Goal: Task Accomplishment & Management: Complete application form

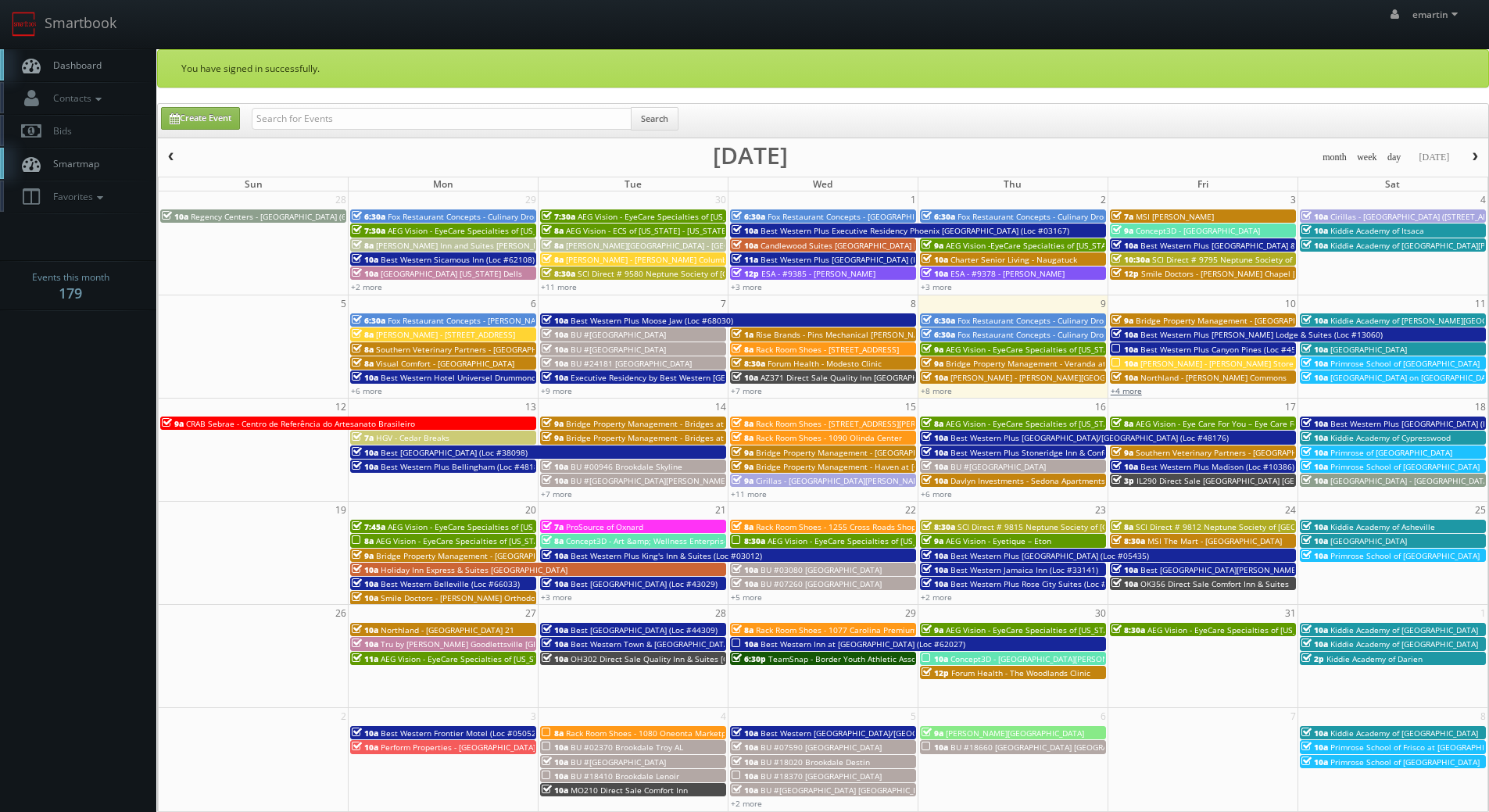
click at [1123, 392] on link "+4 more" at bounding box center [1126, 391] width 32 height 11
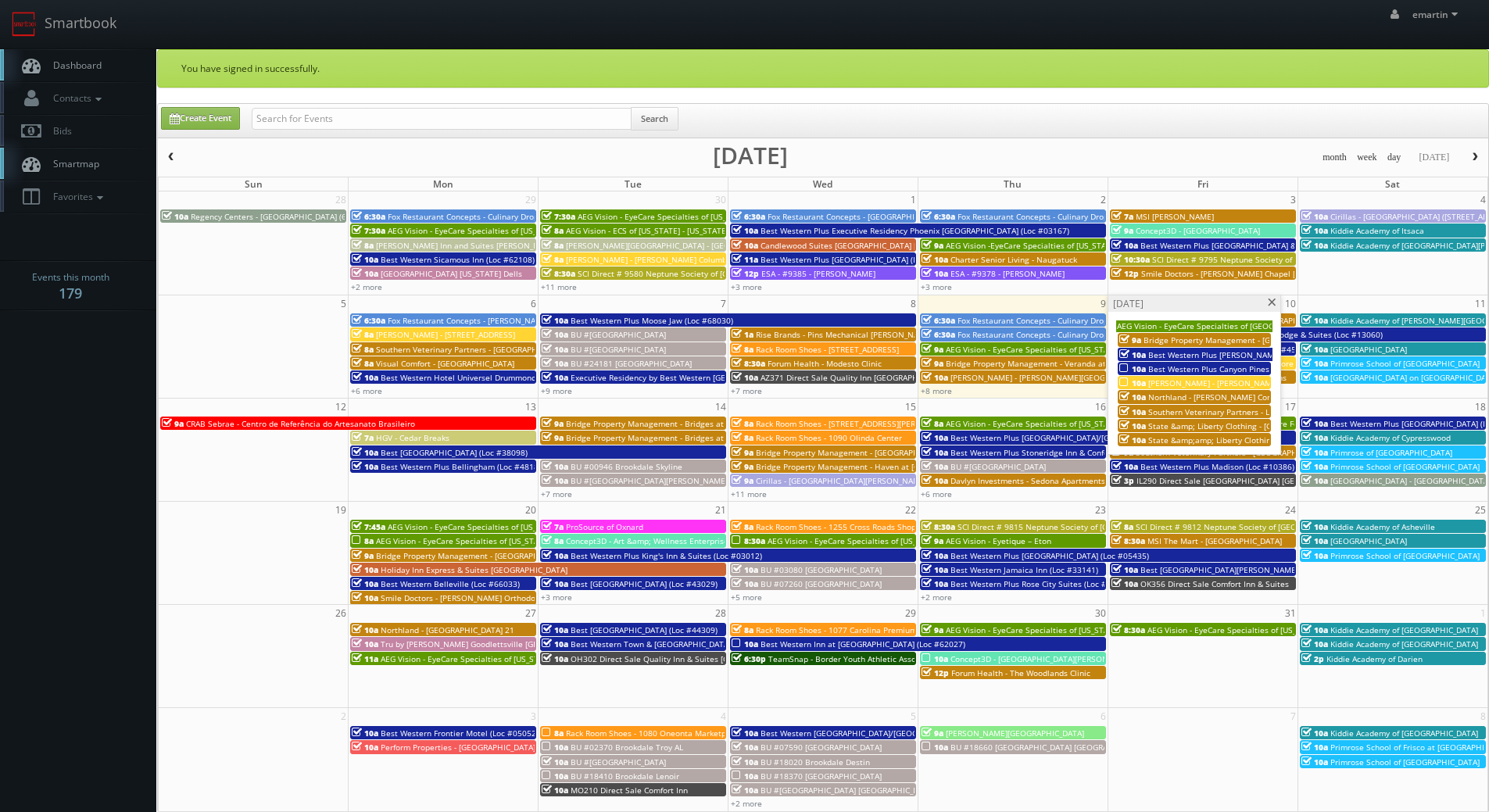
click at [1165, 356] on span "Best Western Plus [PERSON_NAME] Lodge & Suites (Loc #13060)" at bounding box center [1268, 355] width 242 height 11
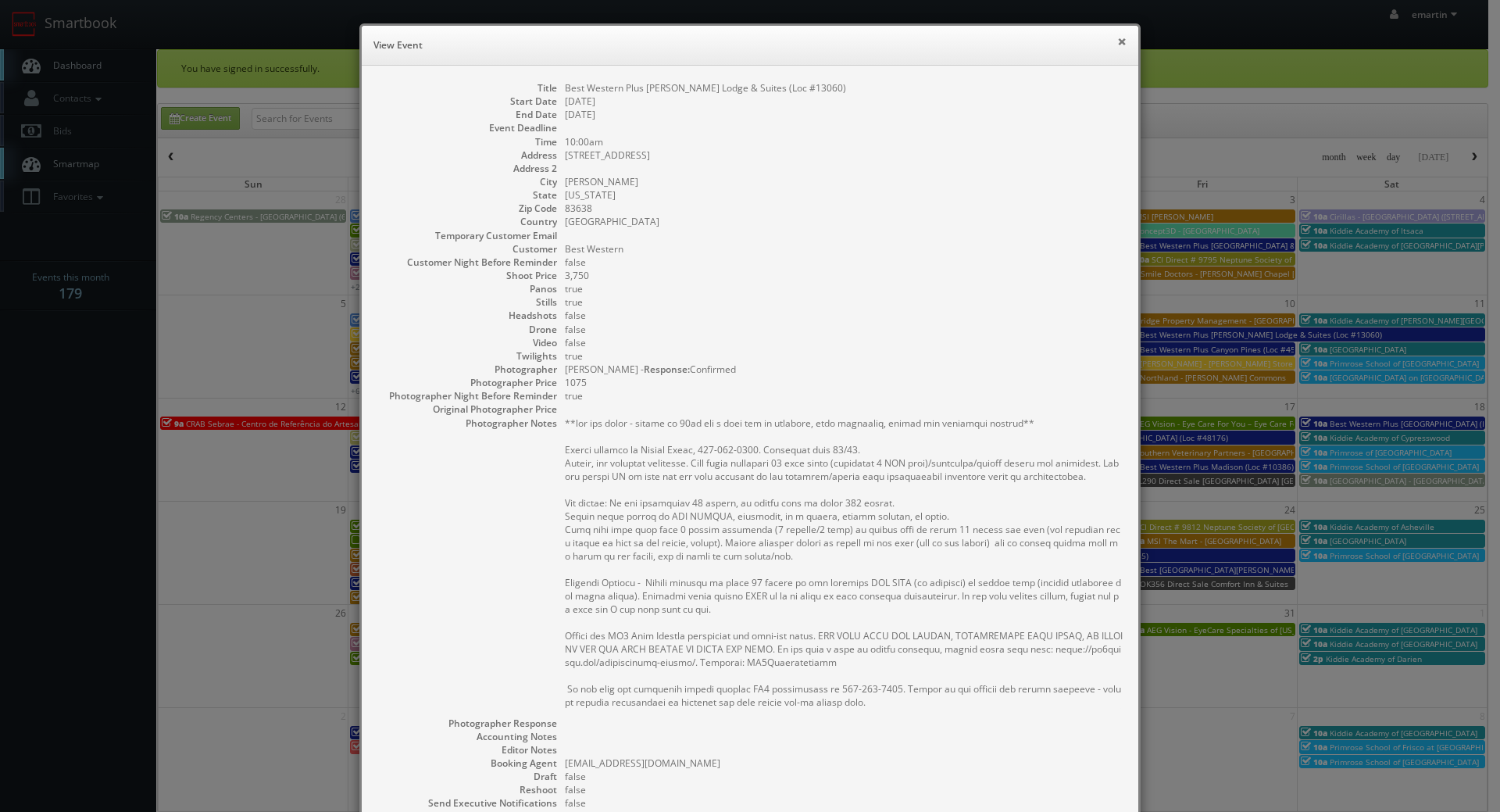
click at [1117, 43] on button "×" at bounding box center [1121, 41] width 9 height 11
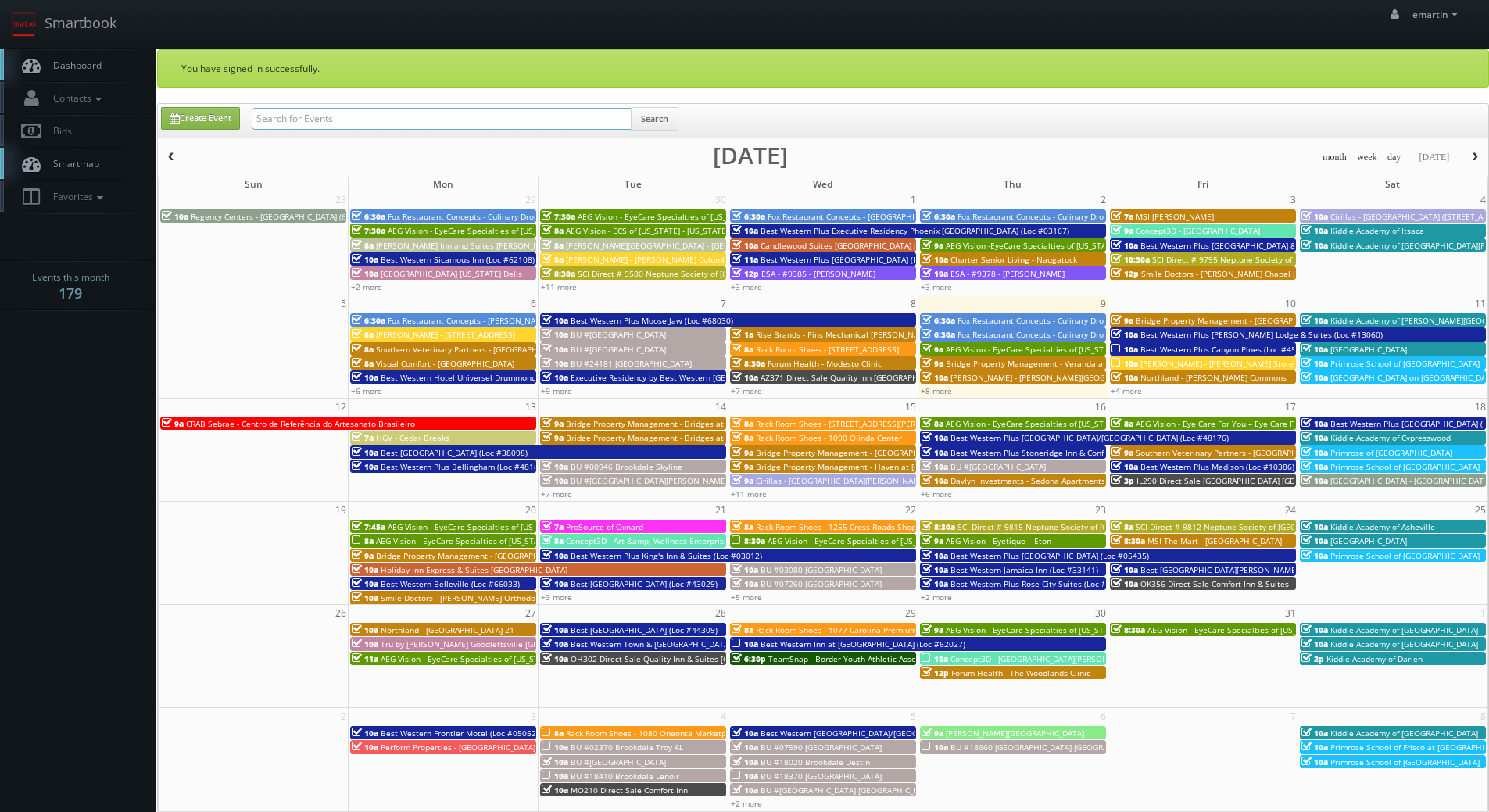
click at [406, 114] on input "text" at bounding box center [441, 119] width 380 height 22
type input "brian phillips"
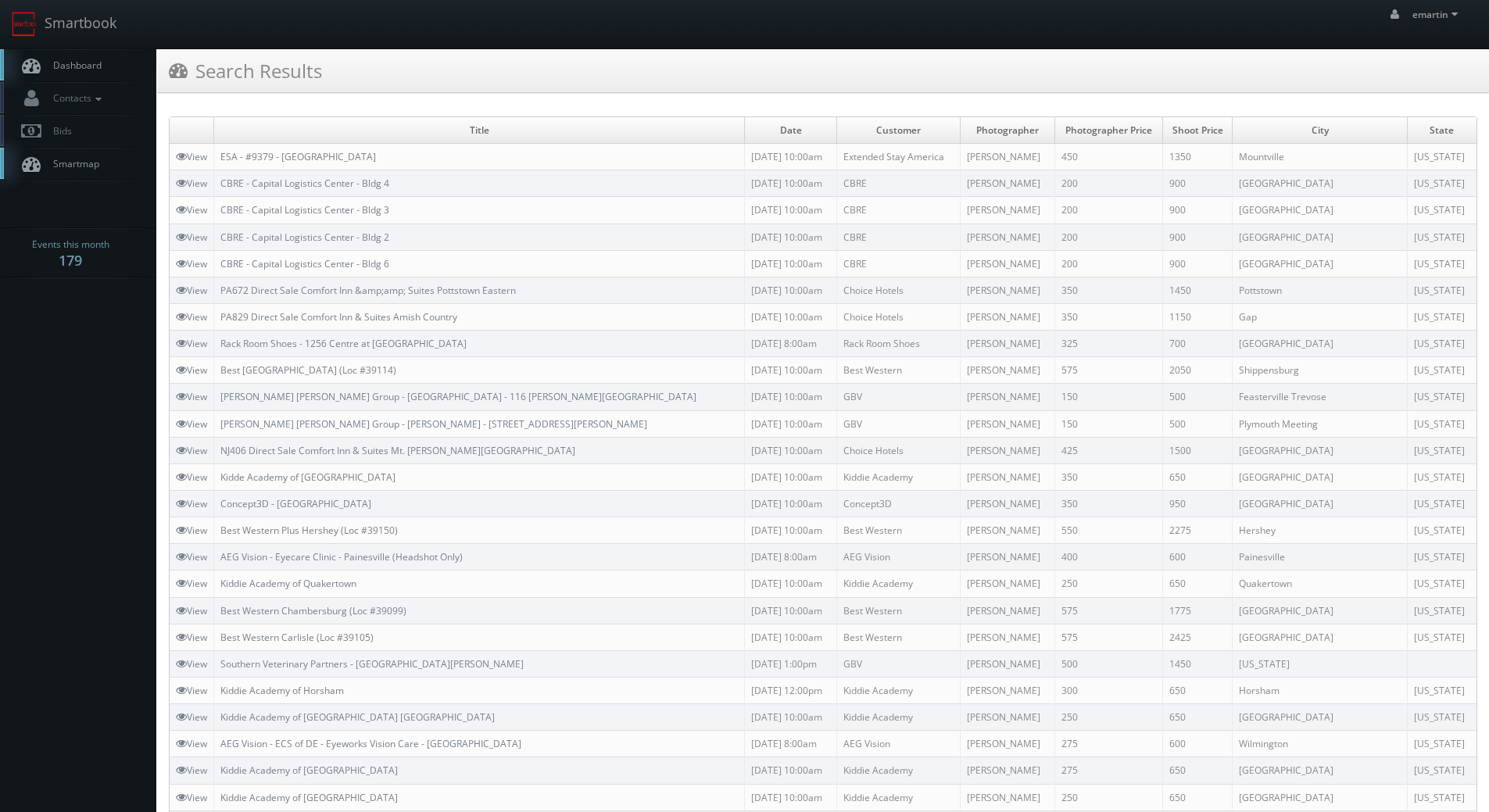
click at [115, 56] on link "Dashboard" at bounding box center [78, 65] width 156 height 32
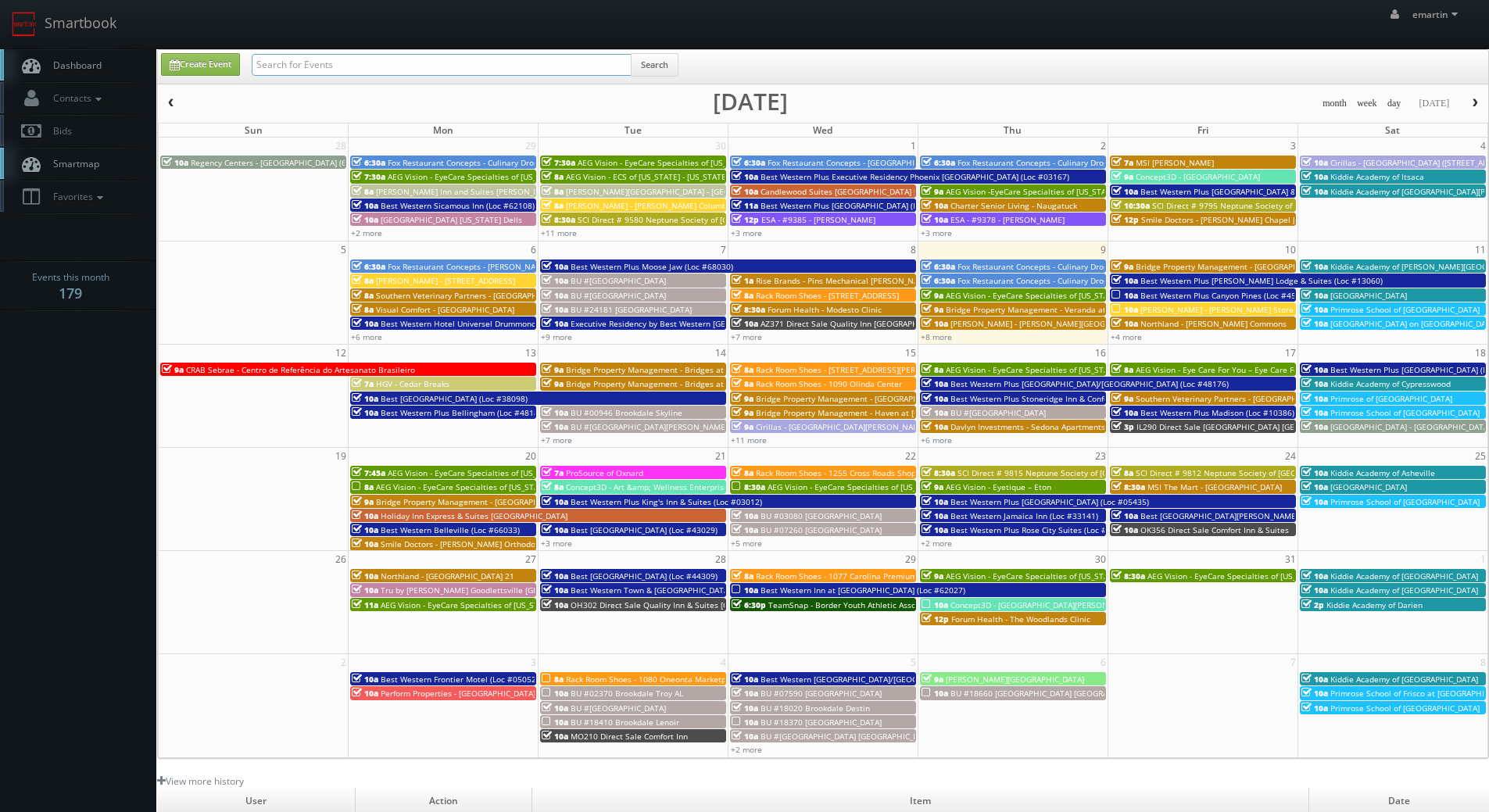
click at [404, 59] on input "text" at bounding box center [441, 65] width 380 height 22
type input "brian phillips"
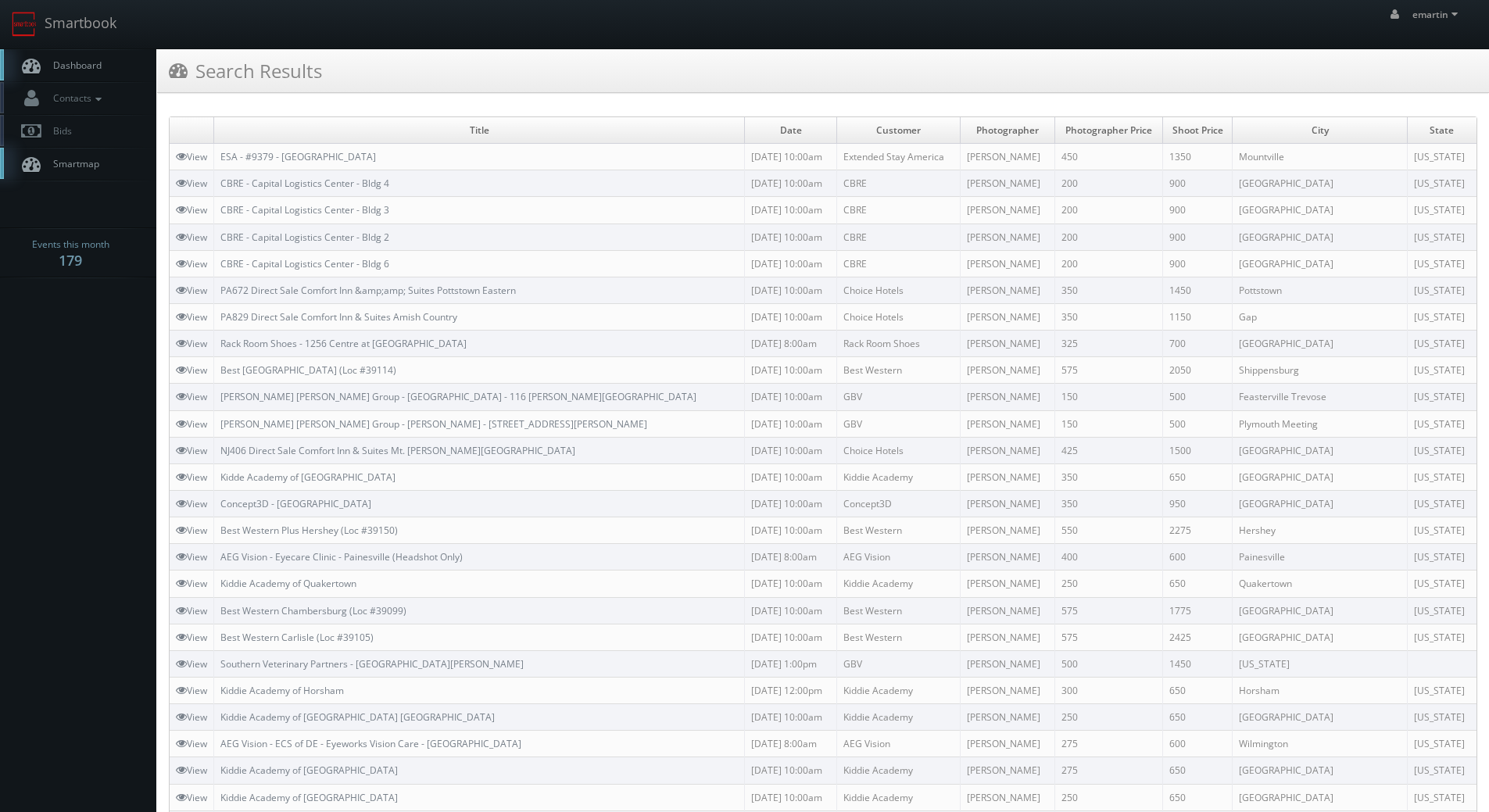
click at [90, 52] on link "Dashboard" at bounding box center [78, 65] width 156 height 32
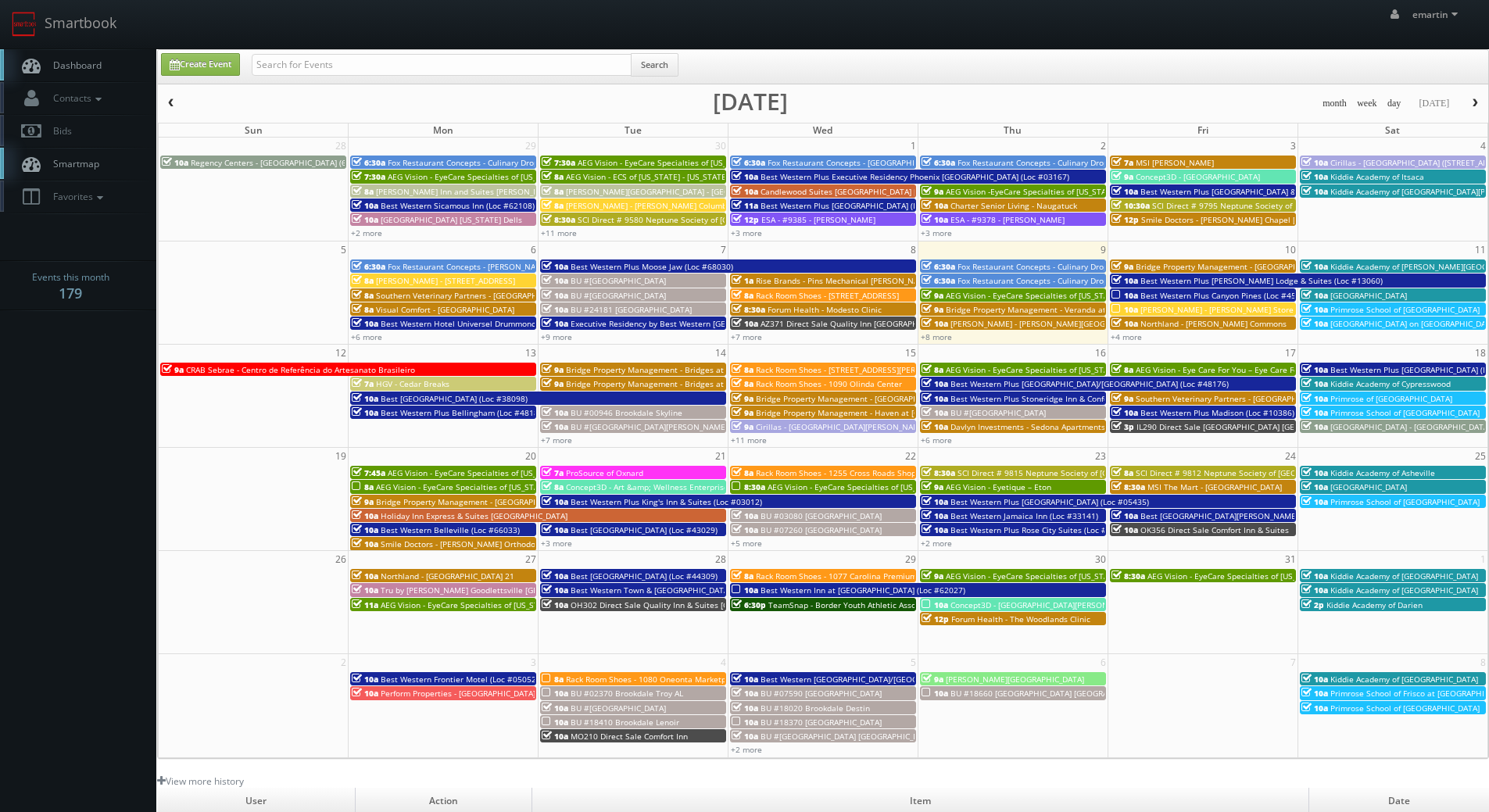
scroll to position [269, 0]
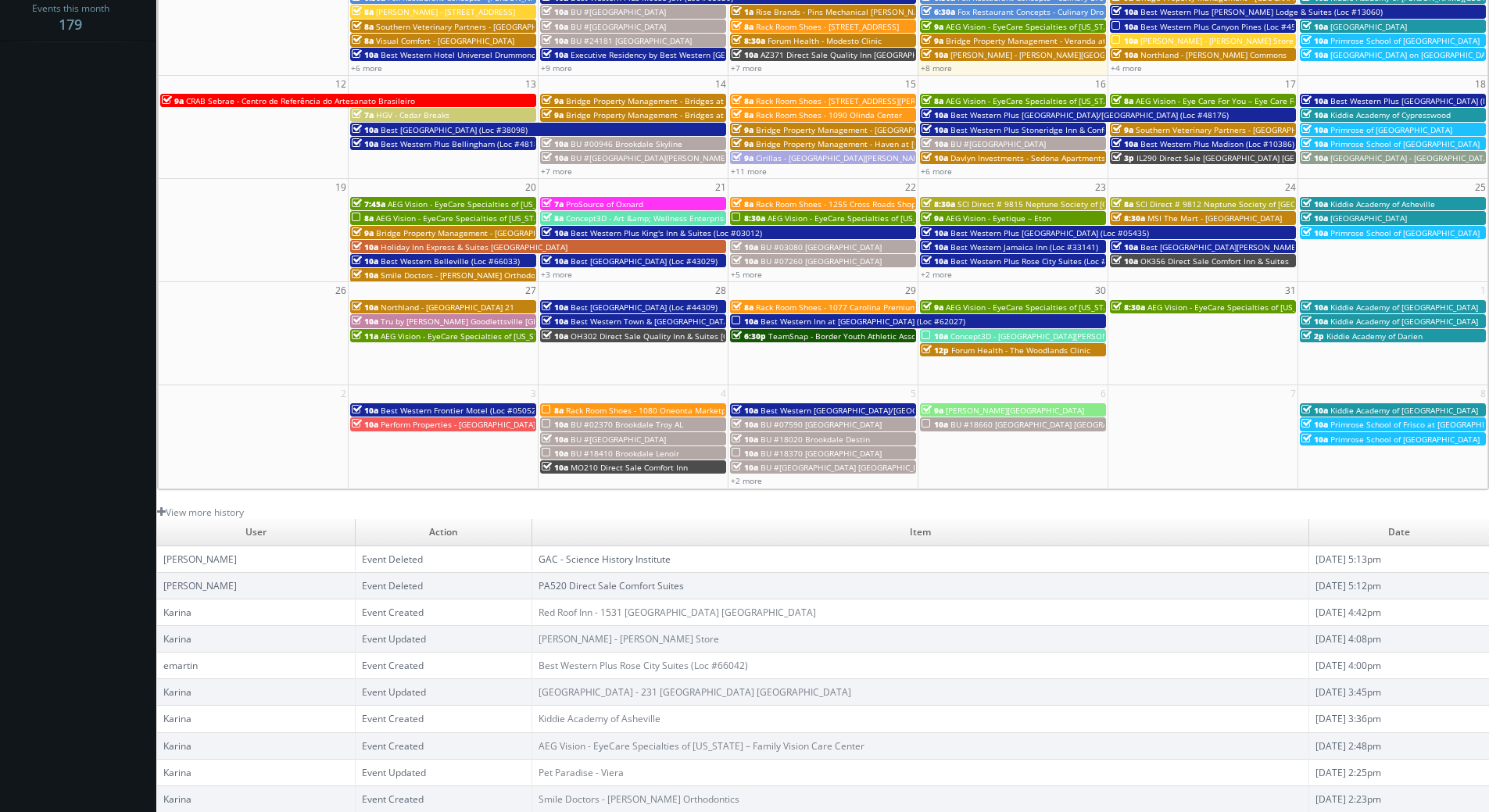
click at [566, 559] on td "GAC - Science History Institute" at bounding box center [921, 558] width 777 height 26
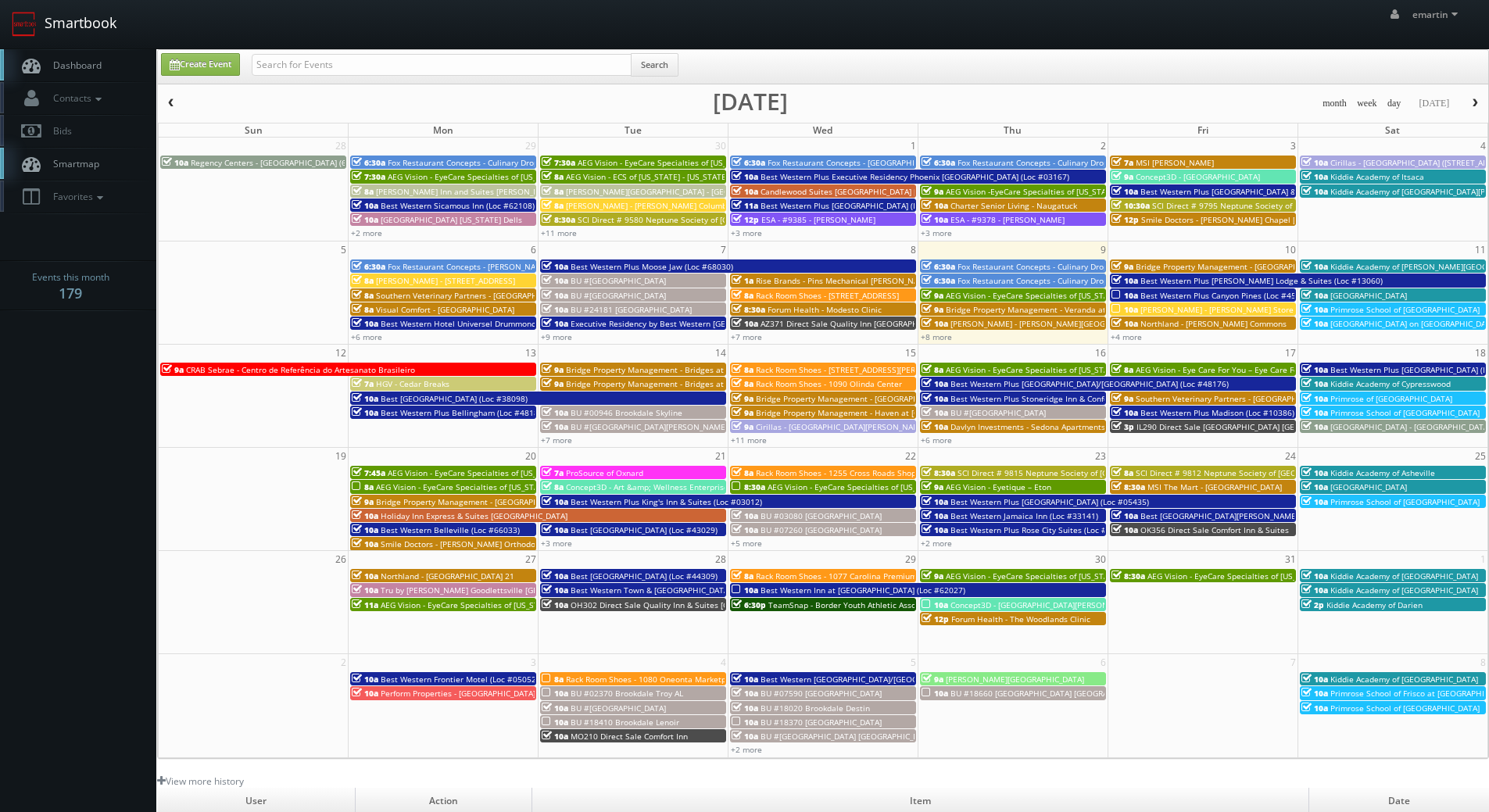
click at [68, 37] on link "Smartbook" at bounding box center [64, 24] width 128 height 49
click at [121, 81] on link "Dashboard" at bounding box center [78, 65] width 156 height 32
click at [60, 61] on span "Dashboard" at bounding box center [74, 66] width 56 height 14
click at [96, 63] on span "Dashboard" at bounding box center [74, 66] width 56 height 14
click at [342, 59] on input "text" at bounding box center [441, 65] width 380 height 22
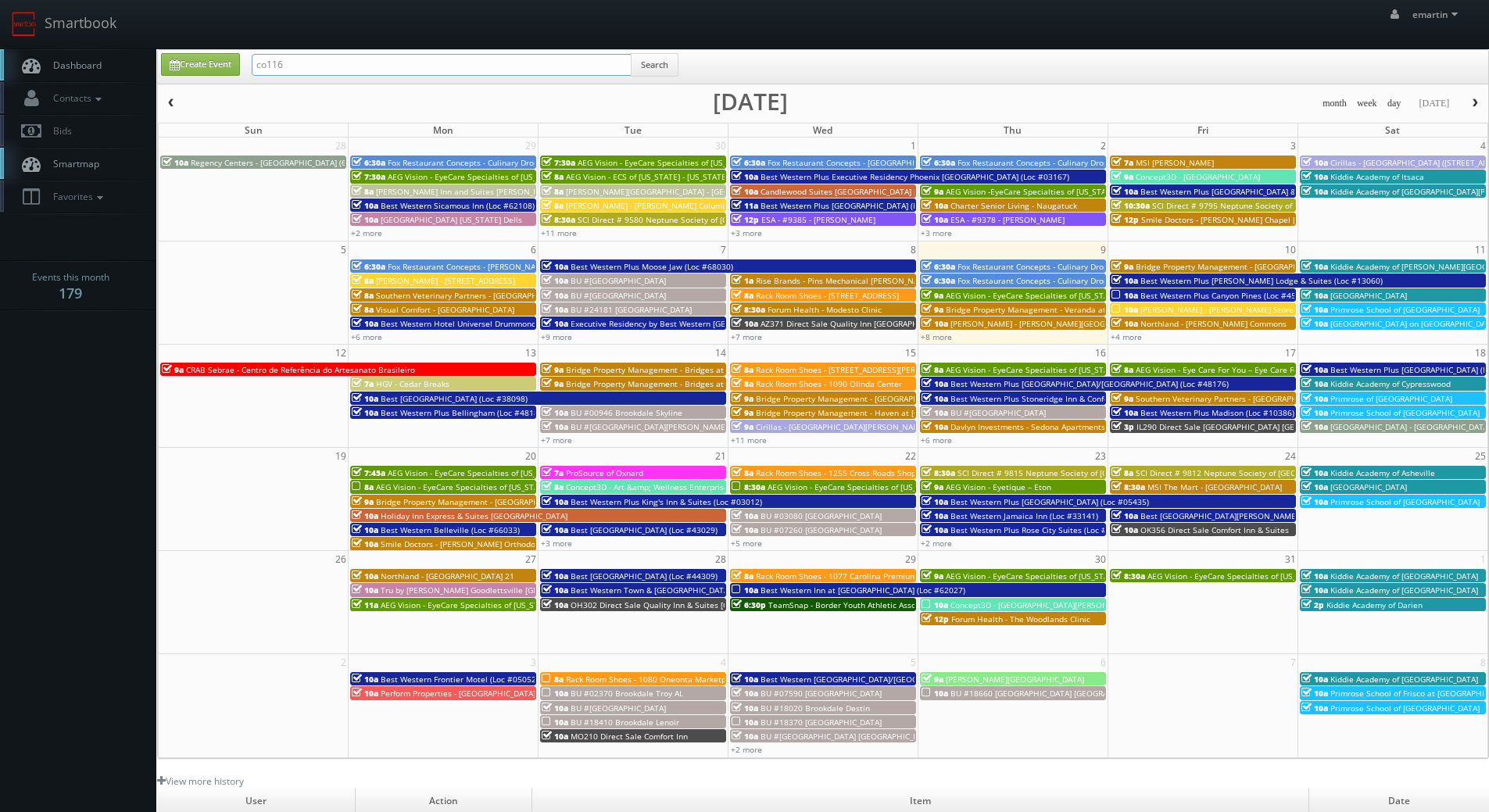
type input "co116"
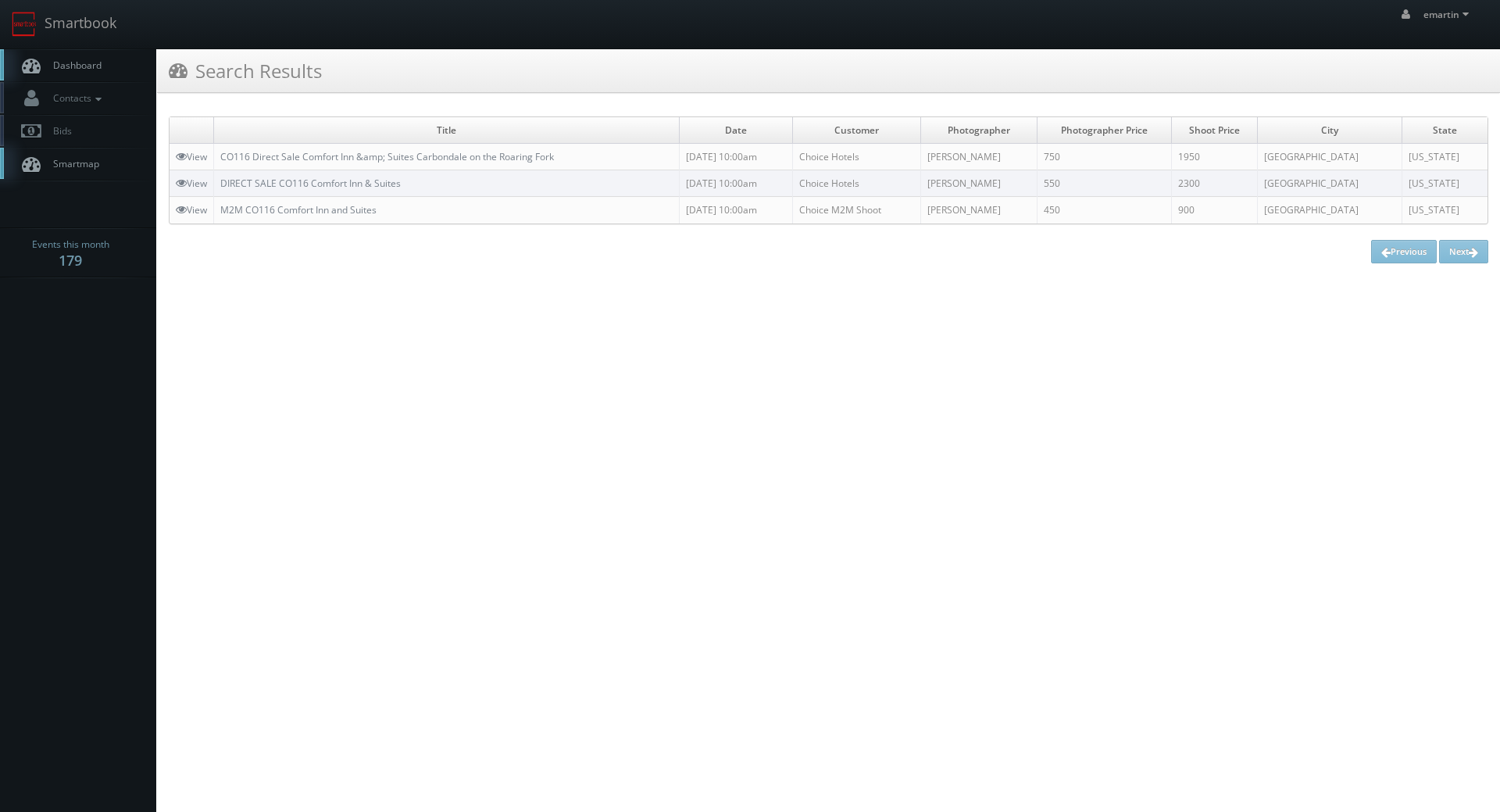
click at [76, 73] on link "Dashboard" at bounding box center [78, 65] width 156 height 32
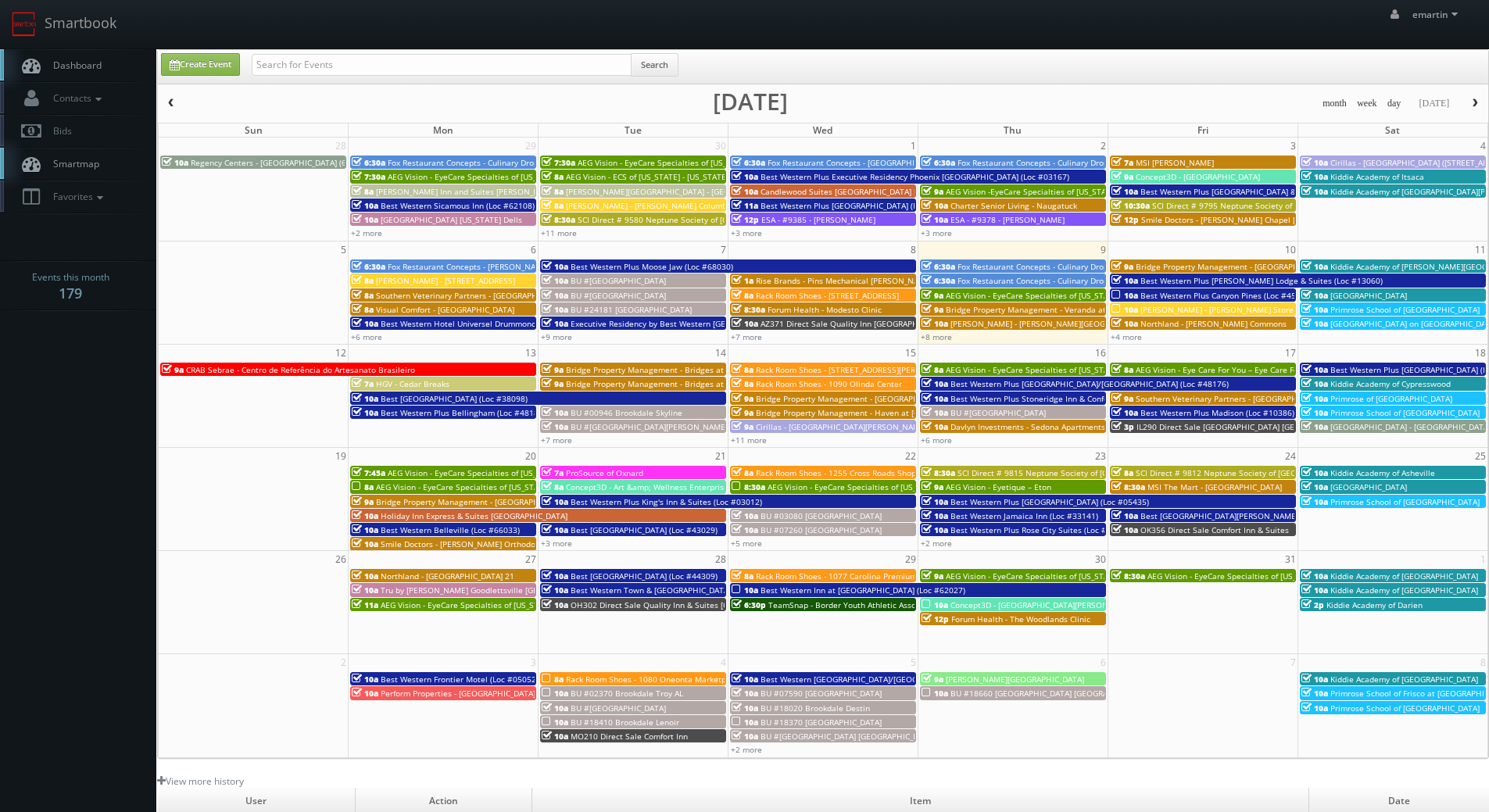
click at [85, 348] on body "Smartbook Toggle Side Navigation Toggle Top Navigation emartin emartin Profile …" at bounding box center [744, 540] width 1489 height 1080
click at [287, 86] on div "Create Event Search month week day today October 2025 Sun Mon Tue Wed Thu Fri S…" at bounding box center [823, 404] width 1332 height 709
click at [315, 50] on div "Create Event Search" at bounding box center [823, 67] width 1330 height 33
click at [296, 59] on input "text" at bounding box center [441, 65] width 380 height 22
type input "cumberland"
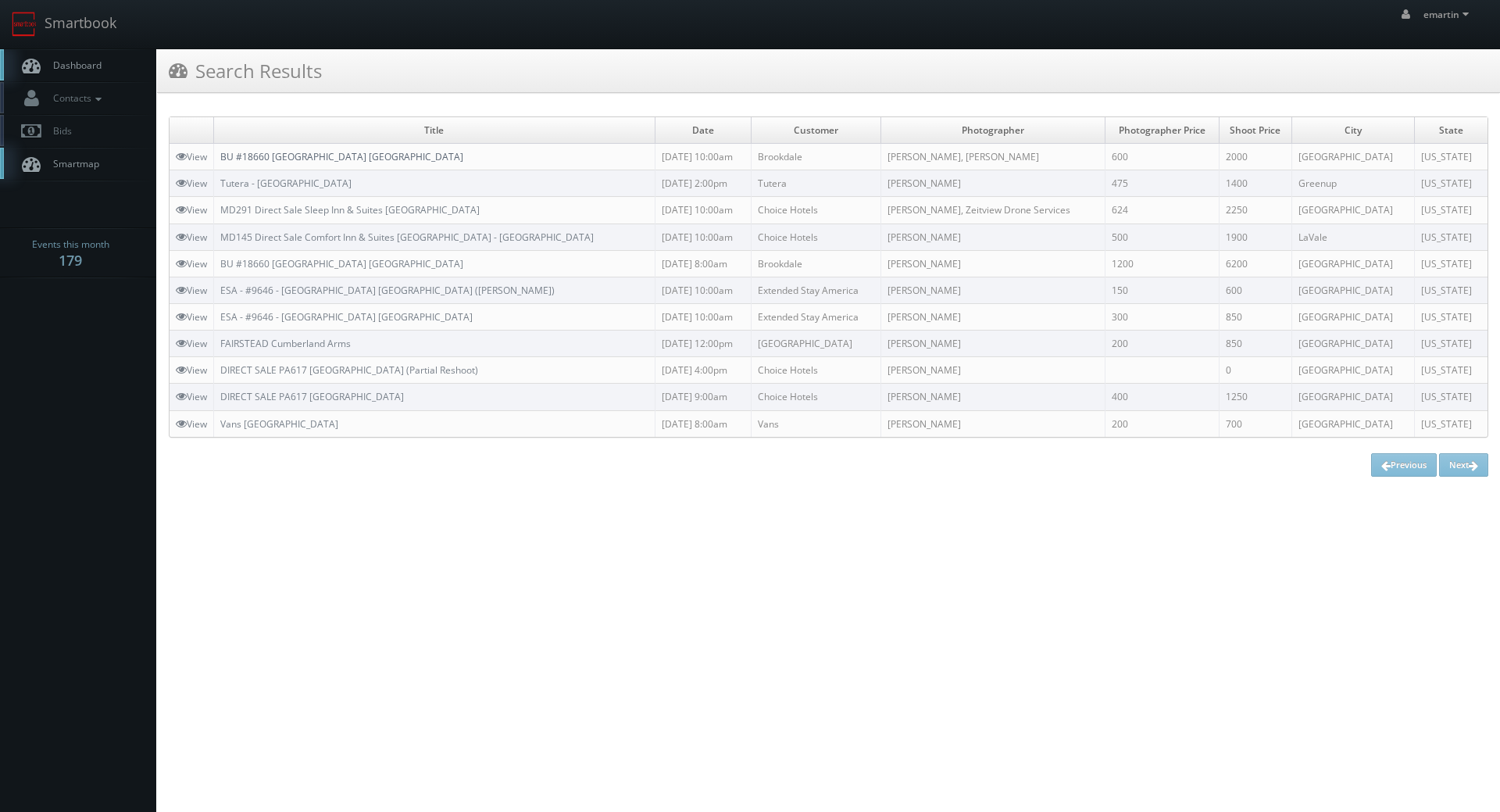
click at [277, 157] on link "BU #18660 [GEOGRAPHIC_DATA] [GEOGRAPHIC_DATA]" at bounding box center [342, 157] width 243 height 14
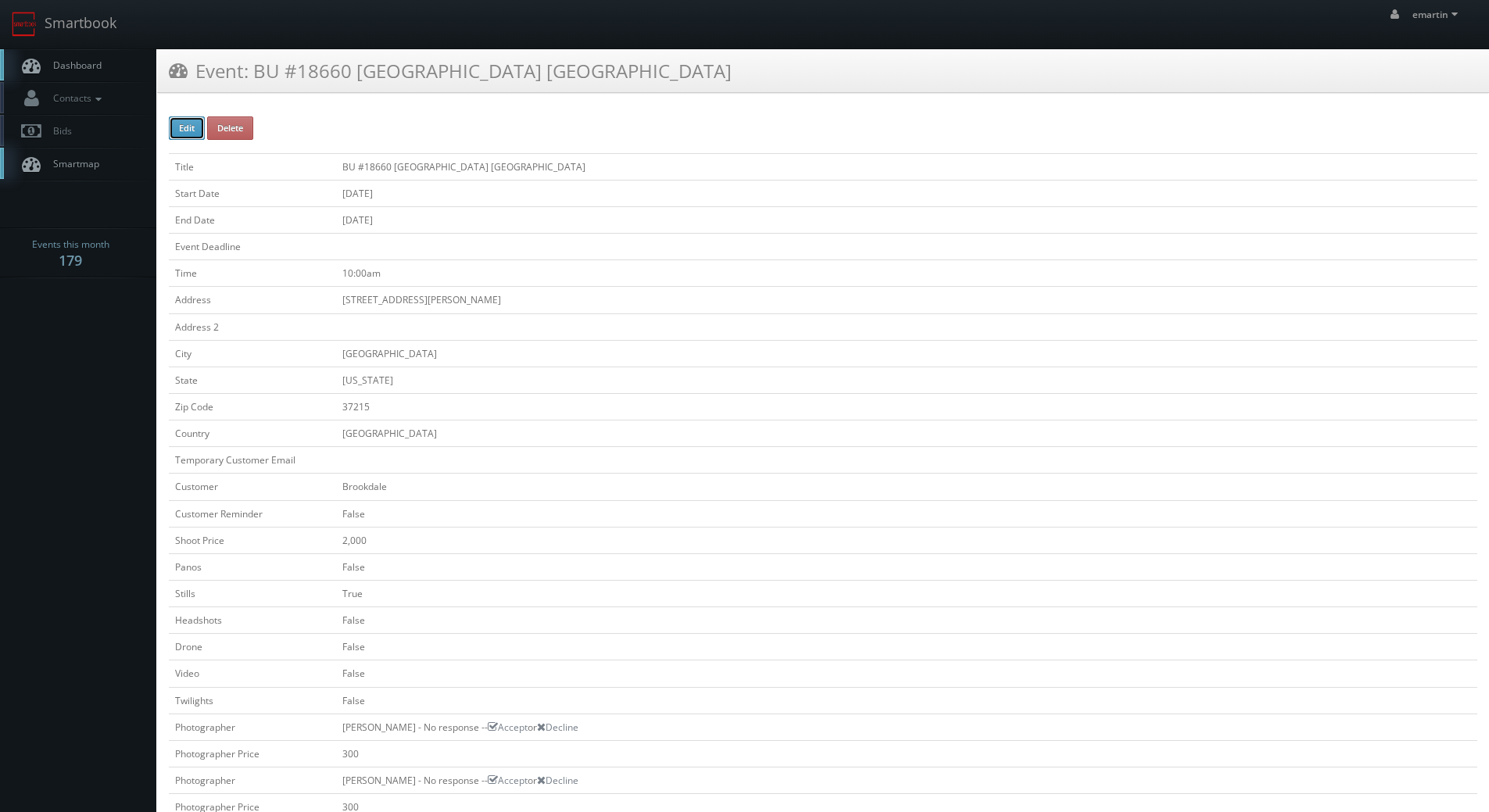
click at [186, 123] on button "Edit" at bounding box center [186, 127] width 36 height 23
type input "BU #18660 [GEOGRAPHIC_DATA] [GEOGRAPHIC_DATA]"
type input "[STREET_ADDRESS][PERSON_NAME]"
type input "[GEOGRAPHIC_DATA]"
type input "37215"
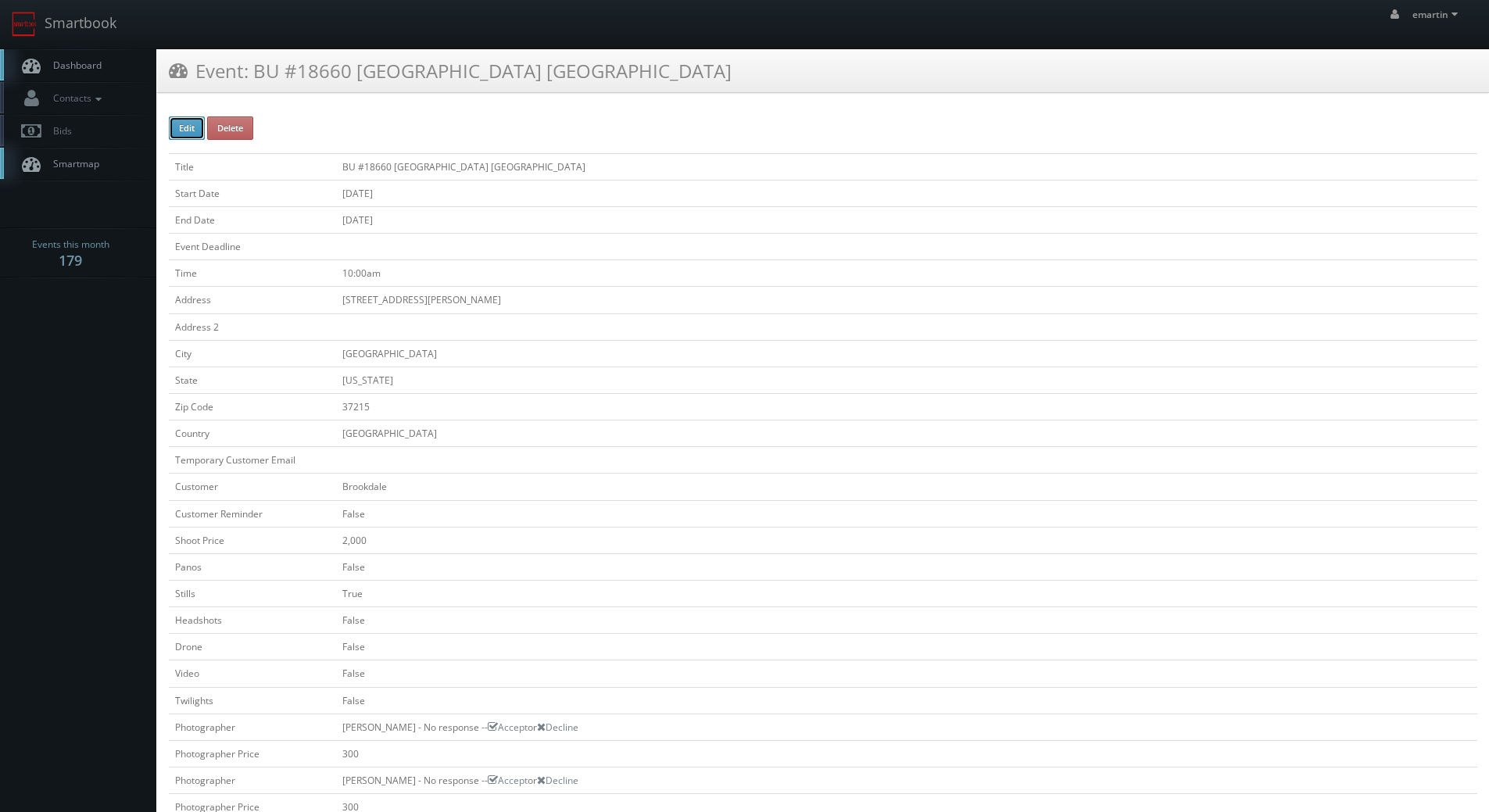
checkbox input "false"
type input "2,000"
checkbox input "false"
checkbox input "true"
checkbox input "false"
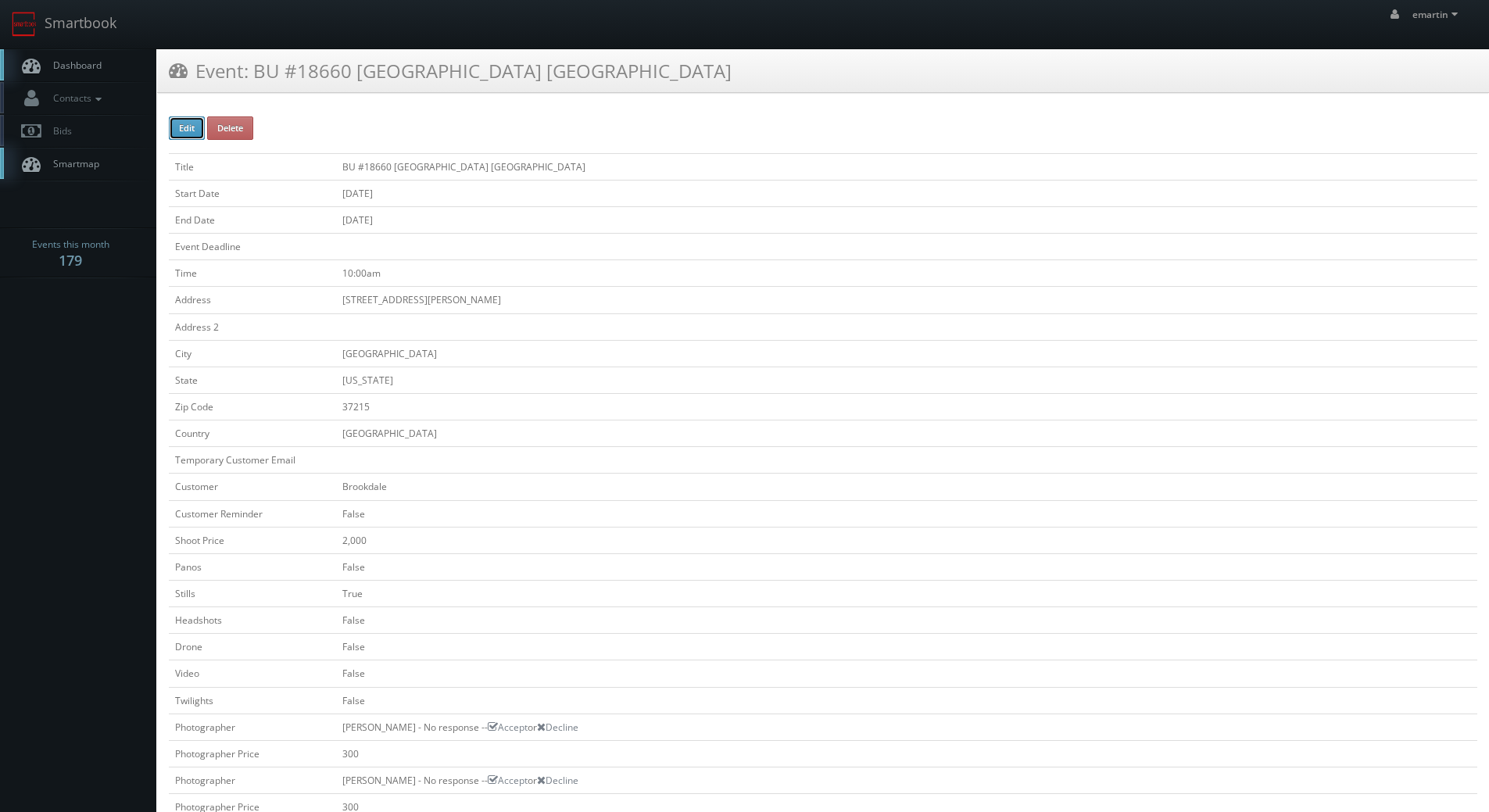
checkbox input "false"
type input "[DATE]"
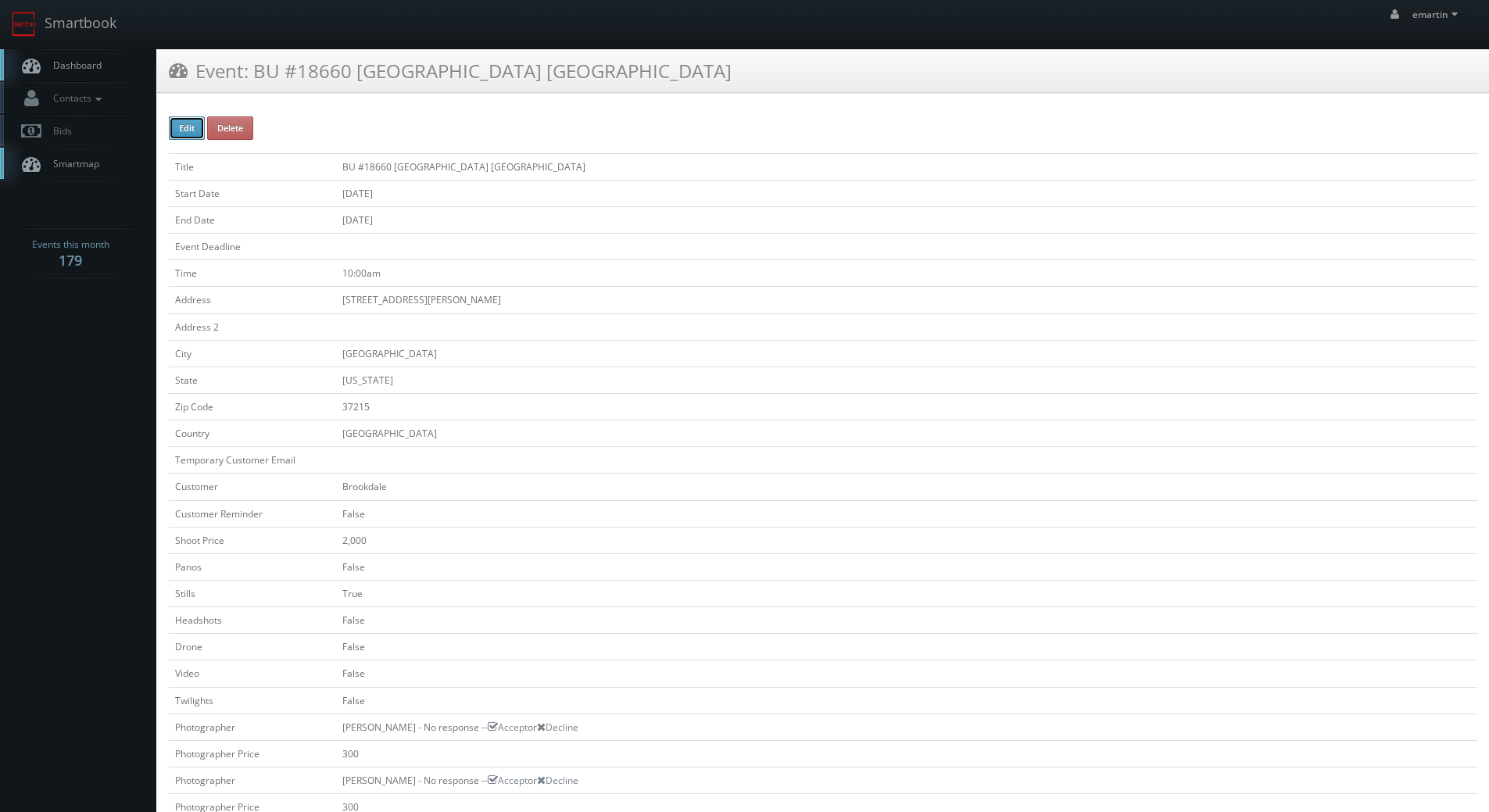
type input "[DATE]"
type input "10:00am"
checkbox input "true"
checkbox input "false"
select select "[US_STATE]"
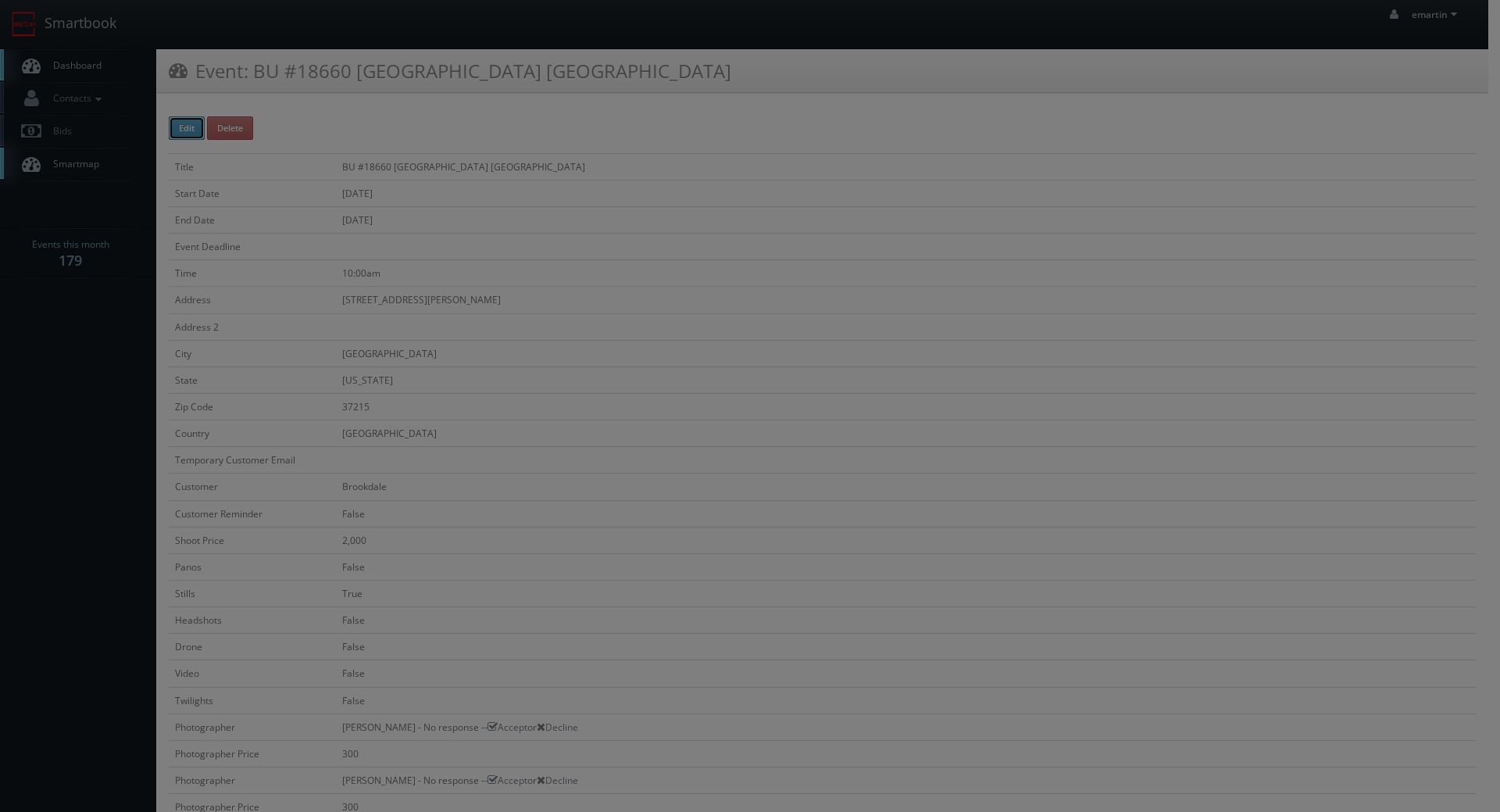
type input "2,000"
type input "300"
select select "fake56@mg.cs3calendar.com"
select select "adam@adamjhoward.com"
select select "brookdalestager@mg.cs3calendar.com"
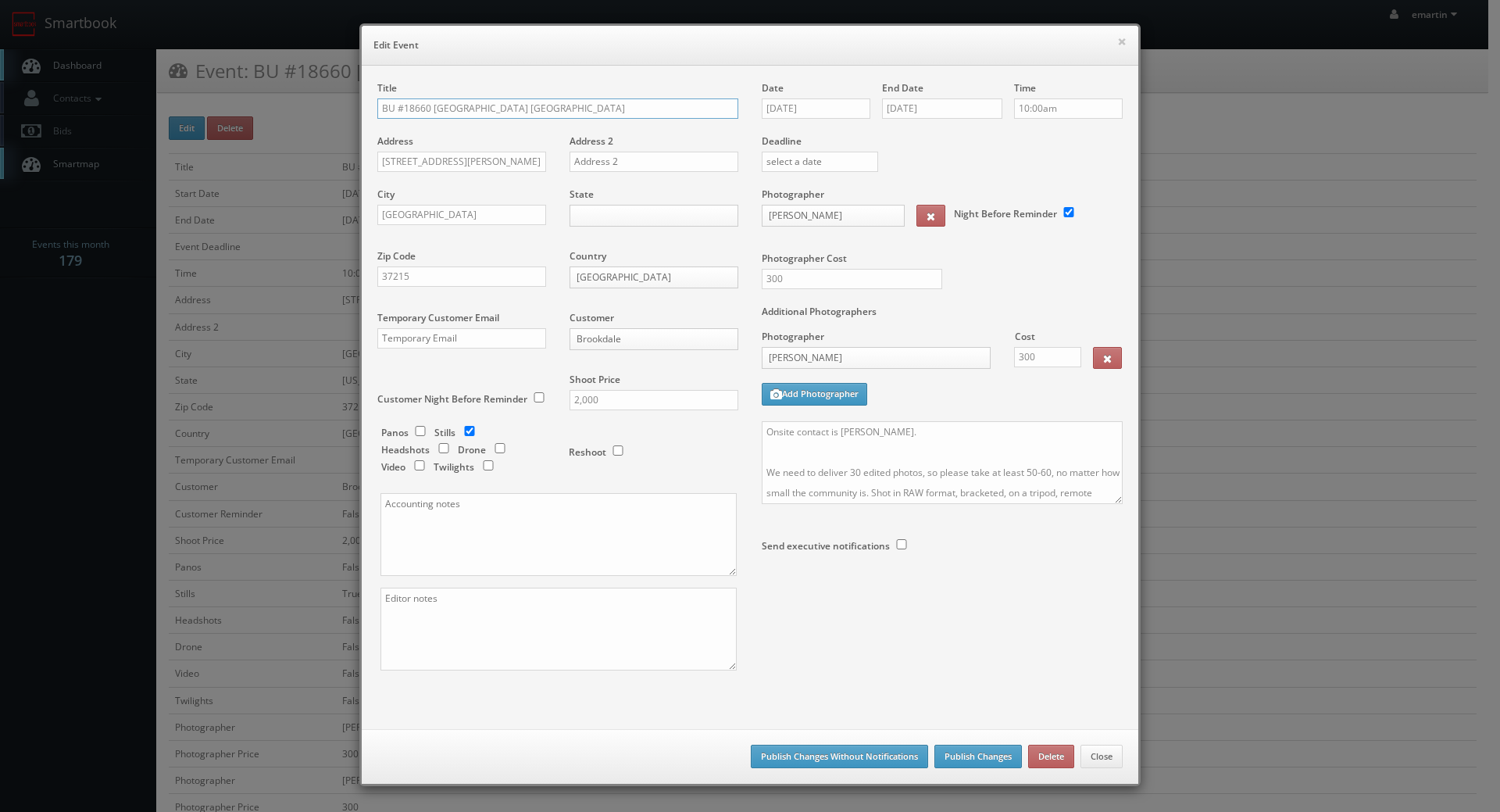
click at [378, 110] on input "BU #18660 Brookdale Cumberland Green Hills" at bounding box center [558, 109] width 361 height 21
type input "*RESCHEDULING* BU #18660 [GEOGRAPHIC_DATA] [GEOGRAPHIC_DATA]"
click at [963, 759] on button "Publish Changes" at bounding box center [979, 756] width 87 height 23
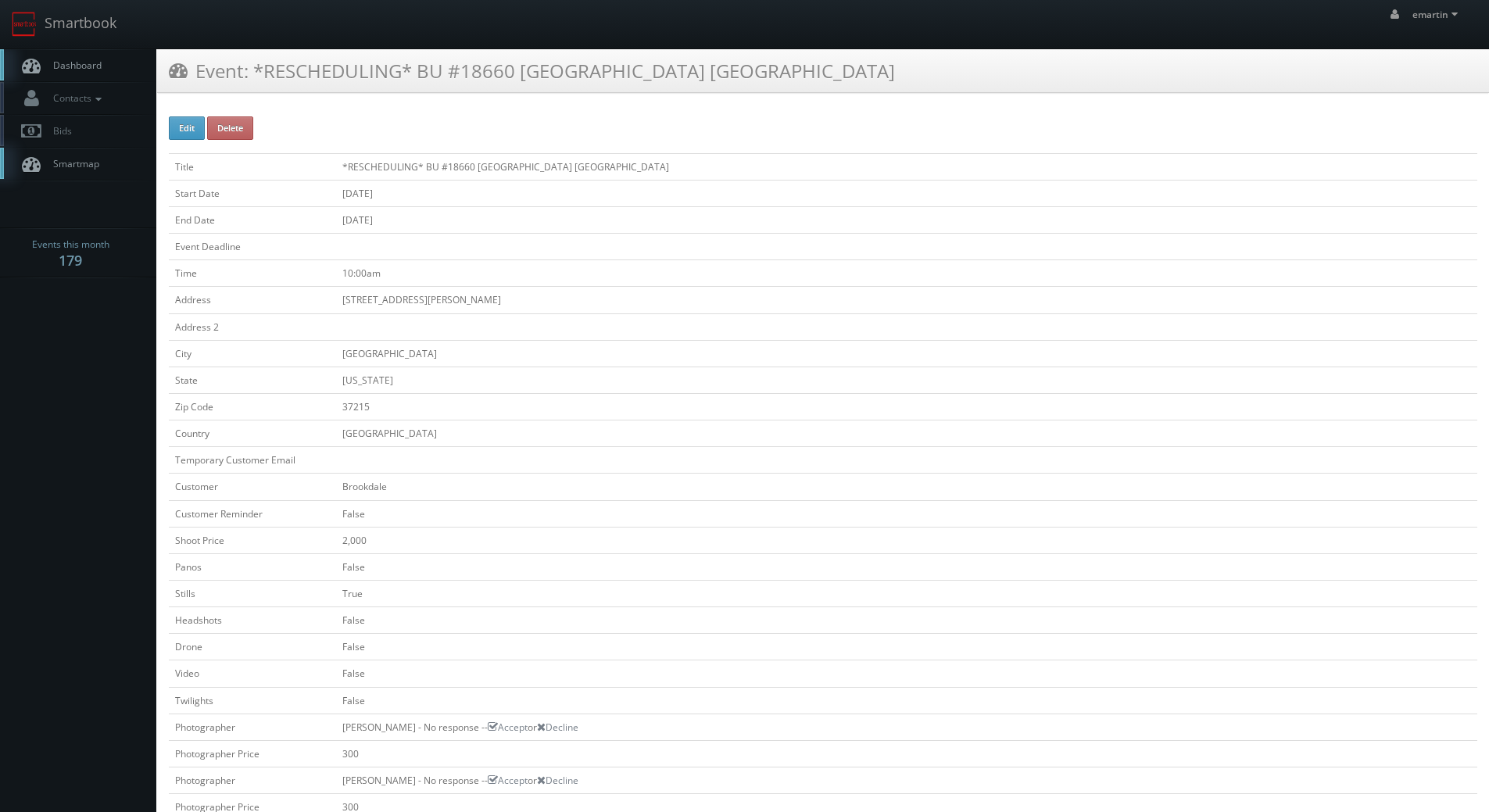
click at [74, 61] on span "Dashboard" at bounding box center [74, 66] width 56 height 14
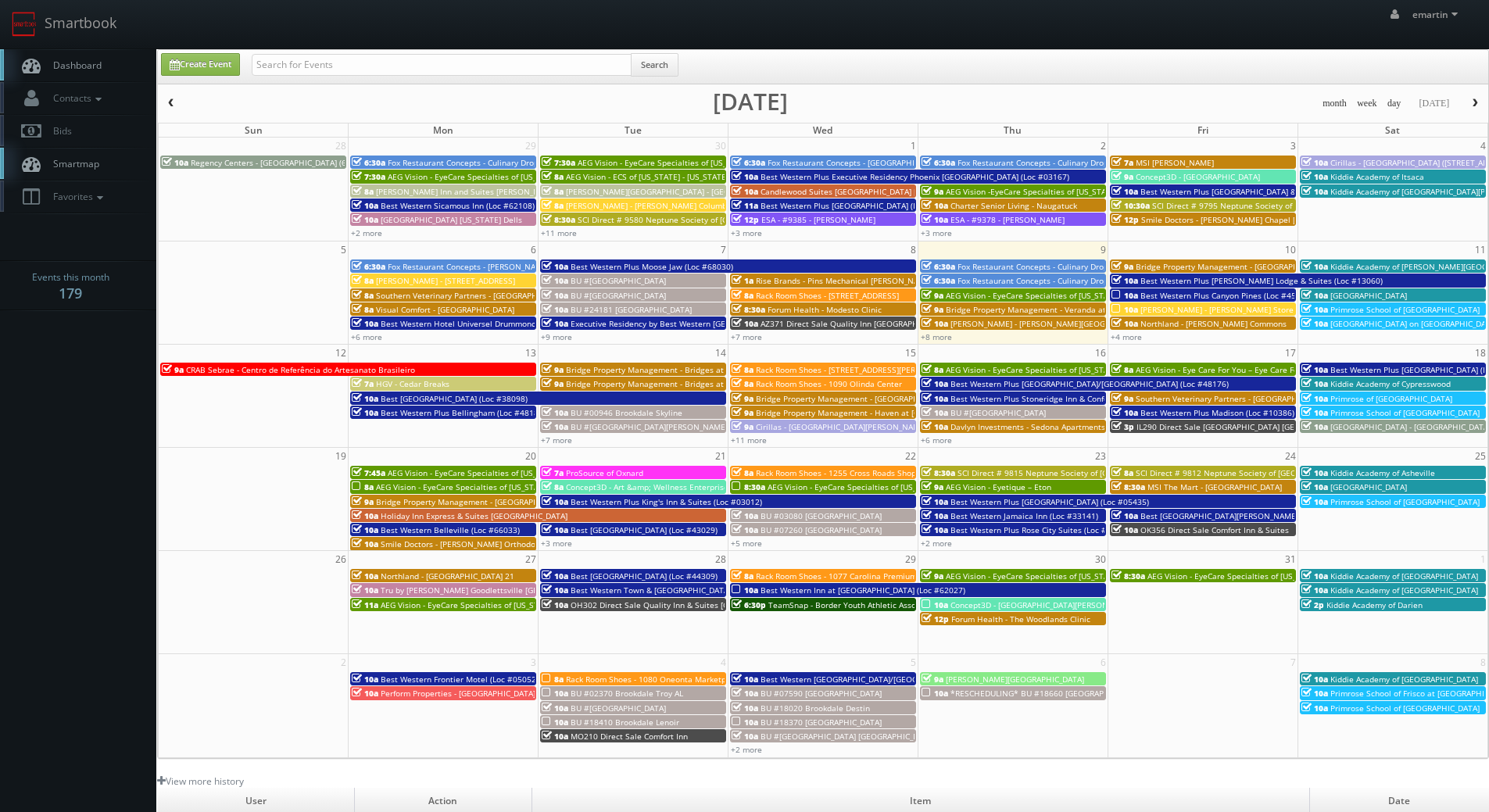
click at [206, 29] on div "emartin emartin Profile Logout" at bounding box center [744, 24] width 1489 height 49
click at [76, 65] on span "Dashboard" at bounding box center [74, 66] width 56 height 14
click at [945, 337] on link "+8 more" at bounding box center [936, 337] width 32 height 11
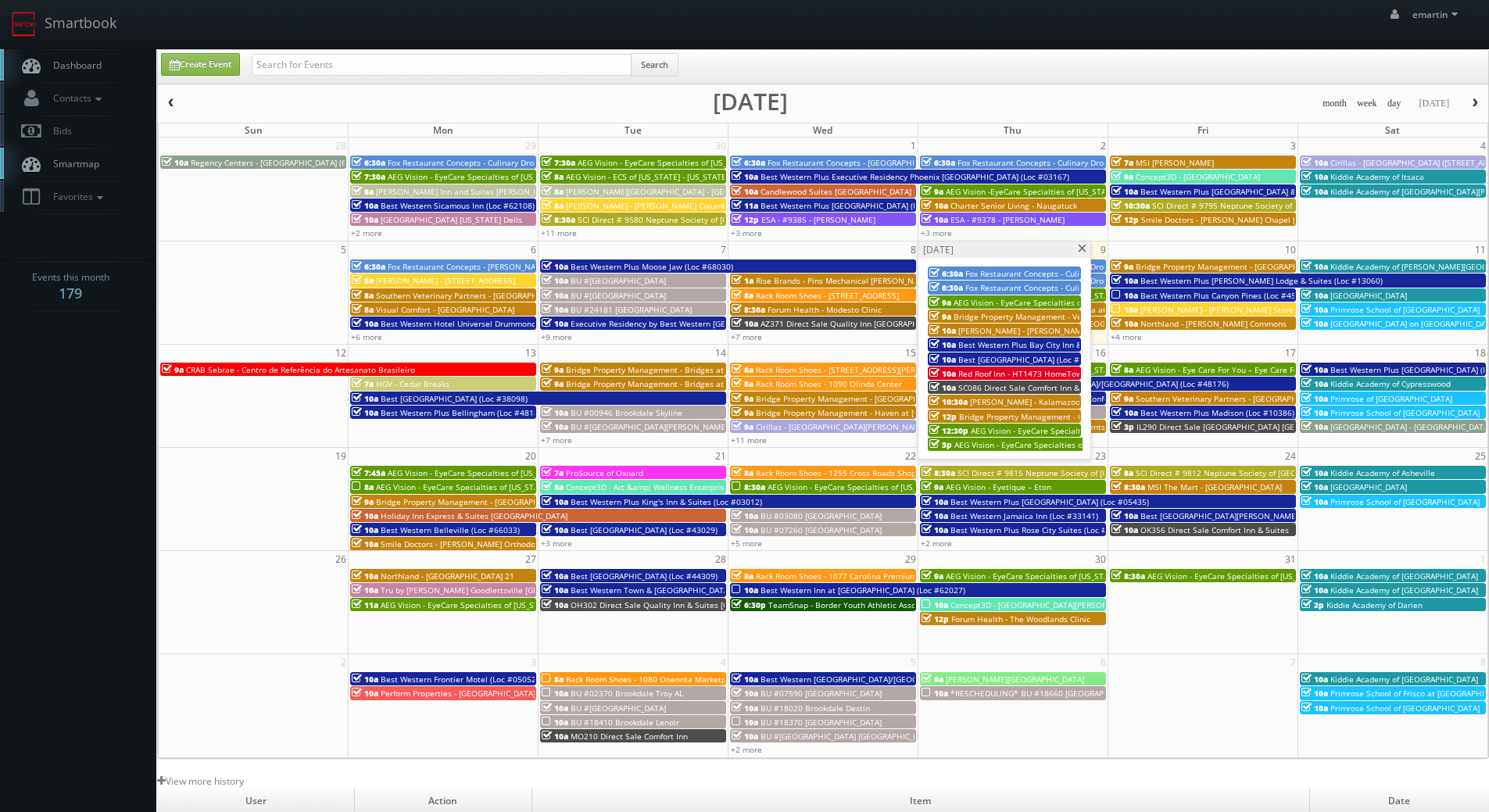
click at [1082, 245] on span at bounding box center [1082, 249] width 10 height 9
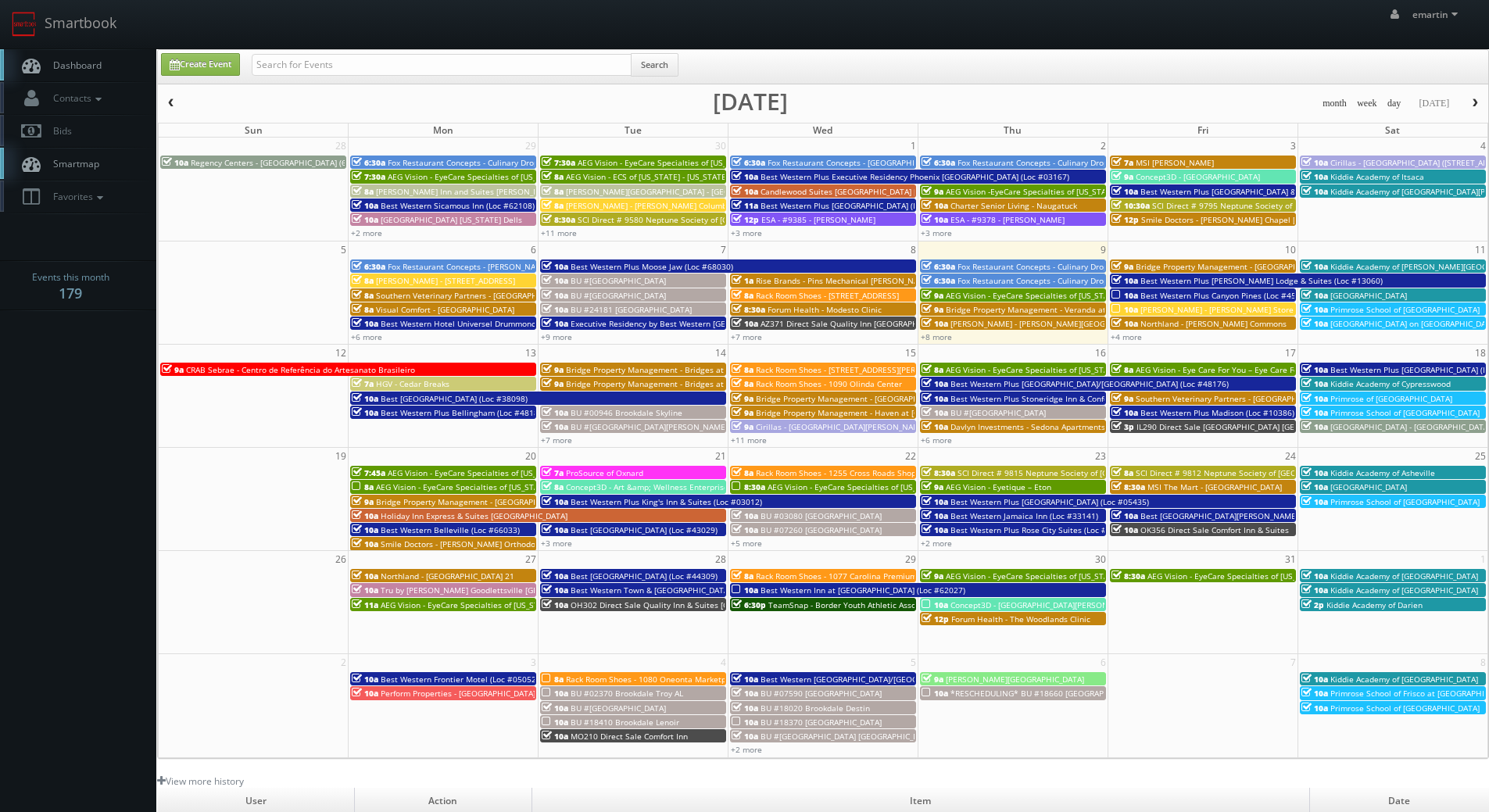
drag, startPoint x: 320, startPoint y: 87, endPoint x: 306, endPoint y: 62, distance: 28.7
click at [317, 84] on div "Create Event Search month week day today October 2025 Sun Mon Tue Wed Thu Fri S…" at bounding box center [823, 404] width 1332 height 709
click at [306, 62] on input "text" at bounding box center [441, 65] width 380 height 22
type input "eric blake"
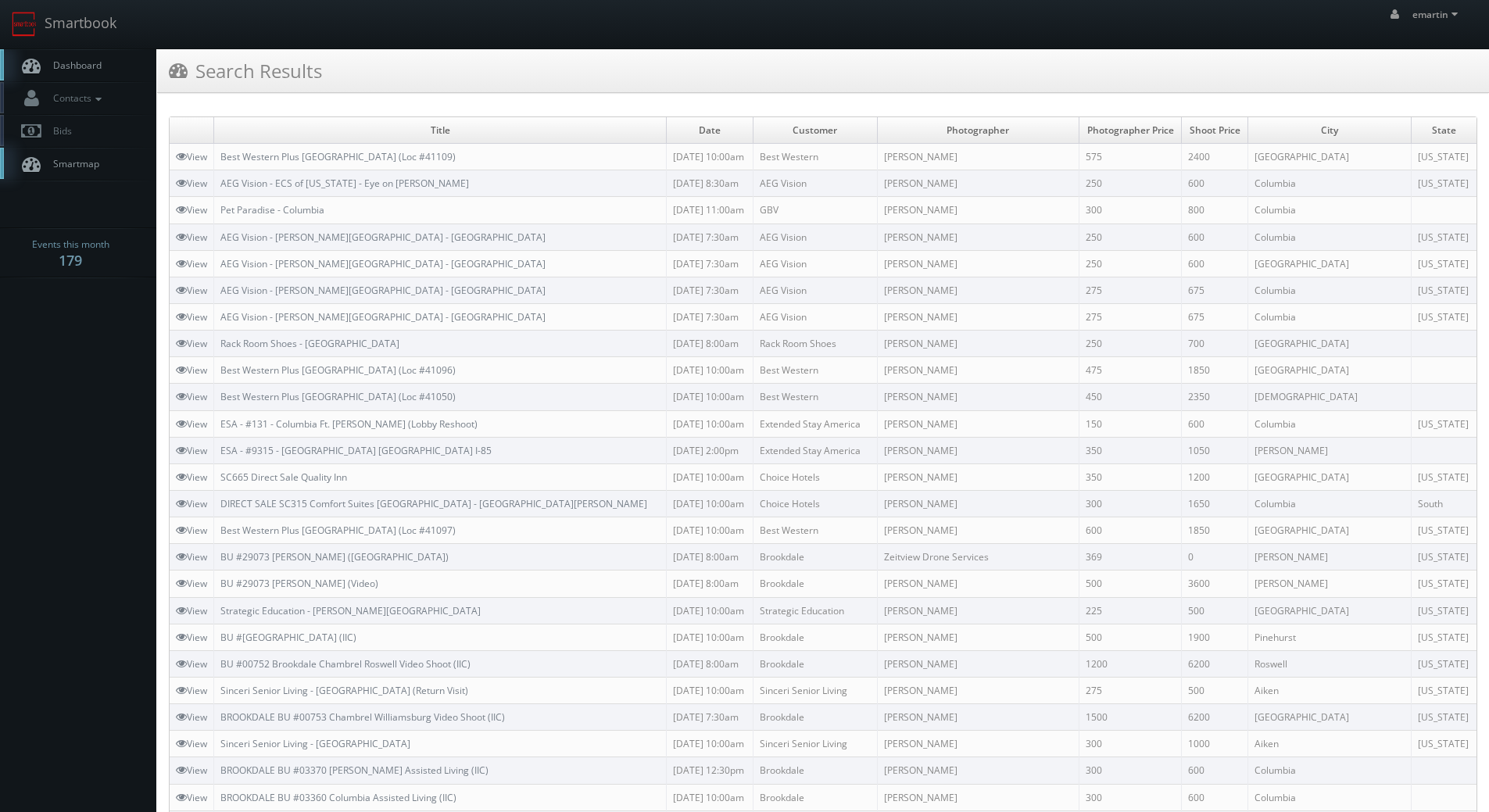
click at [110, 57] on link "Dashboard" at bounding box center [78, 65] width 156 height 32
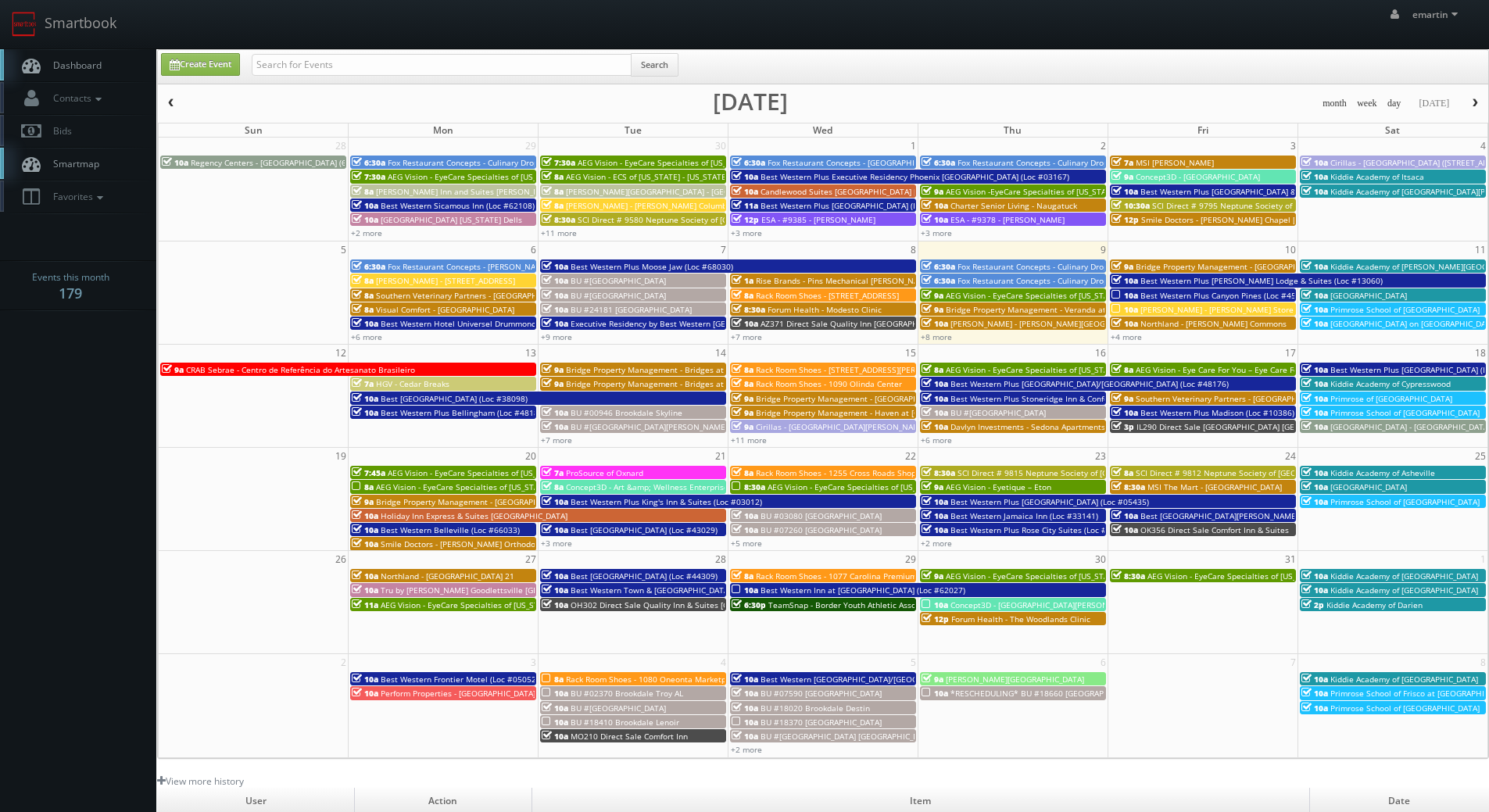
click at [96, 67] on span "Dashboard" at bounding box center [74, 66] width 56 height 14
click at [930, 335] on link "+8 more" at bounding box center [936, 337] width 32 height 11
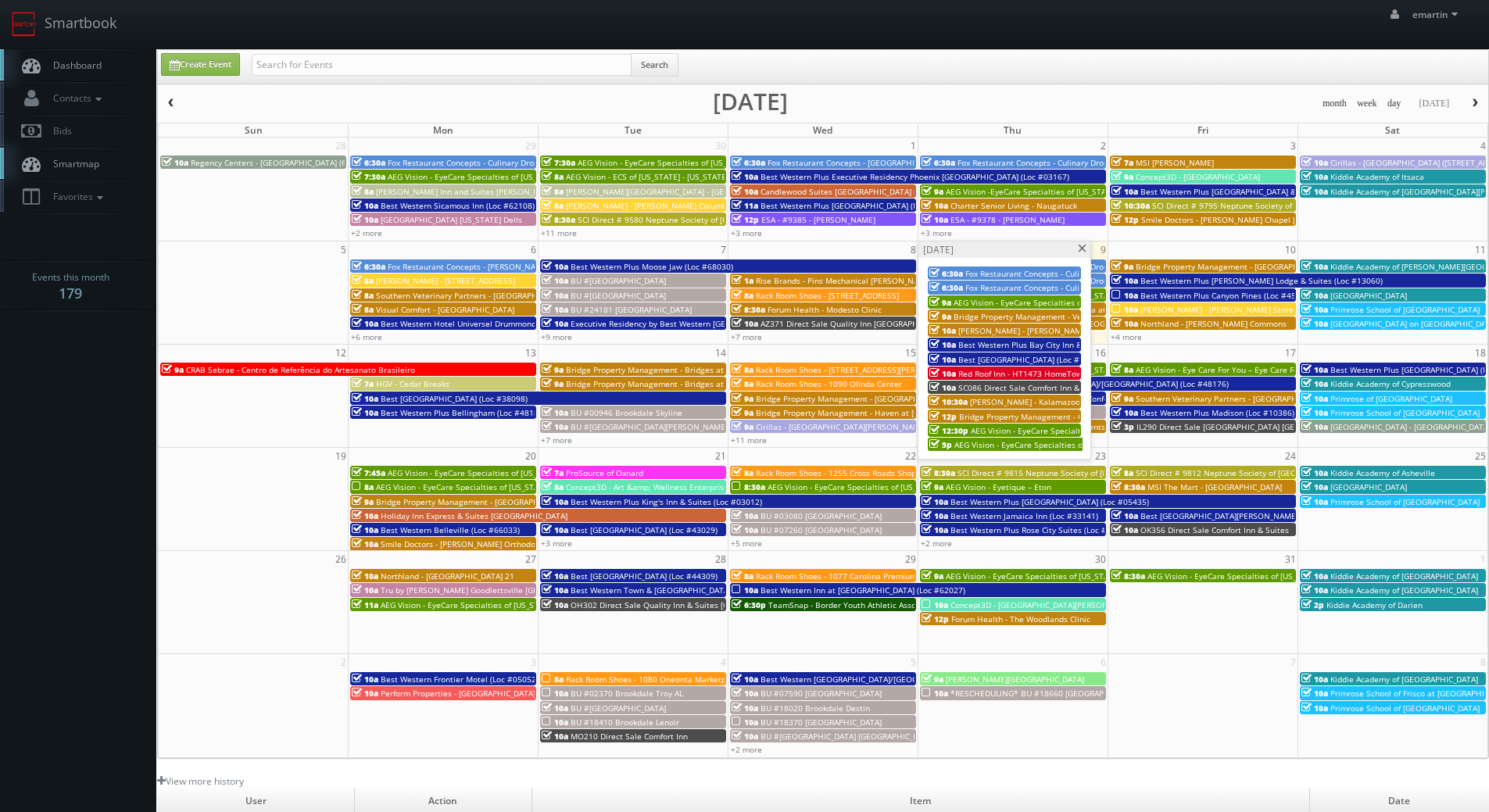
click at [1078, 249] on span at bounding box center [1082, 249] width 10 height 9
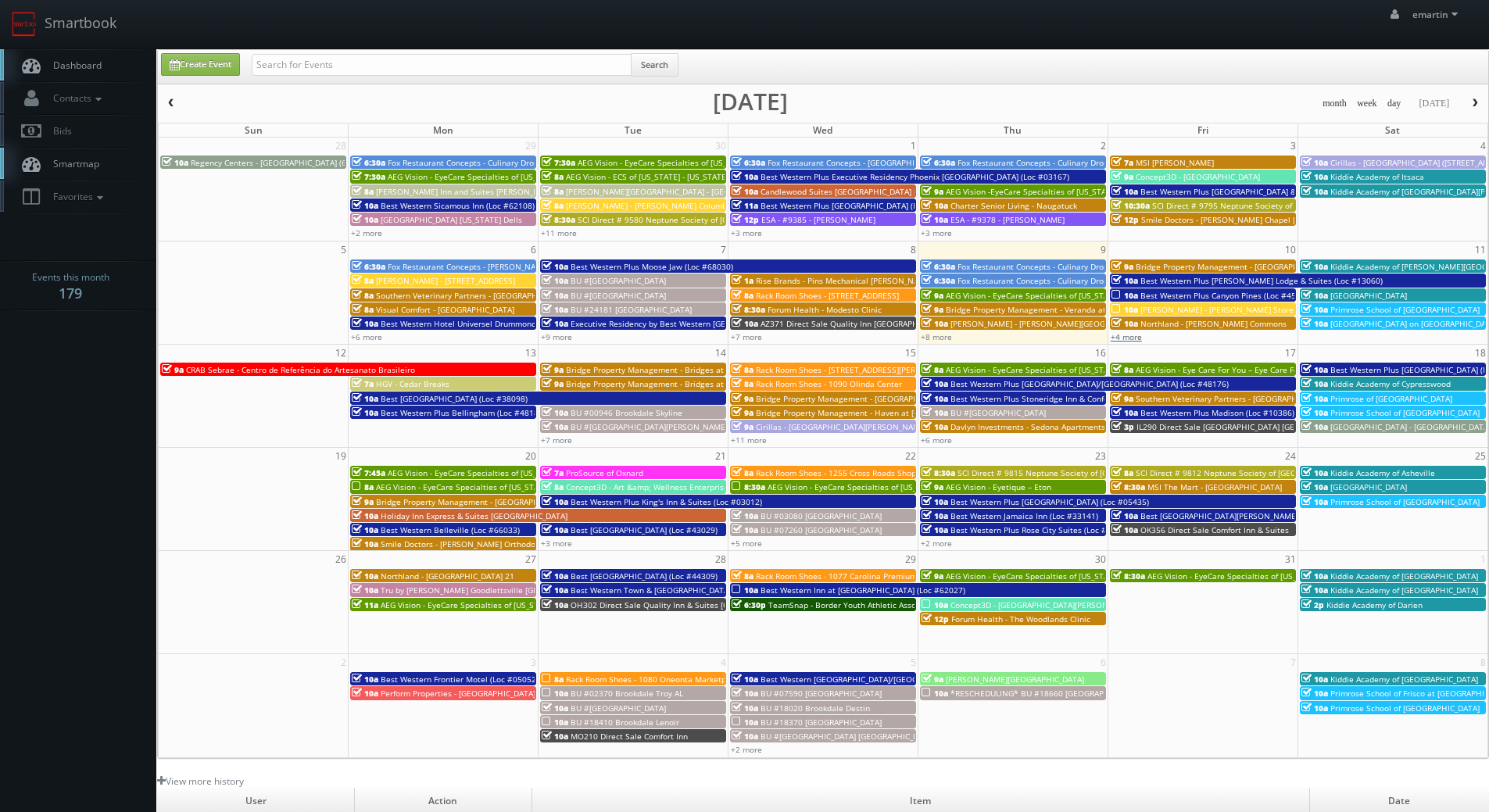
click at [1133, 334] on link "+4 more" at bounding box center [1126, 337] width 32 height 11
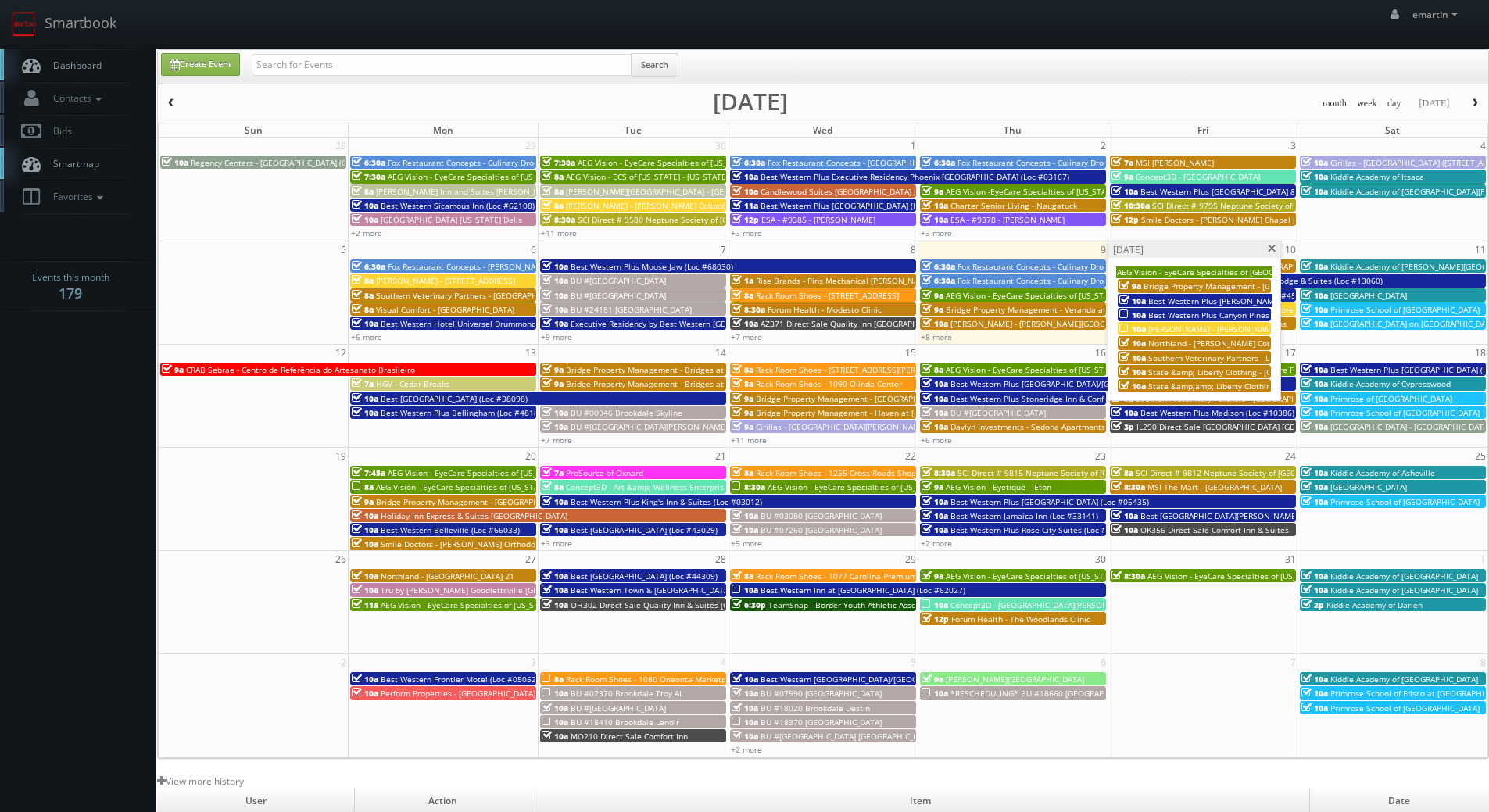
click at [1274, 248] on span at bounding box center [1272, 249] width 10 height 9
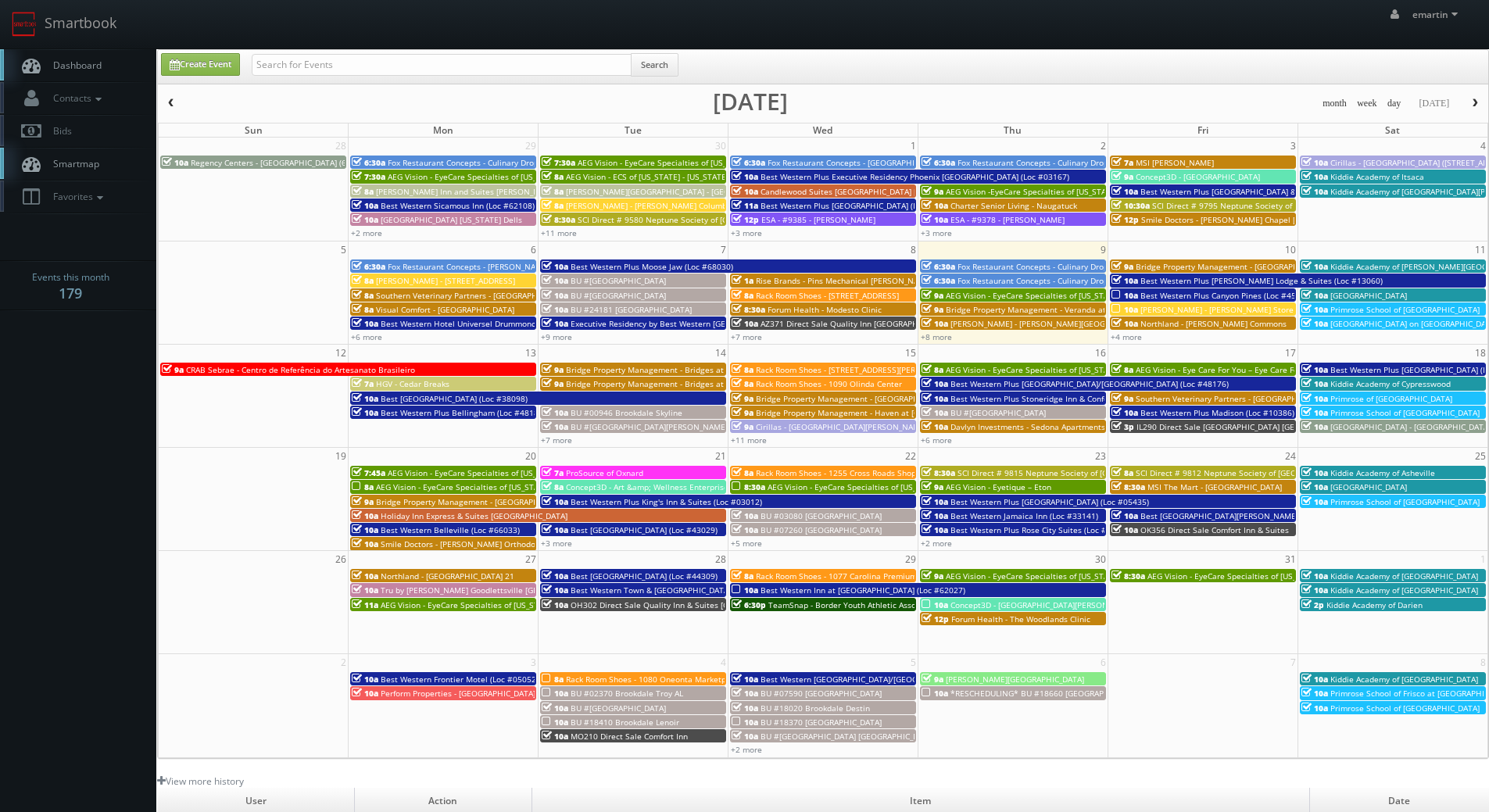
click at [48, 56] on link "Dashboard" at bounding box center [78, 65] width 156 height 32
click at [1126, 335] on link "+4 more" at bounding box center [1126, 337] width 32 height 11
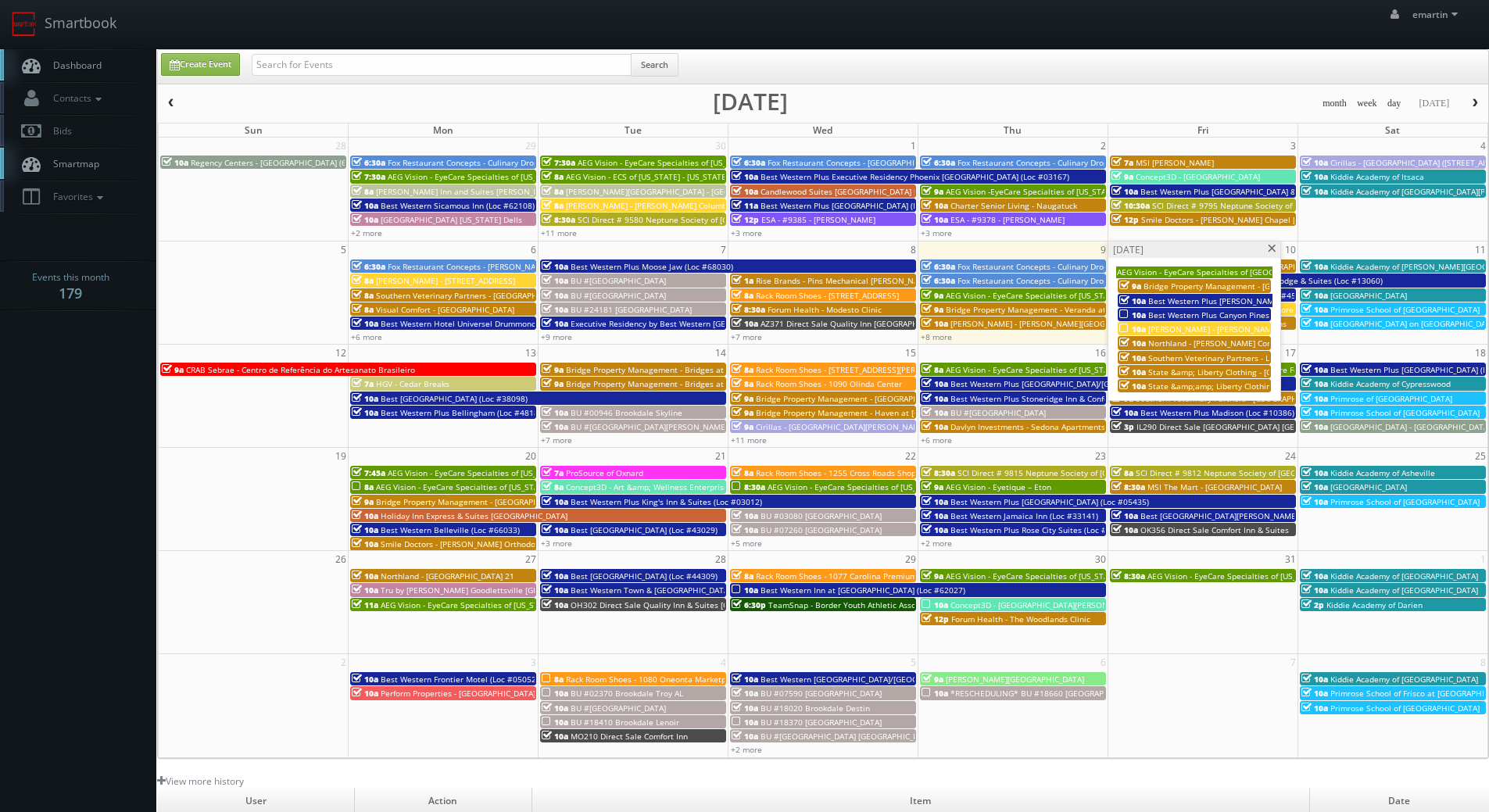
click at [1271, 247] on span at bounding box center [1272, 249] width 10 height 9
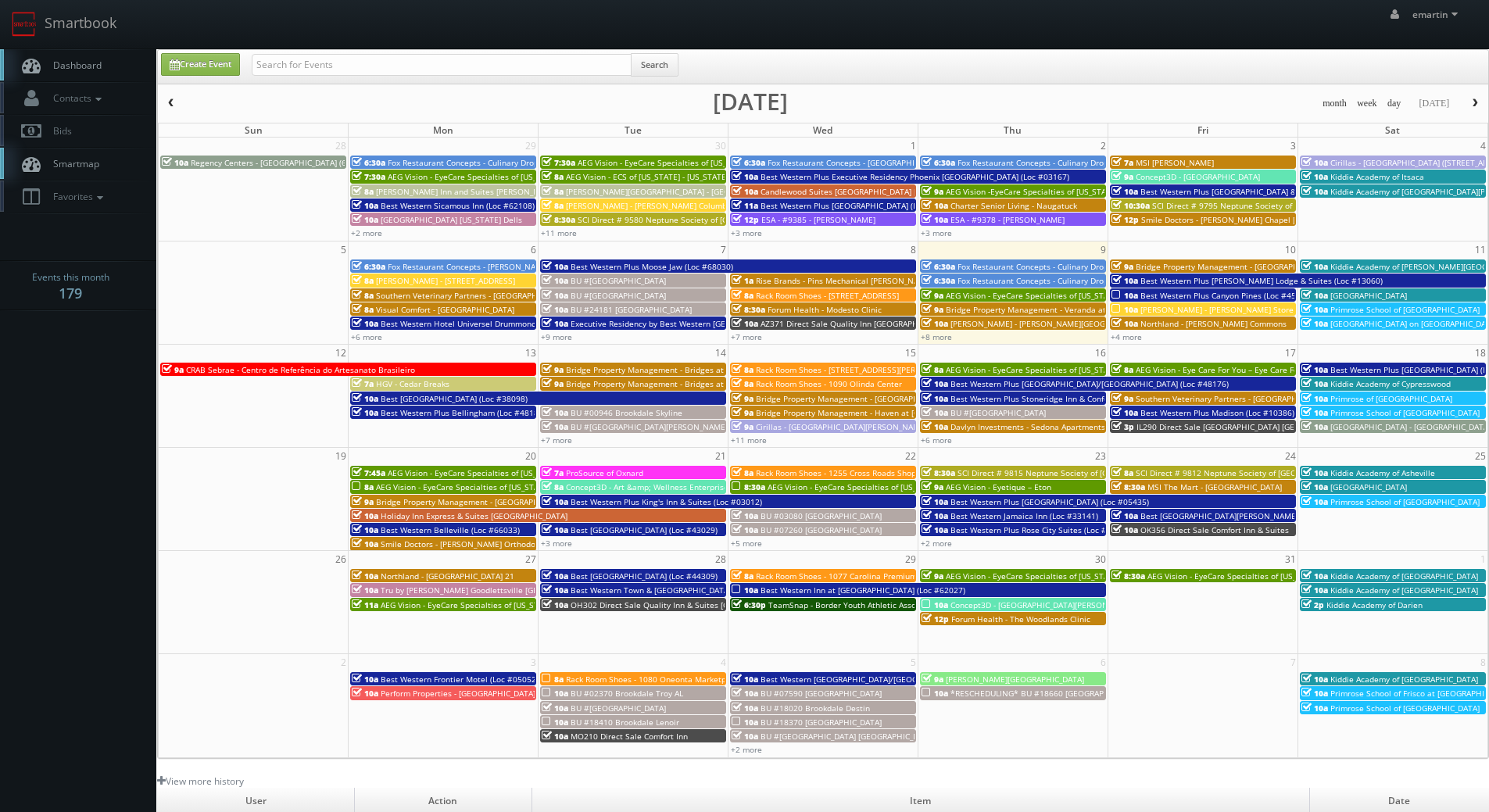
click at [97, 59] on span "Dashboard" at bounding box center [74, 66] width 56 height 14
click at [303, 62] on input "text" at bounding box center [441, 65] width 380 height 22
paste input "Joe Giuliani"
type input "Joe Giuliani"
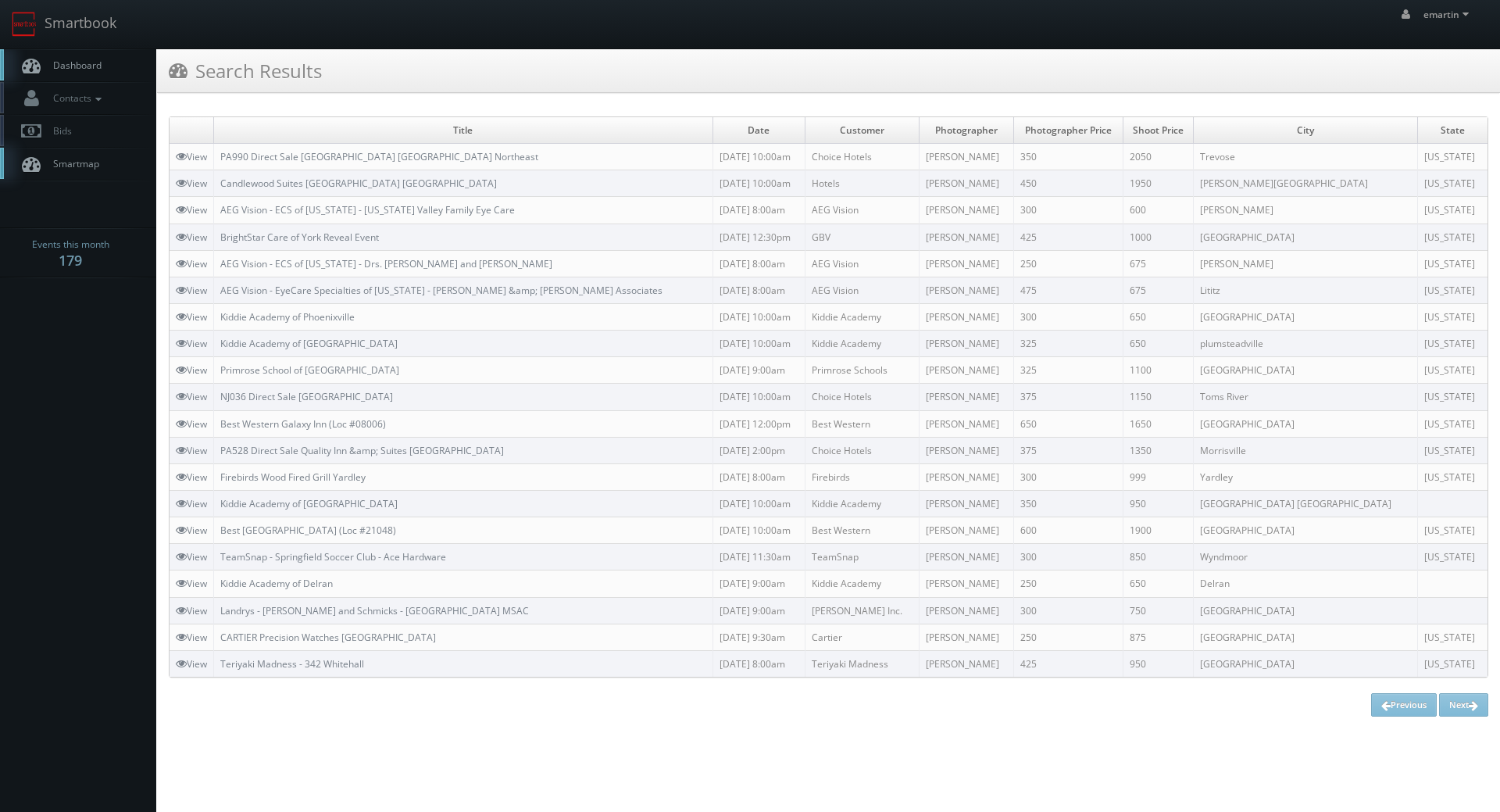
click at [77, 65] on span "Dashboard" at bounding box center [74, 66] width 56 height 14
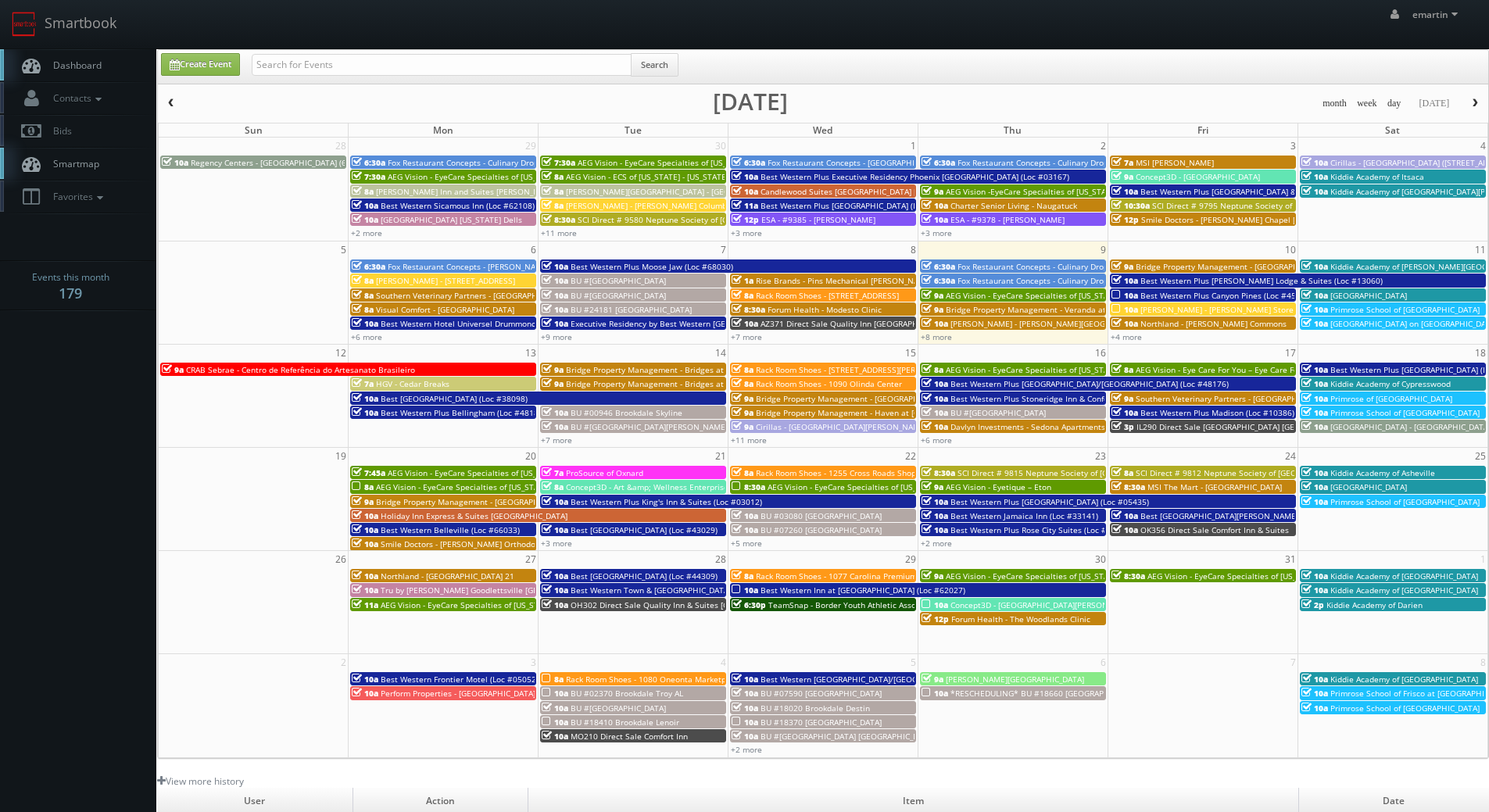
click at [147, 754] on body "Smartbook Toggle Side Navigation Toggle Top Navigation emartin emartin Profile …" at bounding box center [744, 540] width 1489 height 1080
click at [78, 68] on span "Dashboard" at bounding box center [74, 66] width 56 height 14
click at [198, 65] on link "Create Event" at bounding box center [200, 64] width 79 height 23
type input "10/09/2025"
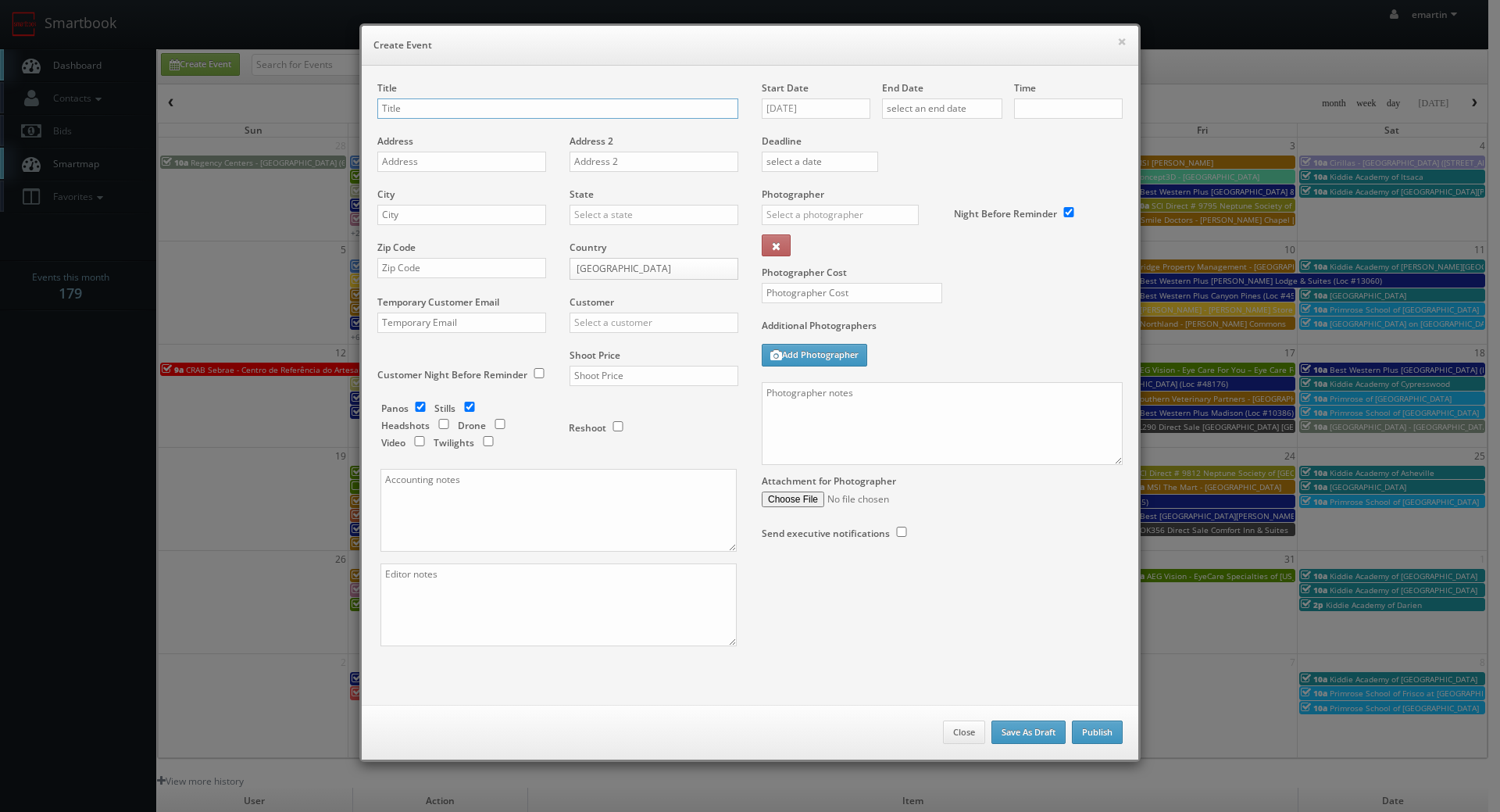
checkbox input "true"
type input "10:00am"
checkbox input "true"
click at [444, 105] on input "text" at bounding box center [558, 109] width 361 height 21
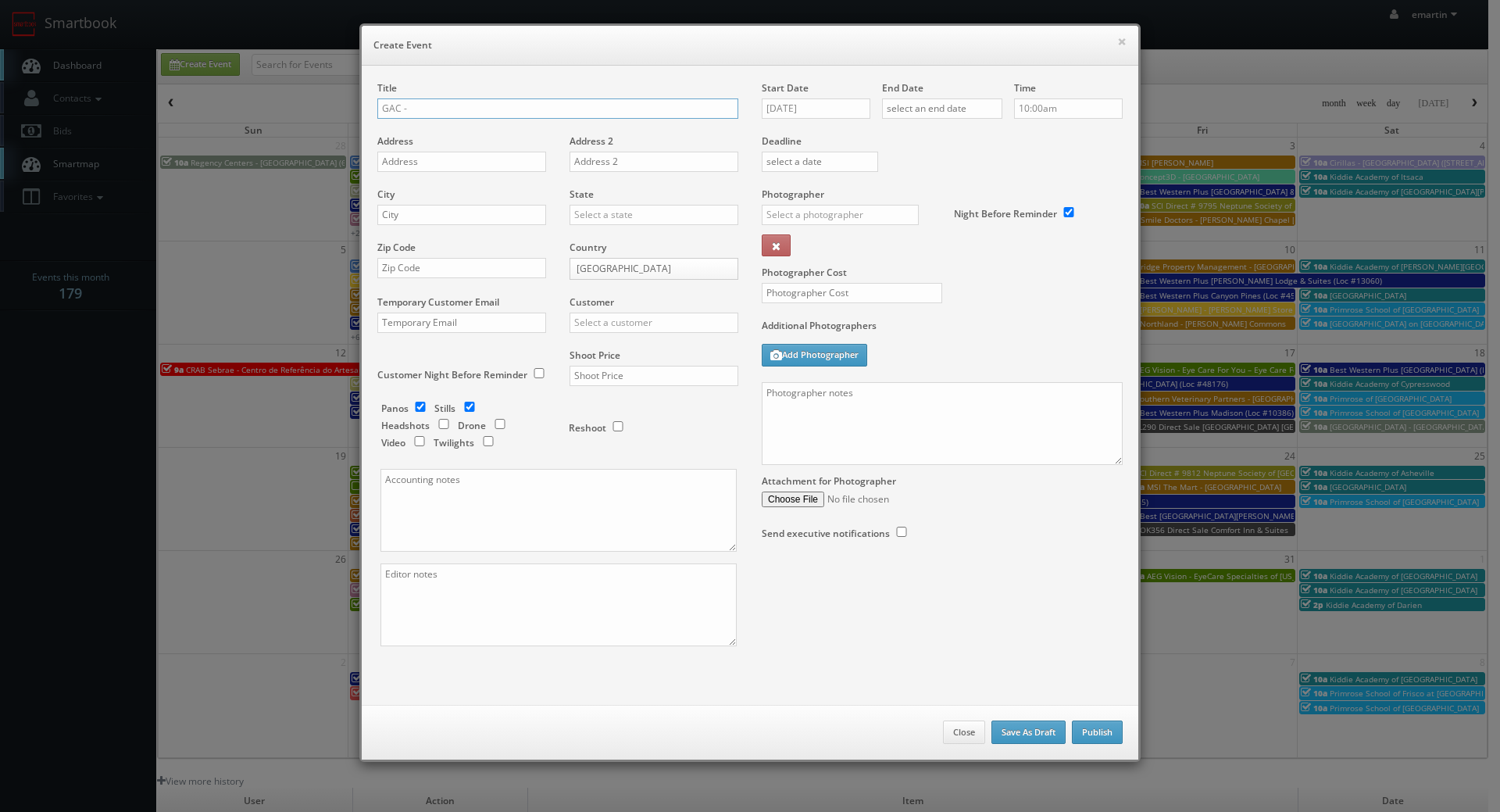
paste input "Museum of Art of São Paulo Assis Chateaubriand (second shoot)"
type input "GAC - Museum of Art of São Paulo Assis Chateaubriand (second shoot)"
drag, startPoint x: 414, startPoint y: 162, endPoint x: 401, endPoint y: 168, distance: 14.3
click at [415, 162] on input "text" at bounding box center [462, 162] width 168 height 21
paste input "Av. Paulista, 1578"
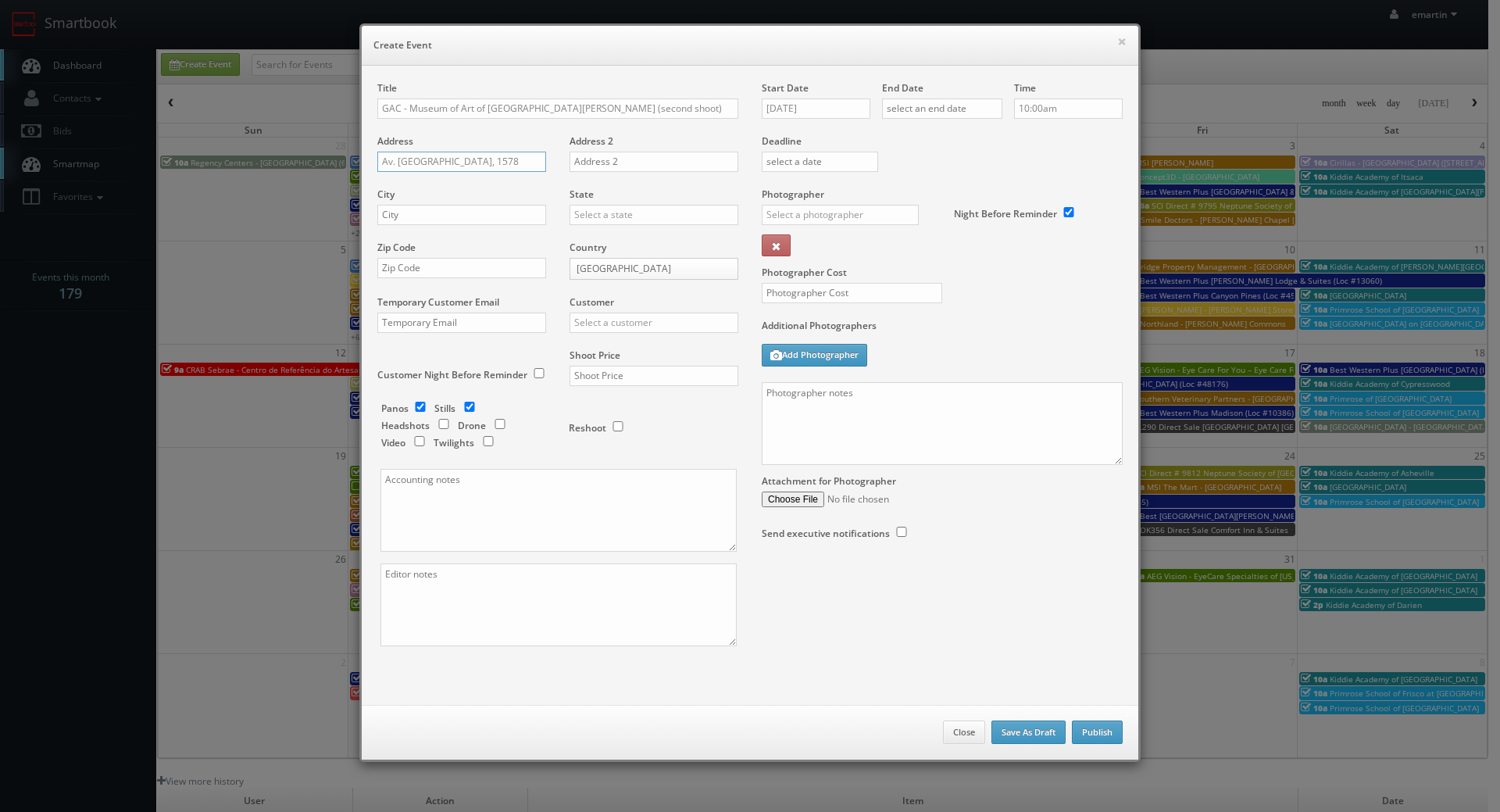
type input "Av. Paulista, 1578"
drag, startPoint x: 479, startPoint y: 151, endPoint x: 433, endPoint y: 165, distance: 48.1
click at [441, 165] on input "Av. Paulista, 1578" at bounding box center [462, 162] width 168 height 21
click at [439, 163] on input "Av. Paulista, 1578" at bounding box center [462, 162] width 168 height 21
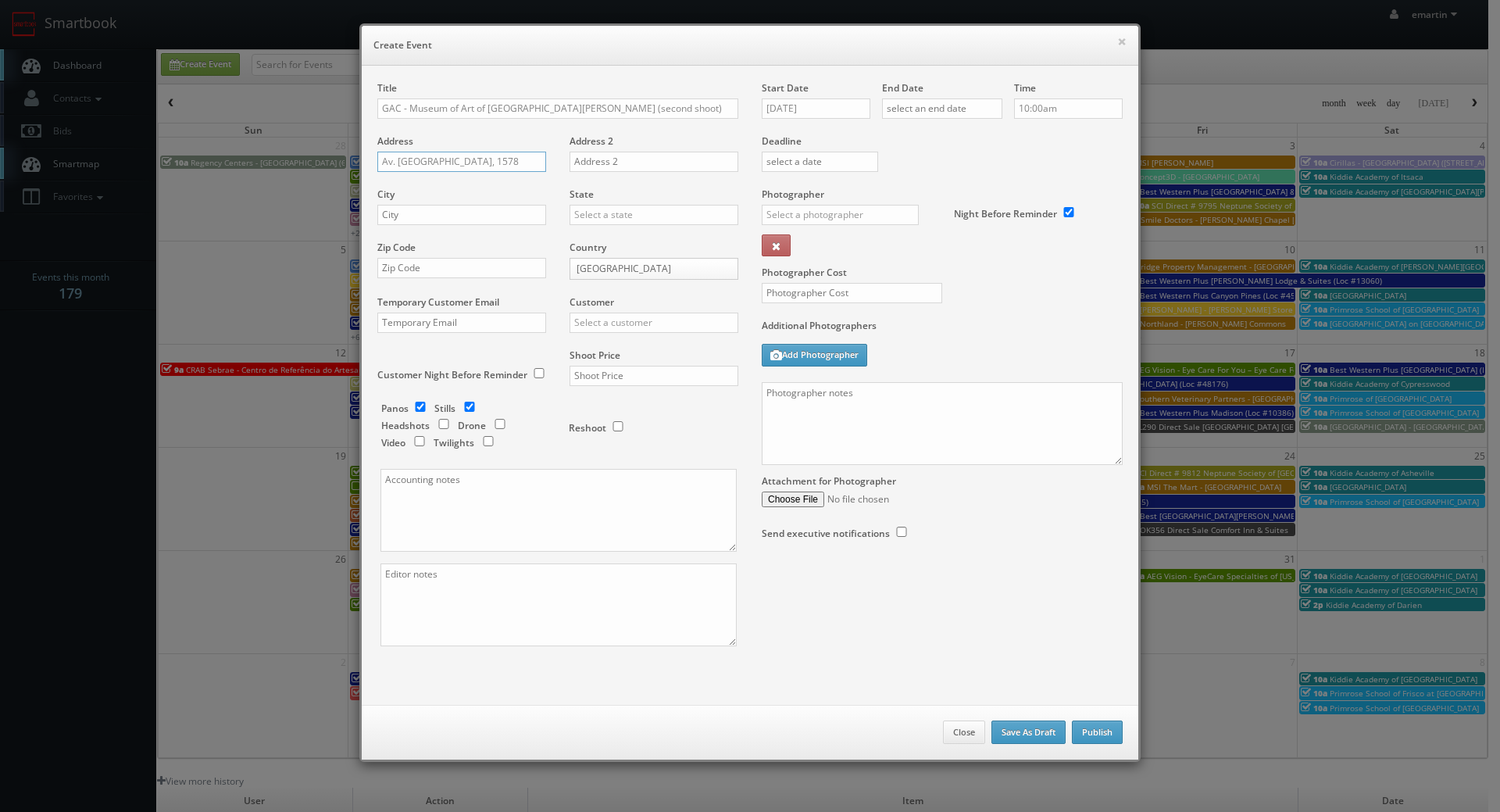
click at [439, 163] on input "Av. Paulista, 1578" at bounding box center [462, 162] width 168 height 21
click at [809, 403] on textarea at bounding box center [942, 423] width 361 height 83
paste textarea "Av. Paulista, 1578"
click at [897, 398] on textarea "Av. Paulista, 1578" at bounding box center [942, 423] width 361 height 83
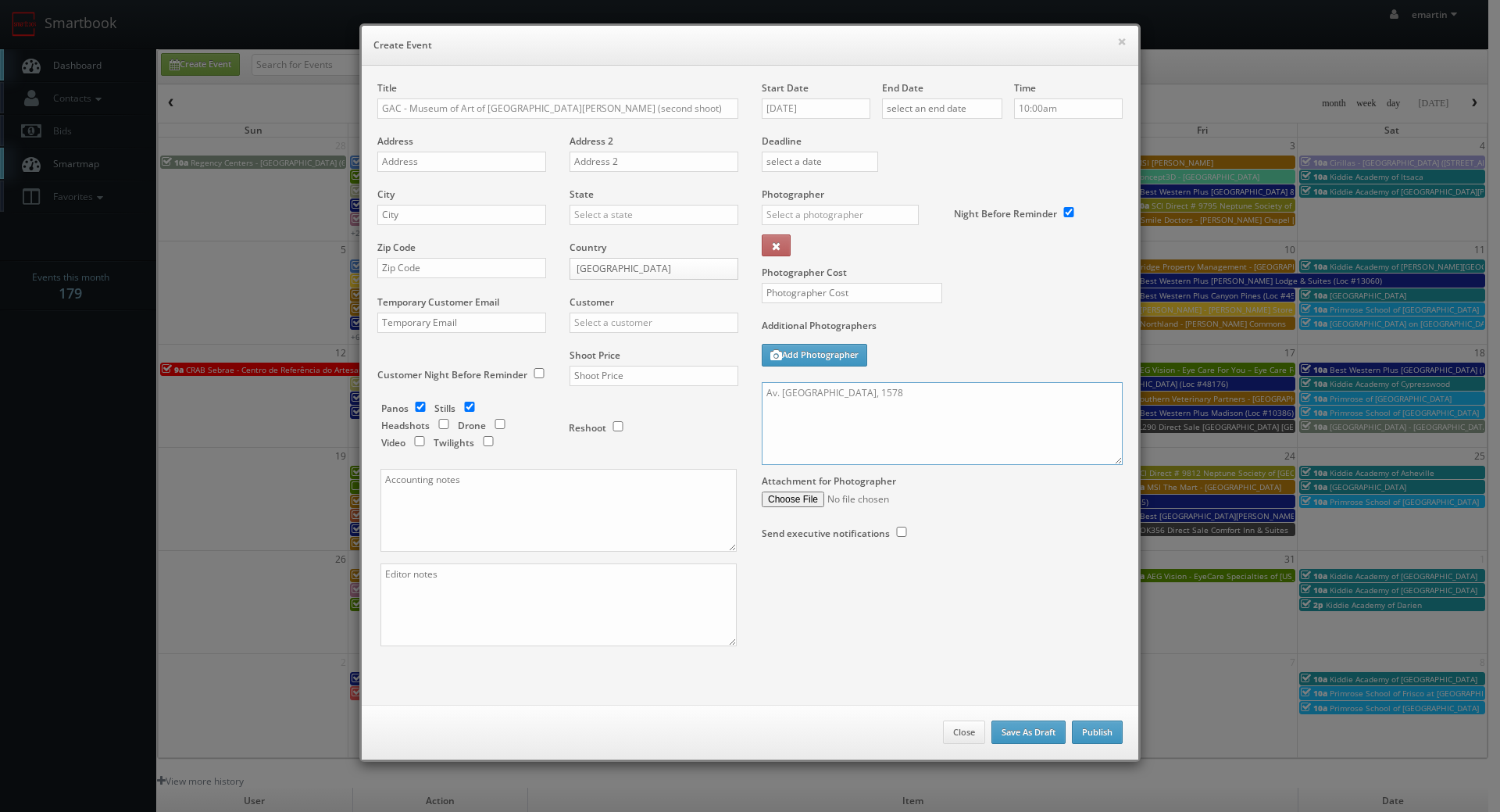
paste textarea "Bela Vista"
drag, startPoint x: 790, startPoint y: 433, endPoint x: 939, endPoint y: 397, distance: 153.3
click at [791, 432] on textarea "Av. Paulista, 1578 Bela Vista" at bounding box center [942, 423] width 361 height 83
drag, startPoint x: 954, startPoint y: 391, endPoint x: 681, endPoint y: 379, distance: 273.3
click at [688, 383] on div "Title GAC - Museum of Art of São Paulo Assis Chateaubriand (second shoot) Addre…" at bounding box center [750, 377] width 769 height 592
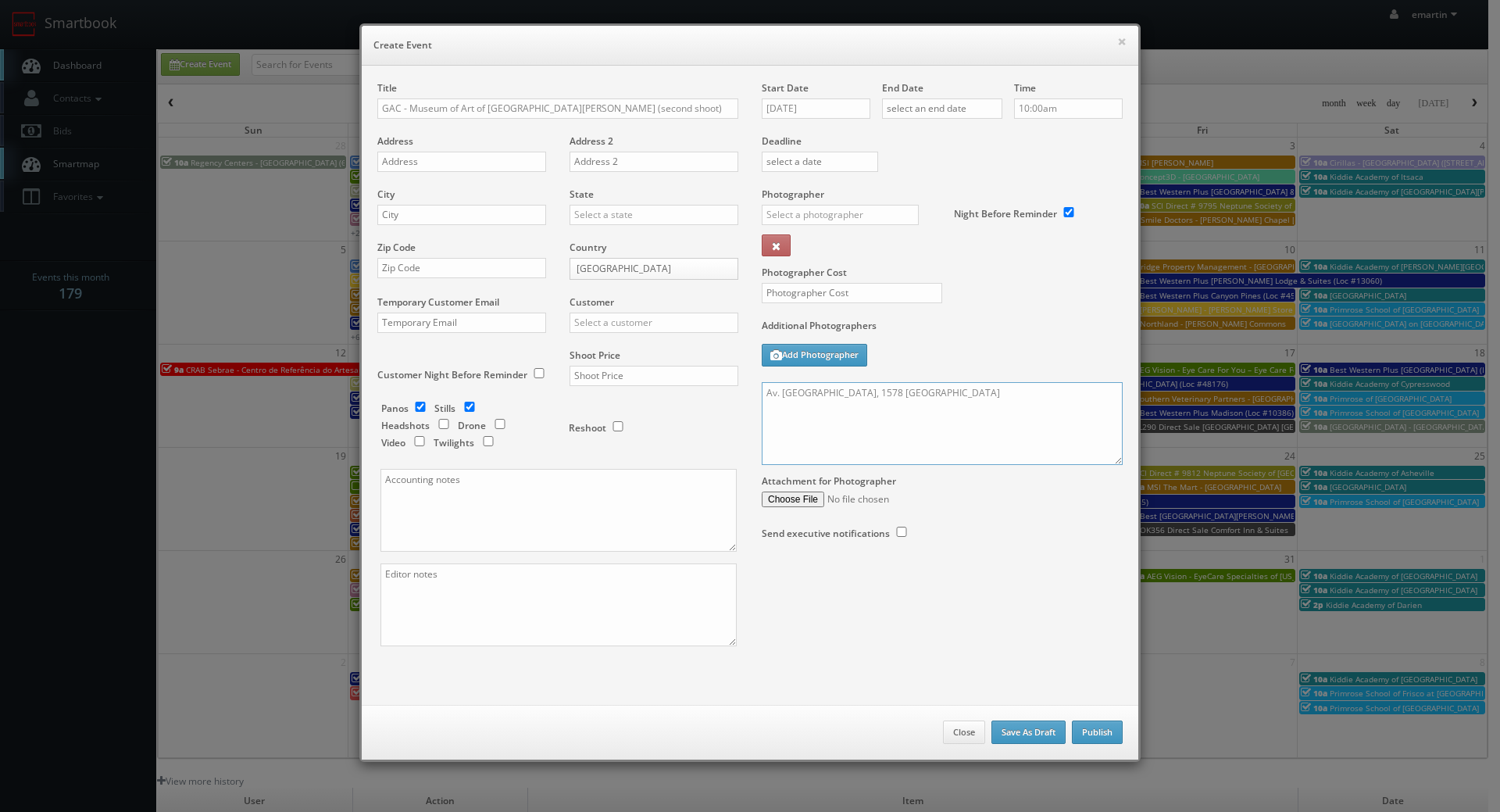
paste textarea "- Bela Vista São Paulo, 1310, Brazil Onsite contact is Joana Bomfim +55 (11) 97…"
type textarea "Av. Paulista, 1578 - Bela Vista São Paulo, 1310, Brazil Onsite contact is Joana…"
click at [806, 207] on input "text" at bounding box center [840, 215] width 157 height 21
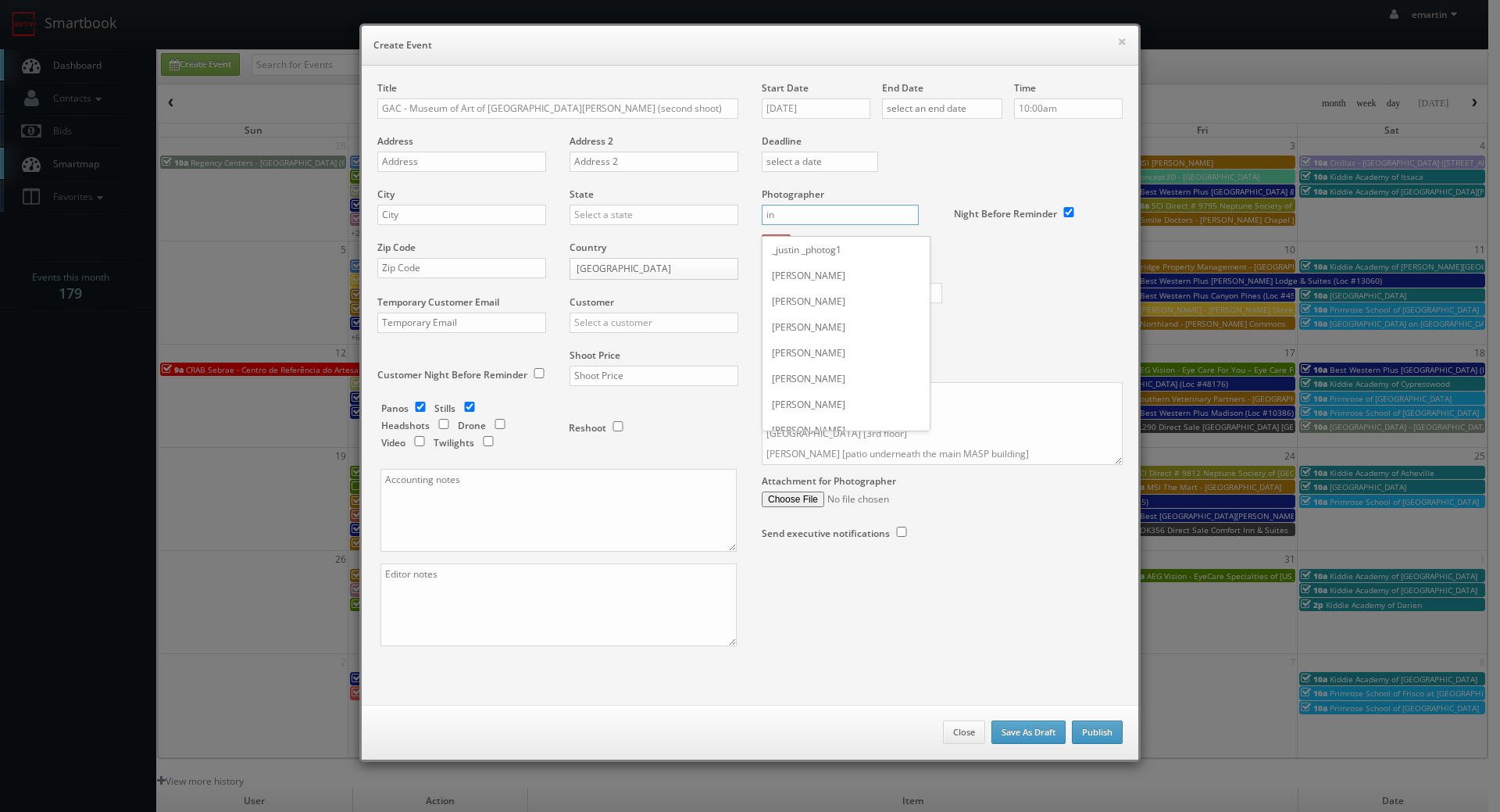
type input "i"
click at [789, 275] on div "Inácio Fonseca" at bounding box center [846, 275] width 168 height 26
type input "Inácio Fonseca"
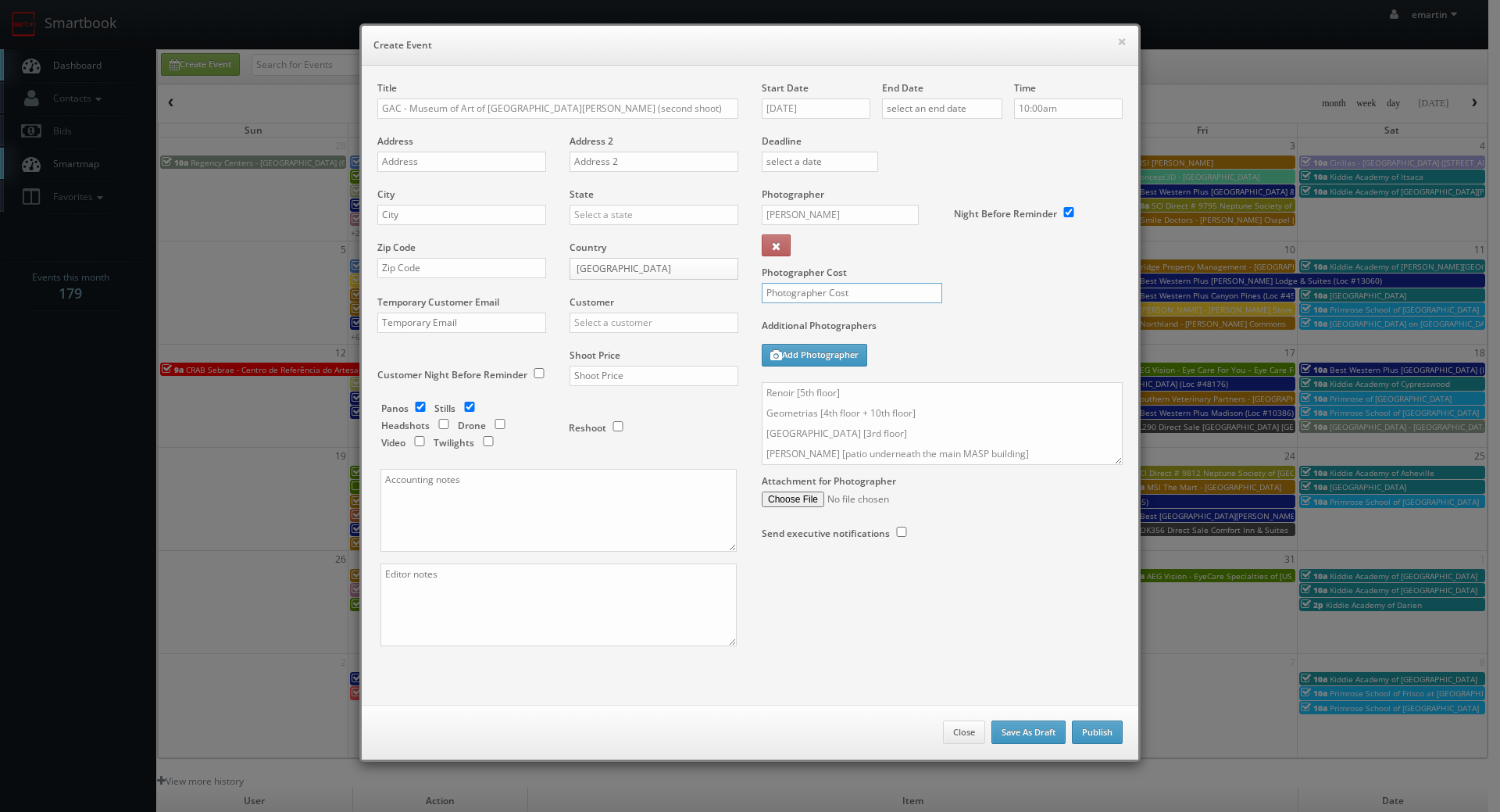
click at [785, 290] on input "text" at bounding box center [851, 293] width 180 height 21
type input "1,200"
click at [586, 315] on input "text" at bounding box center [654, 323] width 168 height 21
click at [585, 342] on div "Google" at bounding box center [654, 348] width 168 height 26
type input "Google"
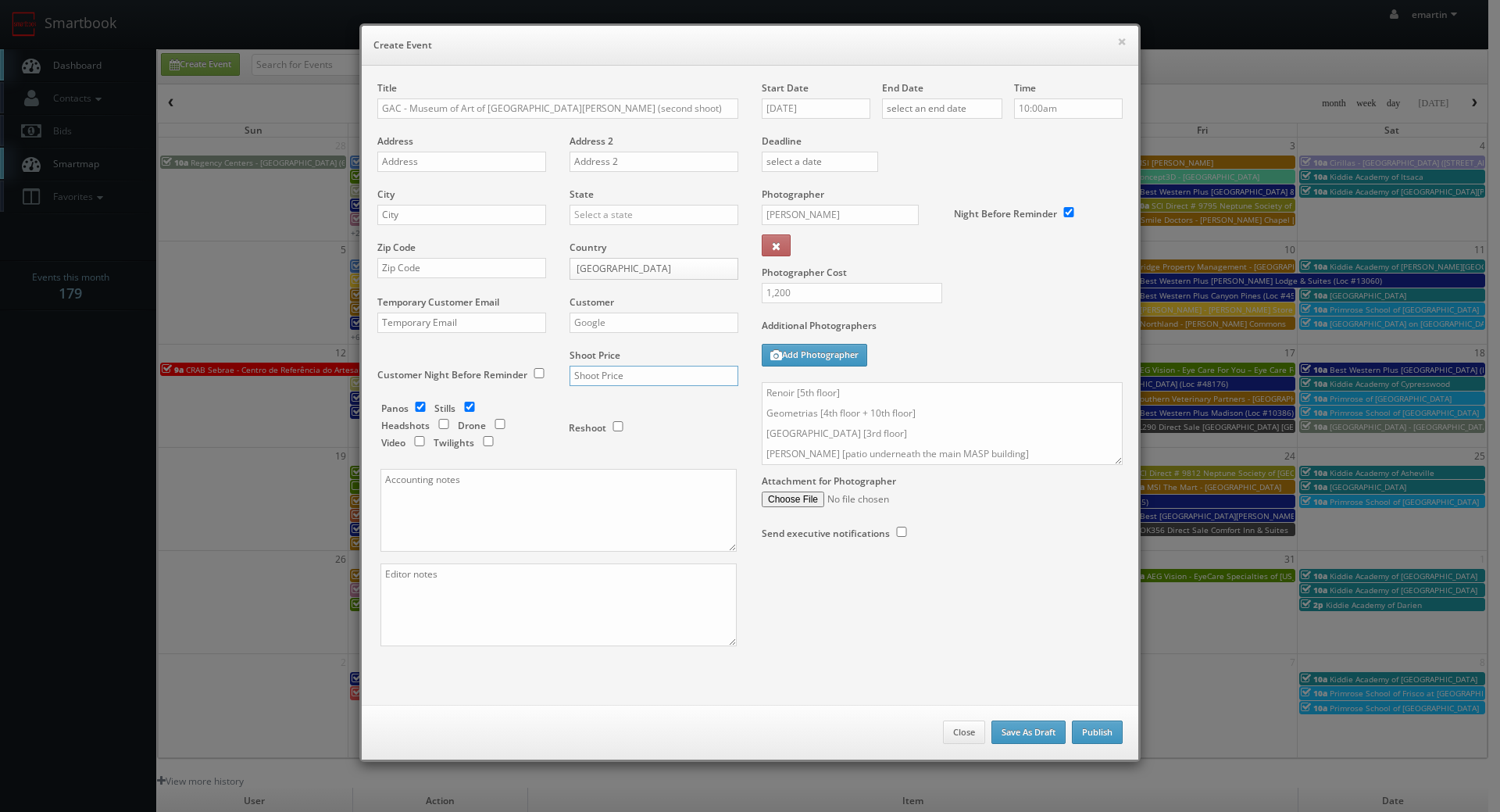
click at [588, 373] on input "text" at bounding box center [654, 376] width 168 height 21
type input "3,500"
click at [463, 410] on input "checkbox" at bounding box center [469, 407] width 23 height 10
checkbox input "false"
click at [861, 141] on label "Deadline" at bounding box center [943, 141] width 385 height 14
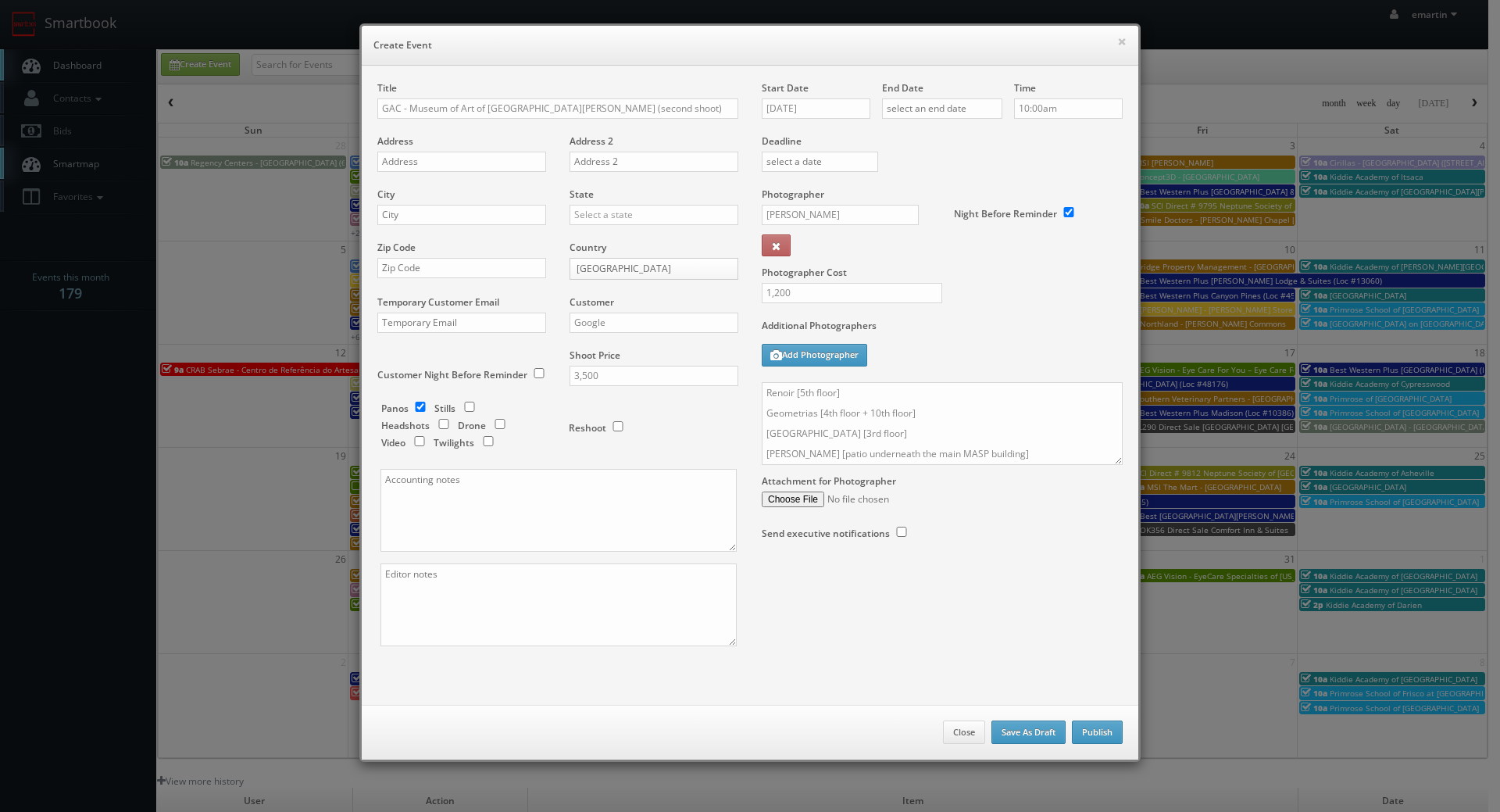
click at [817, 96] on div "Start Date 10/09/2025" at bounding box center [821, 108] width 121 height 53
click at [816, 113] on input "10/09/2025" at bounding box center [815, 109] width 109 height 21
click at [791, 268] on td "27" at bounding box center [794, 273] width 25 height 23
type input "10/27/2025"
click at [979, 111] on input "text" at bounding box center [942, 109] width 121 height 21
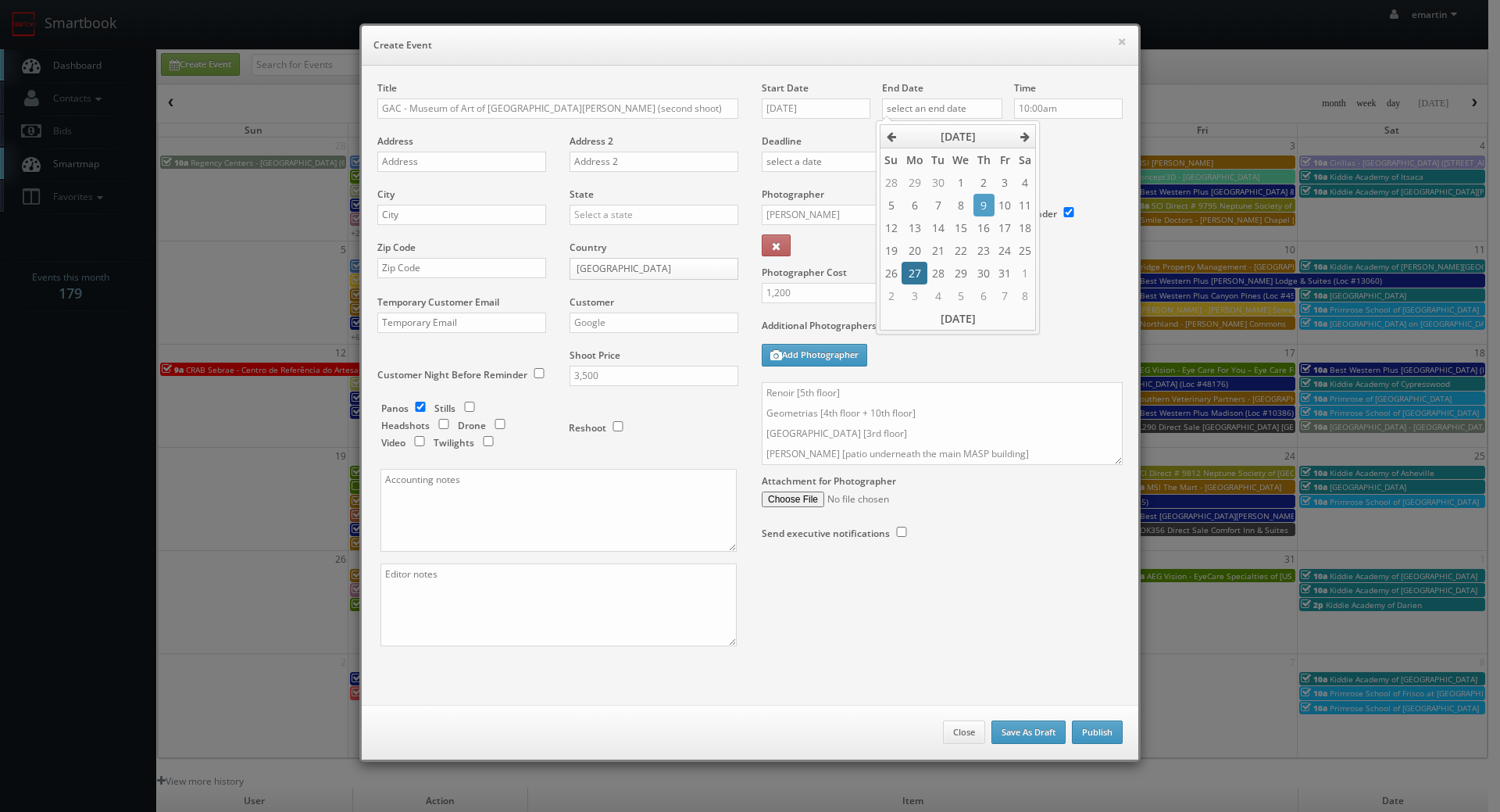
click at [909, 269] on td "27" at bounding box center [914, 273] width 25 height 23
type input "10/27/2025"
click at [1062, 181] on div "Deadline" at bounding box center [943, 134] width 385 height 106
click at [1069, 114] on input "10:00am" at bounding box center [1068, 109] width 109 height 21
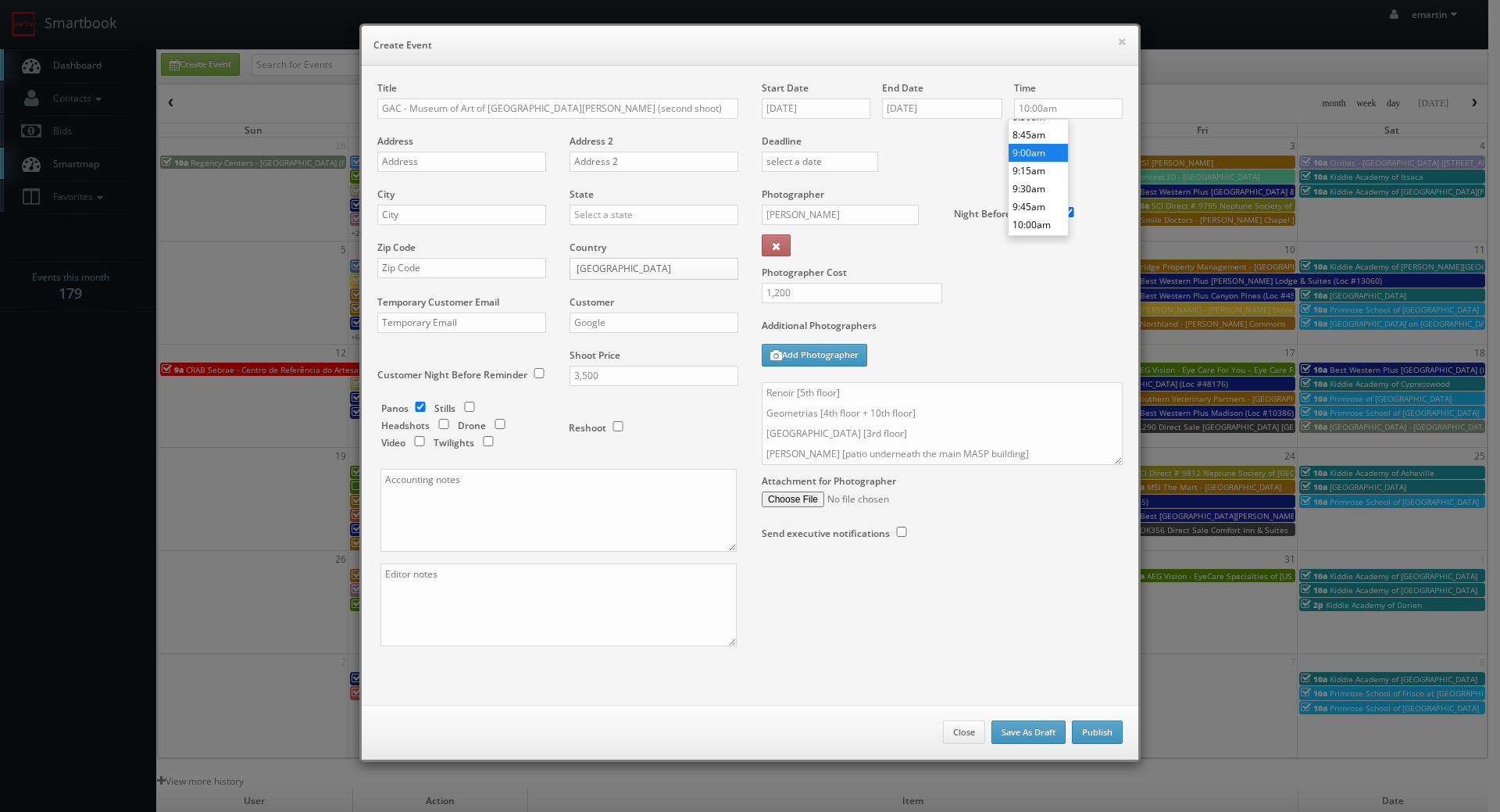
type input "9:00am"
click at [1035, 150] on li "9:00am" at bounding box center [1038, 152] width 59 height 18
click at [921, 156] on div "Deadline" at bounding box center [943, 134] width 385 height 106
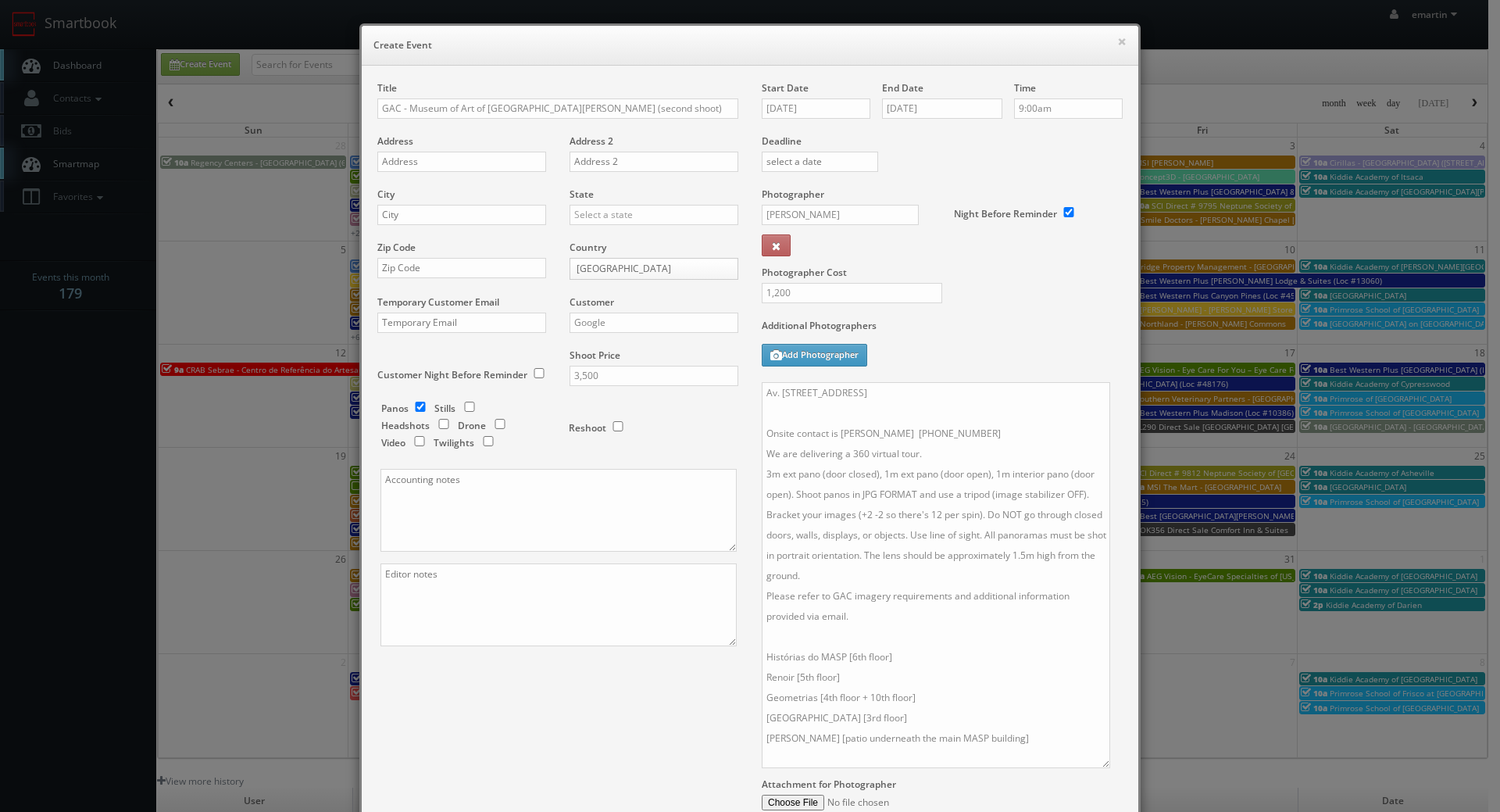
scroll to position [0, 0]
drag, startPoint x: 1109, startPoint y: 456, endPoint x: 1097, endPoint y: 762, distance: 306.2
click at [1097, 762] on textarea "Av. Paulista, 1578 - Bela Vista São Paulo, 1310, Brazil Onsite contact is Joana…" at bounding box center [936, 575] width 349 height 386
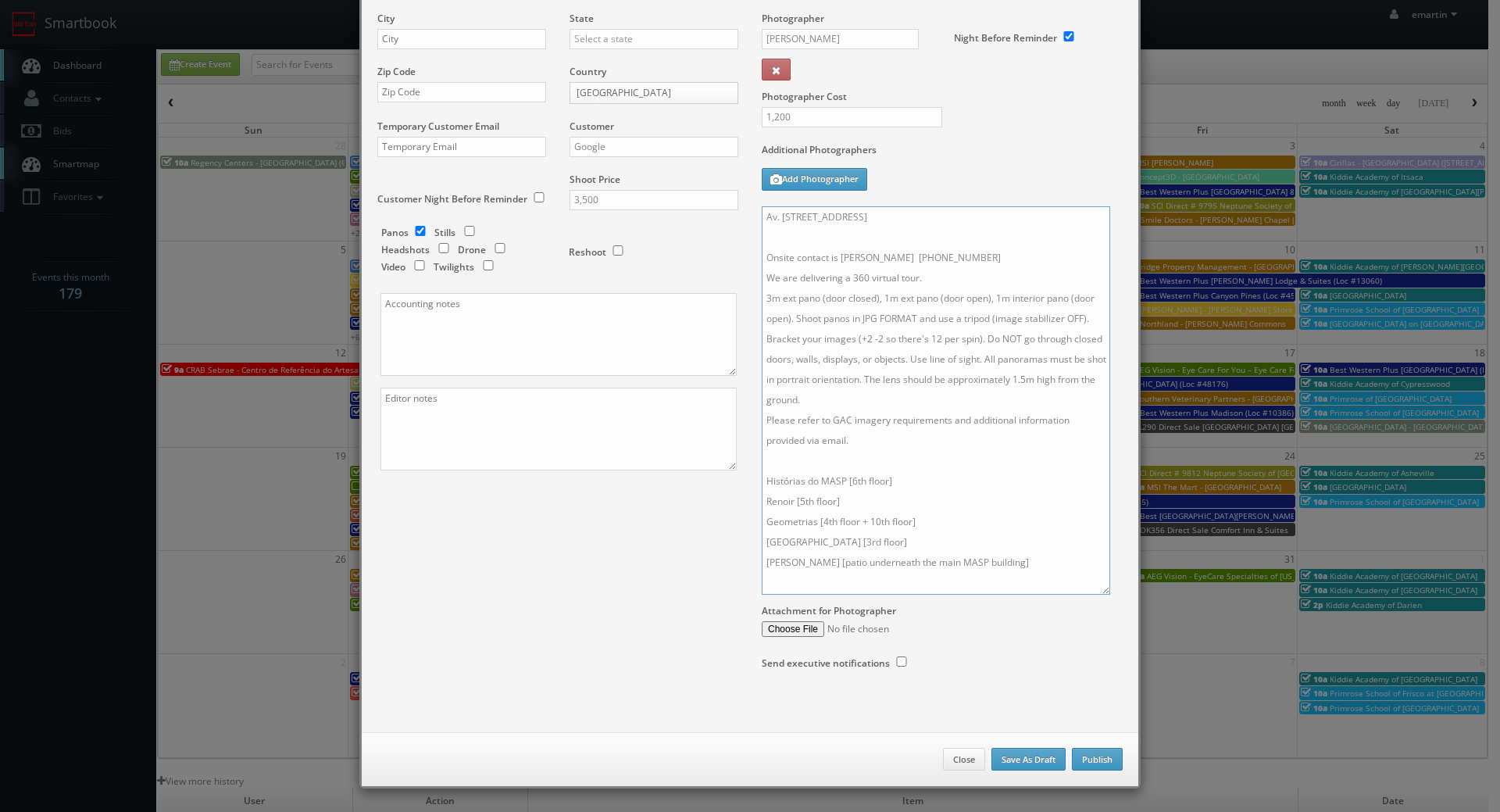
click at [1031, 593] on textarea "Av. Paulista, 1578 - Bela Vista São Paulo, 1310, Brazil Onsite contact is Joana…" at bounding box center [936, 400] width 349 height 388
drag, startPoint x: 1034, startPoint y: 571, endPoint x: 750, endPoint y: 480, distance: 298.2
click at [750, 480] on div "Start Date 10/27/2025 End Date 10/27/2025 Time 9:00am Deadline Photographer Iná…" at bounding box center [943, 303] width 385 height 796
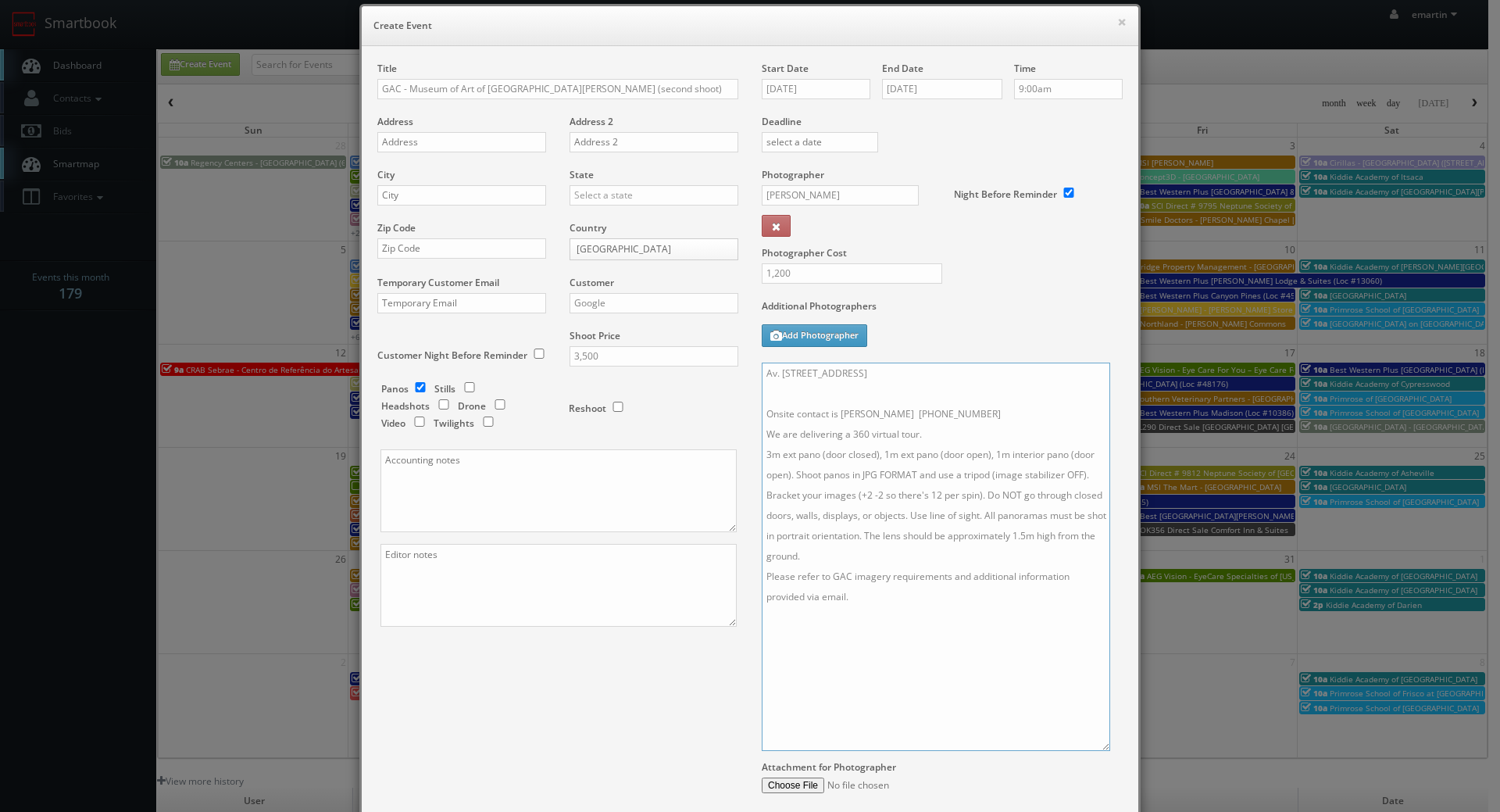
scroll to position [0, 0]
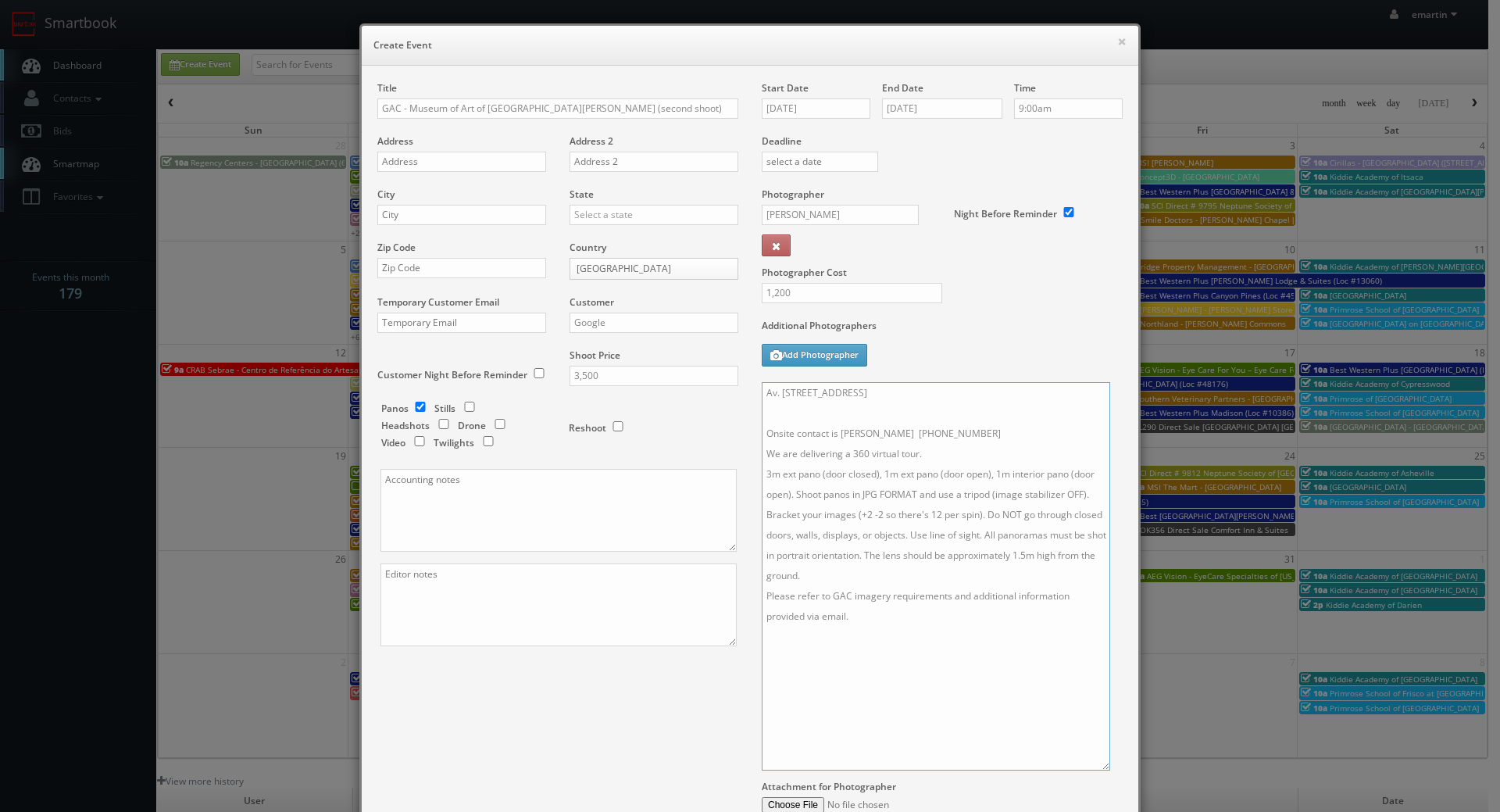
type textarea "Av. Paulista, 1578 - Bela Vista São Paulo, 1310, Brazil Onsite contact is Joana…"
click at [962, 414] on textarea "Av. Paulista, 1578 - Bela Vista São Paulo, 1310, Brazil Onsite contact is Joana…" at bounding box center [936, 576] width 349 height 388
click at [952, 338] on label "Additional Photographers" at bounding box center [942, 329] width 361 height 21
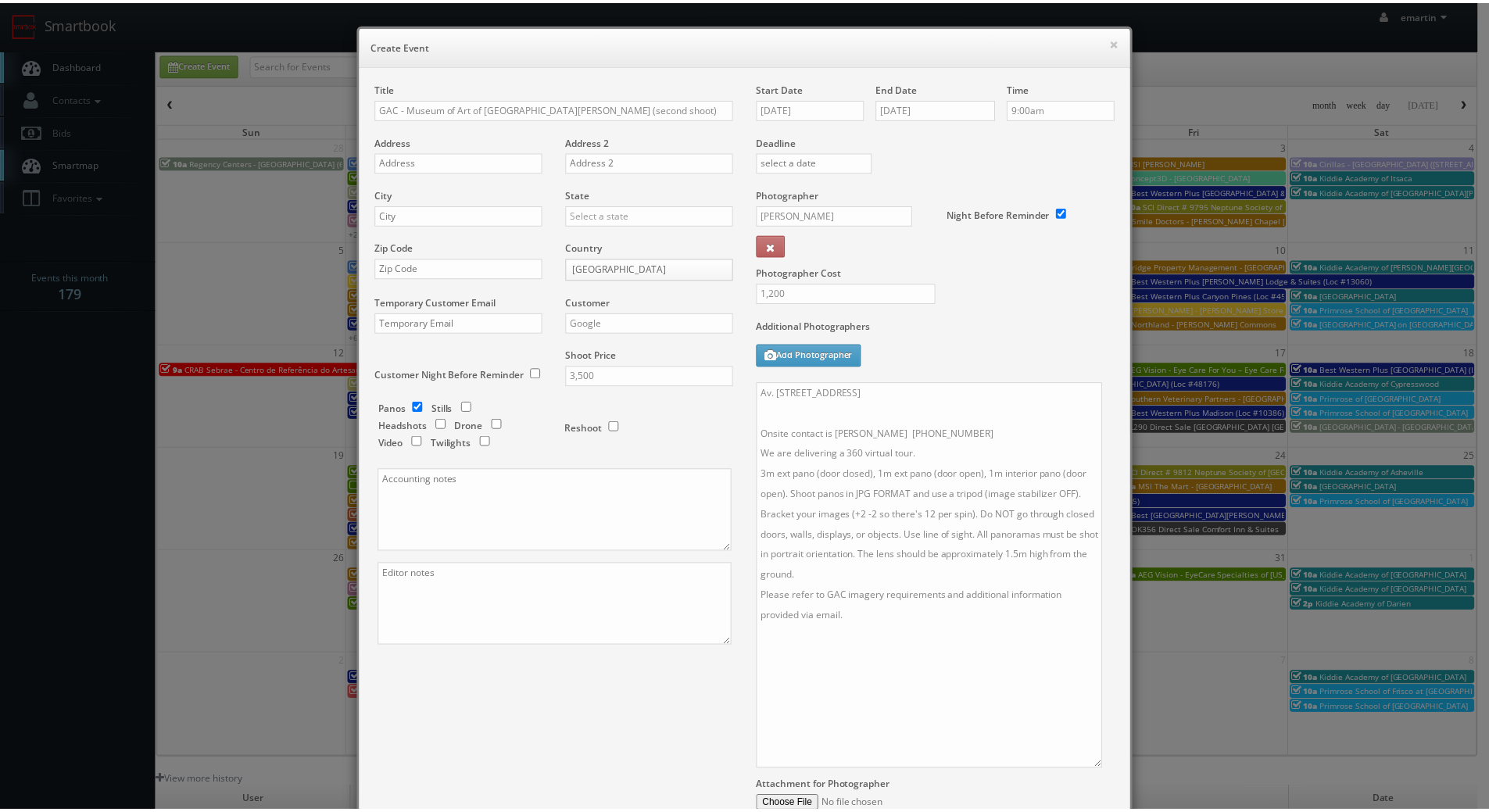
scroll to position [176, 0]
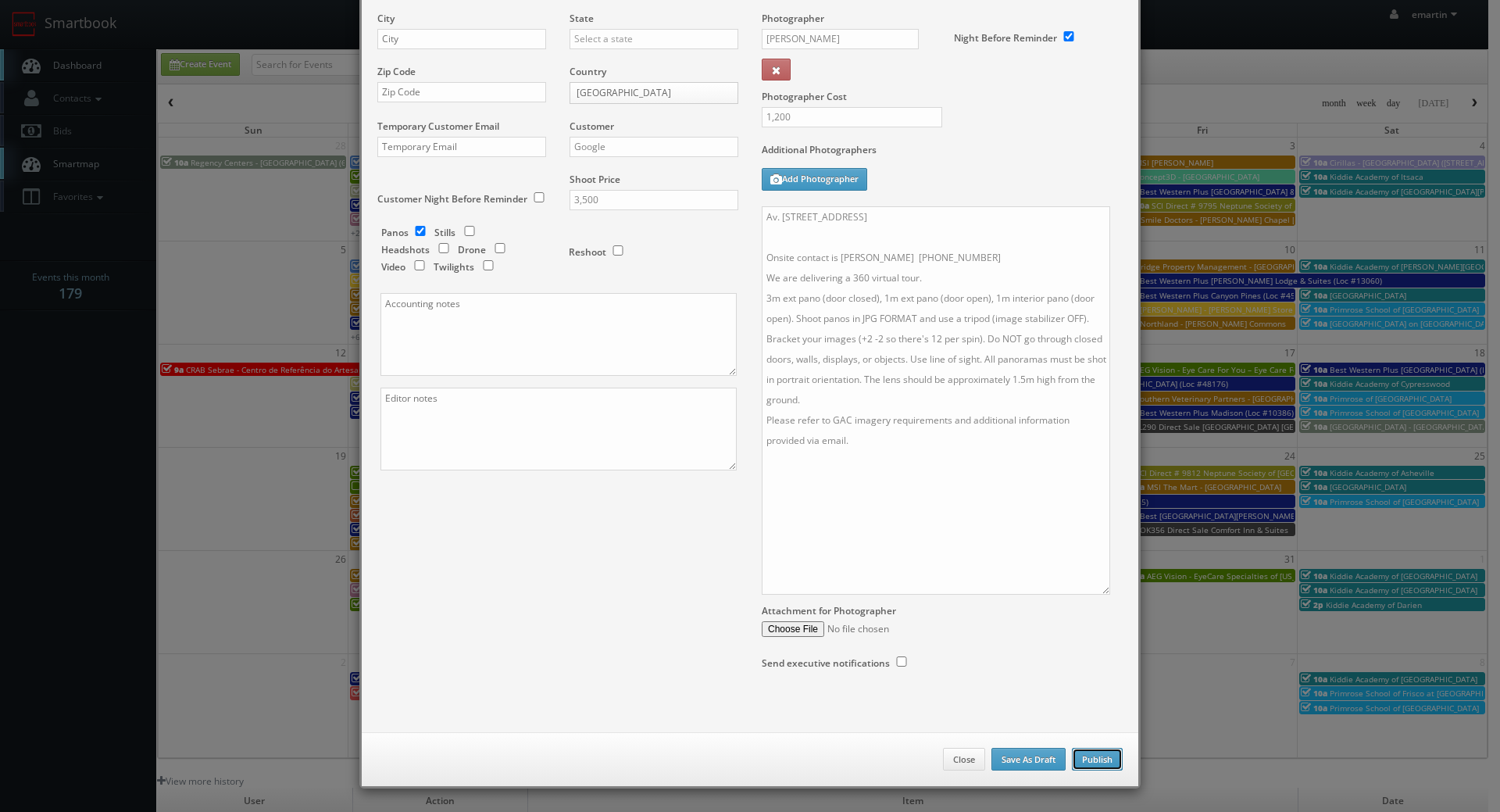
click at [1081, 762] on button "Publish" at bounding box center [1097, 759] width 50 height 23
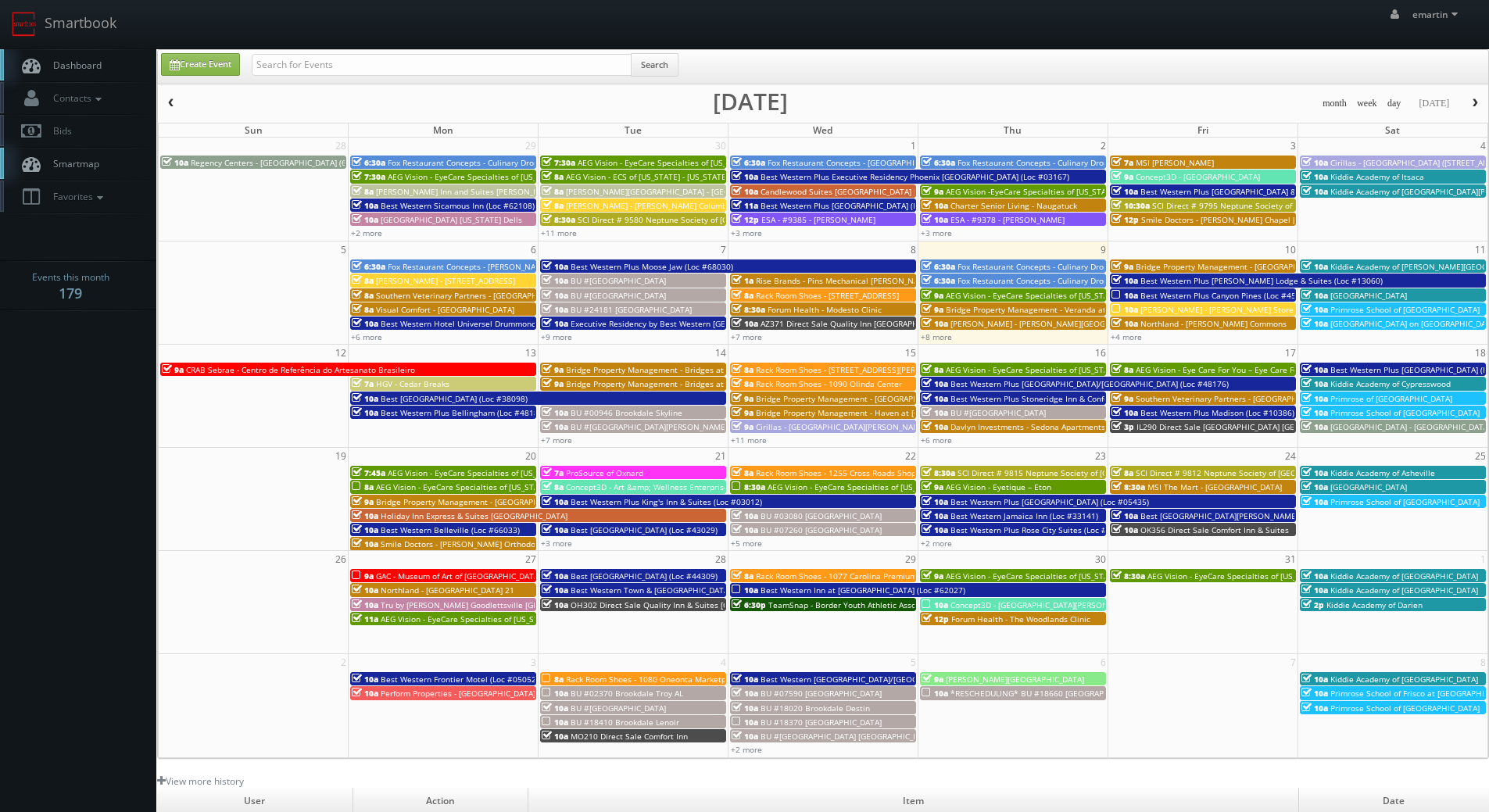
click at [79, 61] on span "Dashboard" at bounding box center [74, 66] width 56 height 14
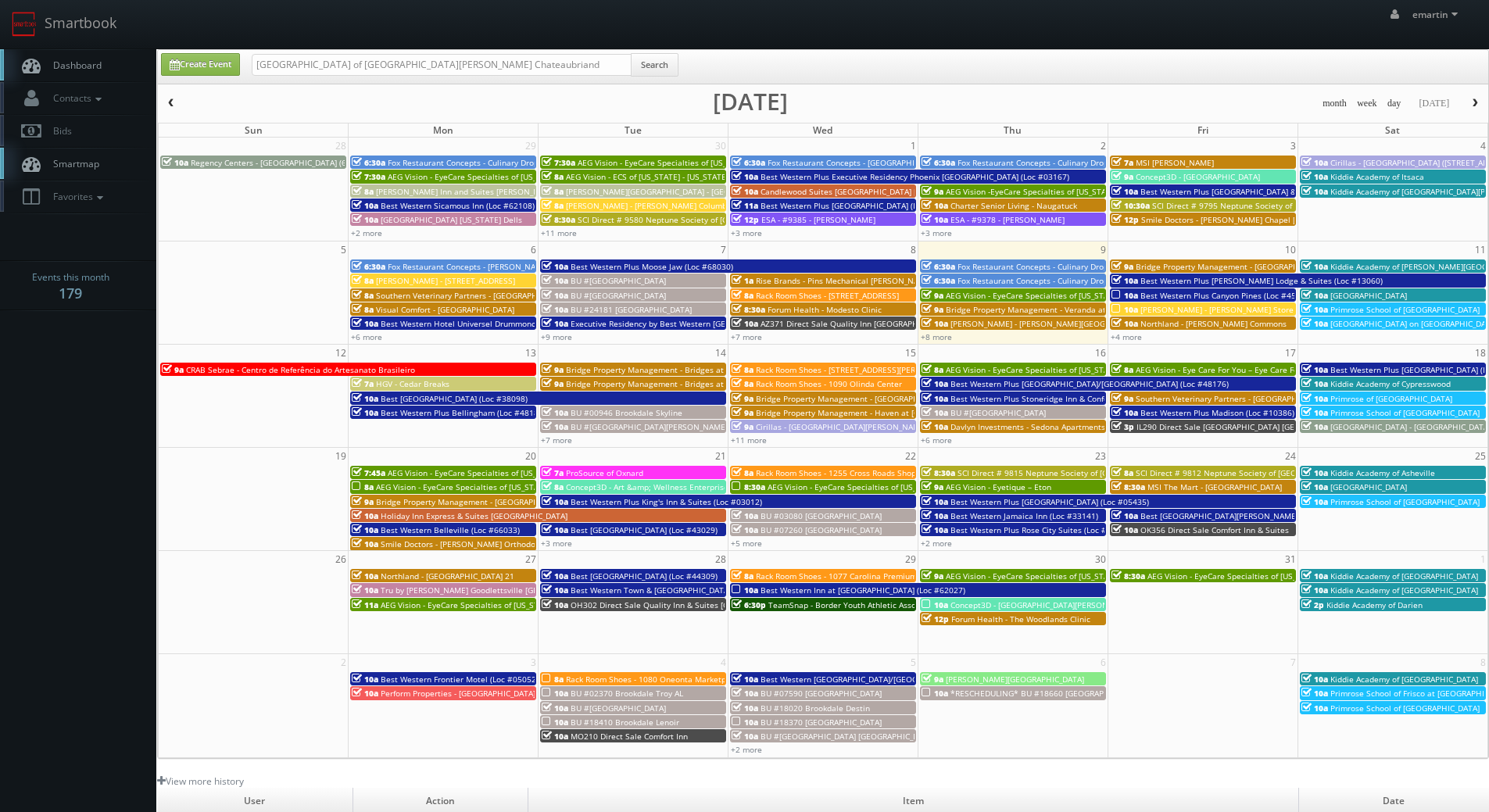
type input "Museum of Art of São Paulo Assis Chateaubriand"
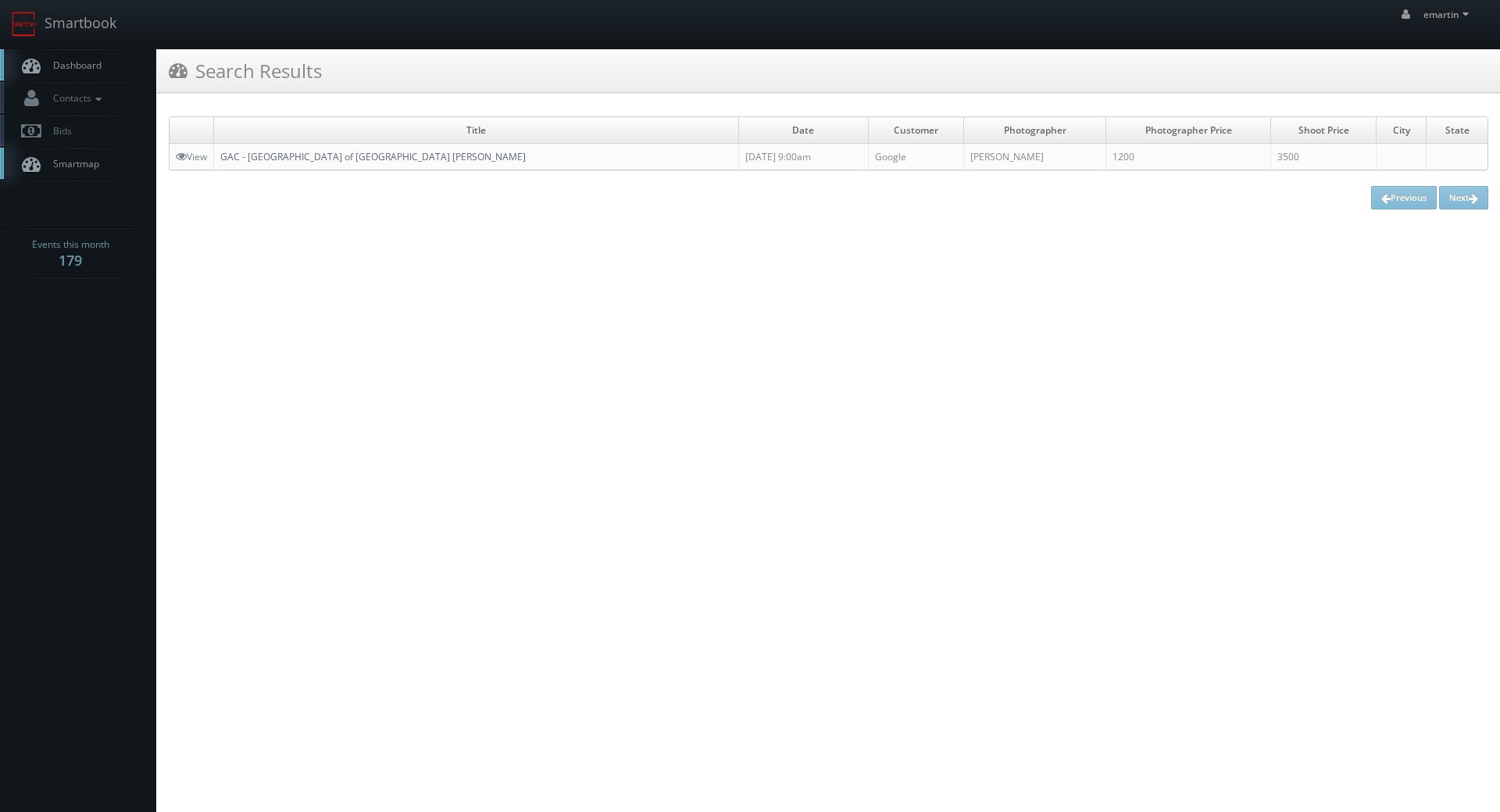
click at [319, 159] on link "GAC - Museum of Art of São Paulo Assis Chateaubriand" at bounding box center [373, 157] width 305 height 14
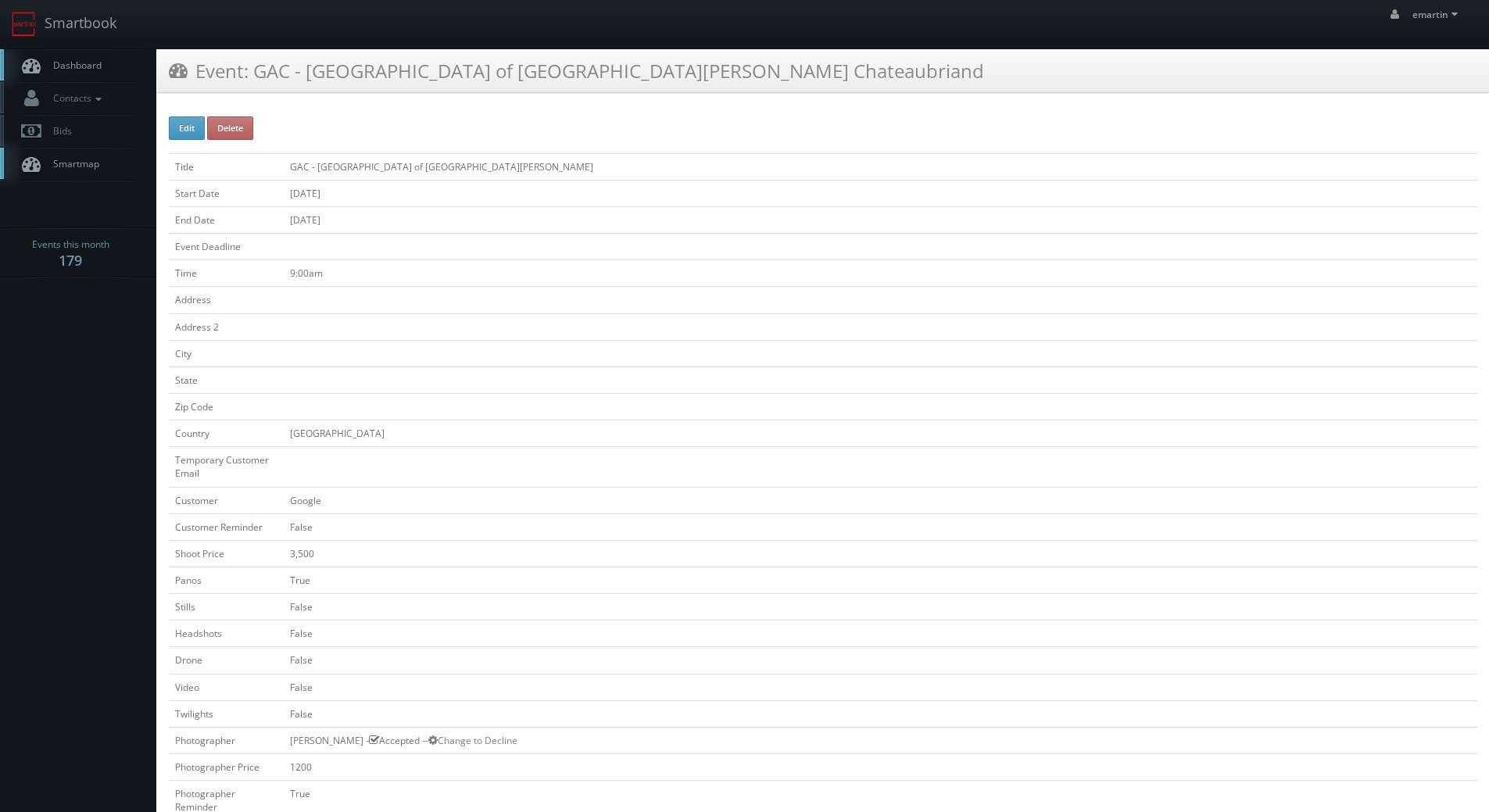
scroll to position [391, 0]
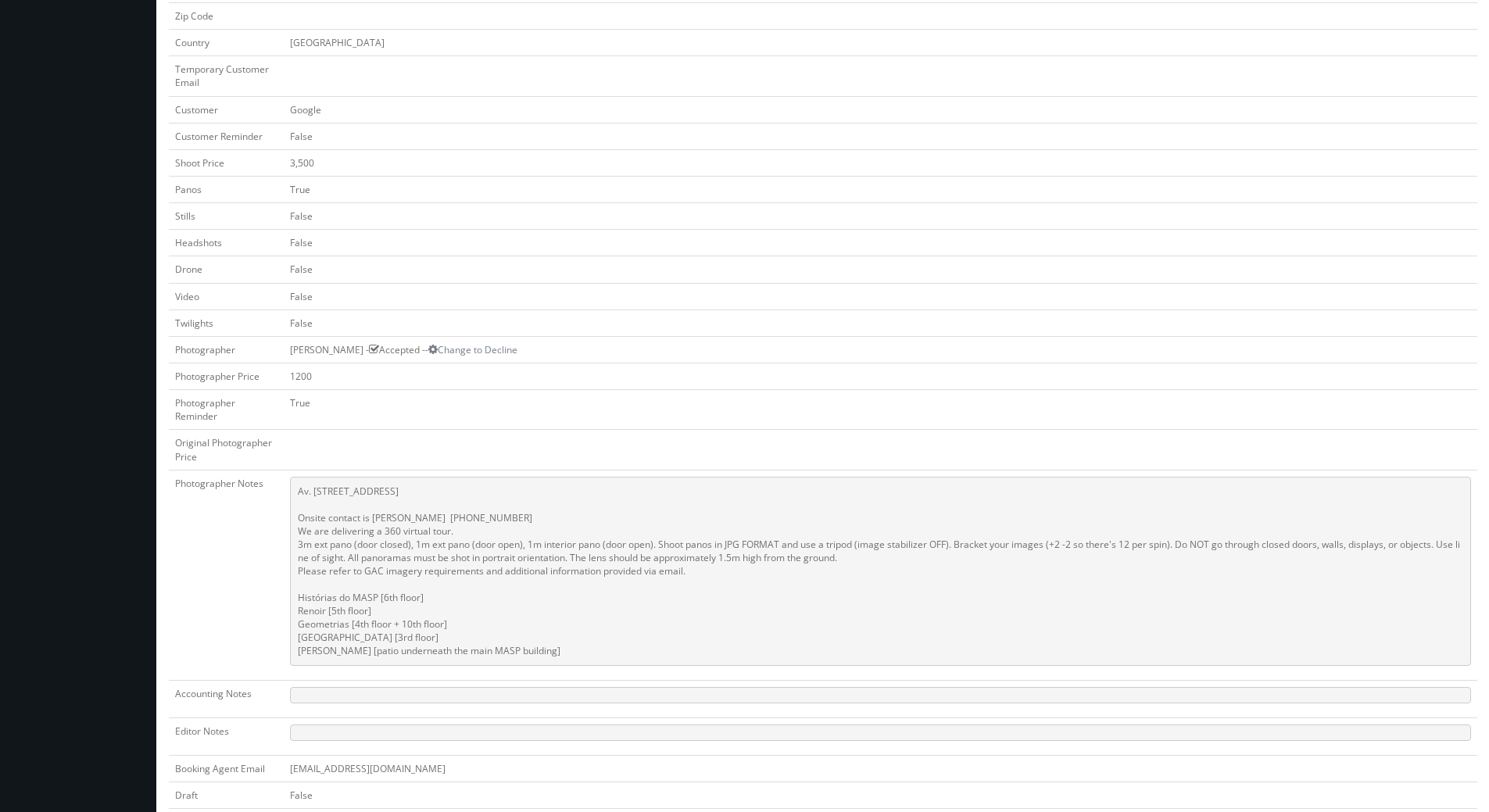
drag, startPoint x: 559, startPoint y: 667, endPoint x: 280, endPoint y: 458, distance: 348.6
click at [280, 458] on tbody "Title GAC - Museum of Art of [GEOGRAPHIC_DATA][PERSON_NAME] Start Date [DATE] E…" at bounding box center [822, 425] width 1309 height 1326
copy tbody "Photographer Notes Av. [STREET_ADDRESS] Onsite contact is [PERSON_NAME] [PHONE_…"
click at [433, 553] on pre "Av. [STREET_ADDRESS] Onsite contact is [PERSON_NAME] [PHONE_NUMBER] We are deli…" at bounding box center [880, 571] width 1181 height 189
click at [561, 655] on pre "Av. [STREET_ADDRESS] Onsite contact is [PERSON_NAME] [PHONE_NUMBER] We are deli…" at bounding box center [880, 571] width 1181 height 189
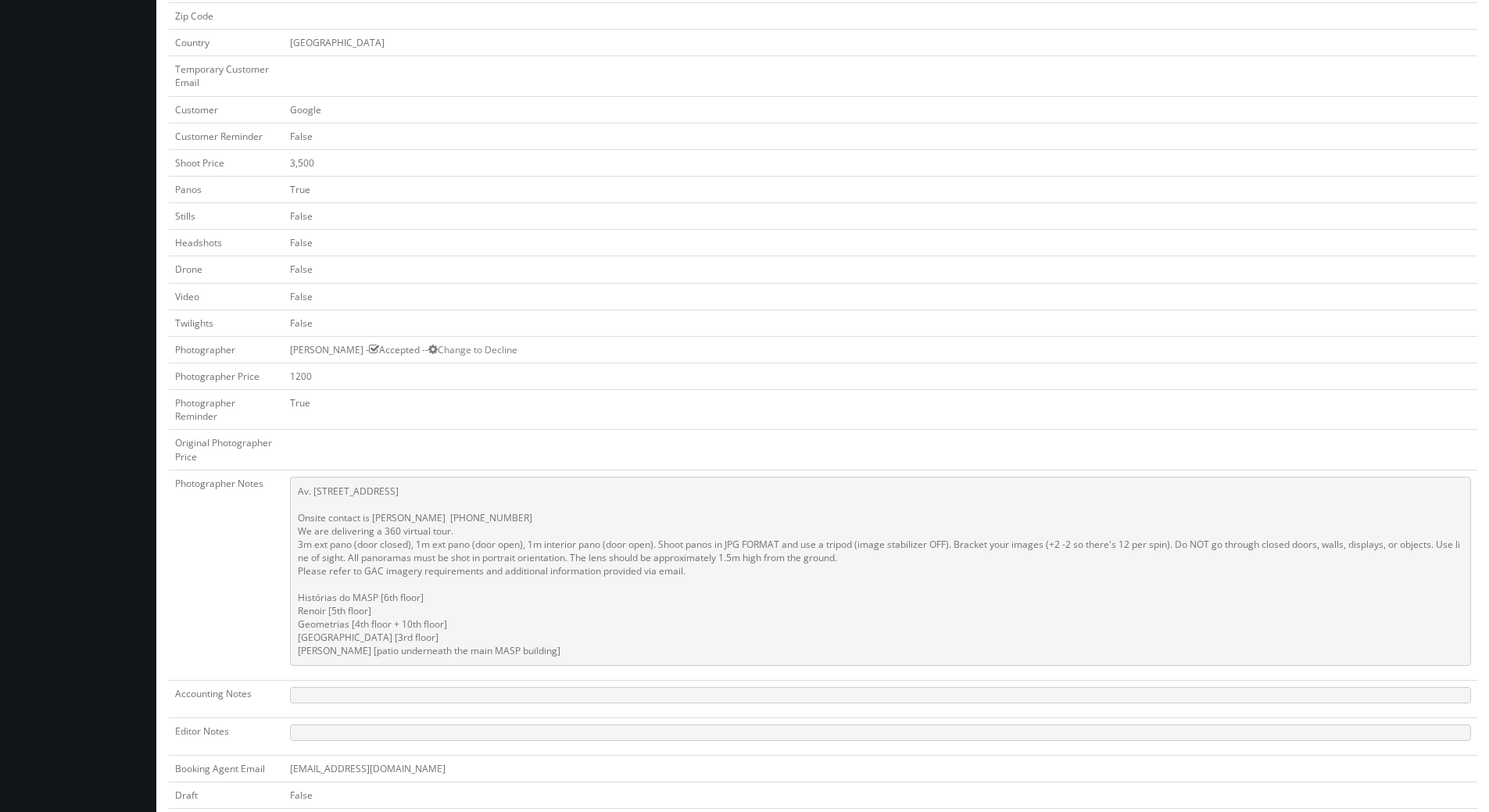
drag, startPoint x: 554, startPoint y: 669, endPoint x: 288, endPoint y: 491, distance: 320.1
click at [288, 491] on td "Av. [STREET_ADDRESS] Onsite contact is [PERSON_NAME] [PHONE_NUMBER] We are deli…" at bounding box center [880, 575] width 1193 height 210
copy pre "Av. [STREET_ADDRESS] Onsite contact is [PERSON_NAME] [PHONE_NUMBER] We are deli…"
drag, startPoint x: 359, startPoint y: 160, endPoint x: 998, endPoint y: 182, distance: 639.4
click at [359, 160] on td "3,500" at bounding box center [880, 162] width 1193 height 26
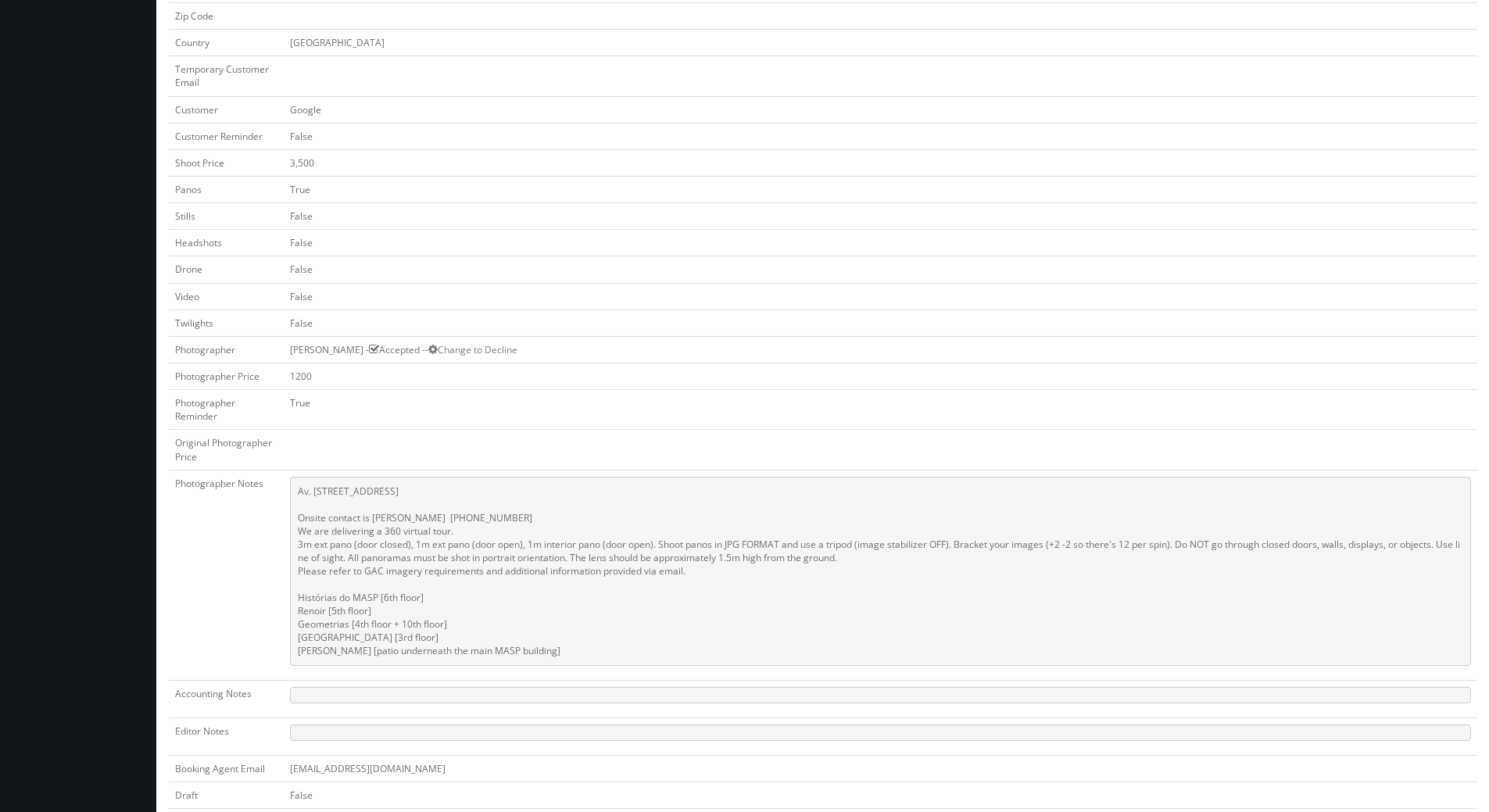
click at [735, 309] on td "False" at bounding box center [880, 322] width 1193 height 26
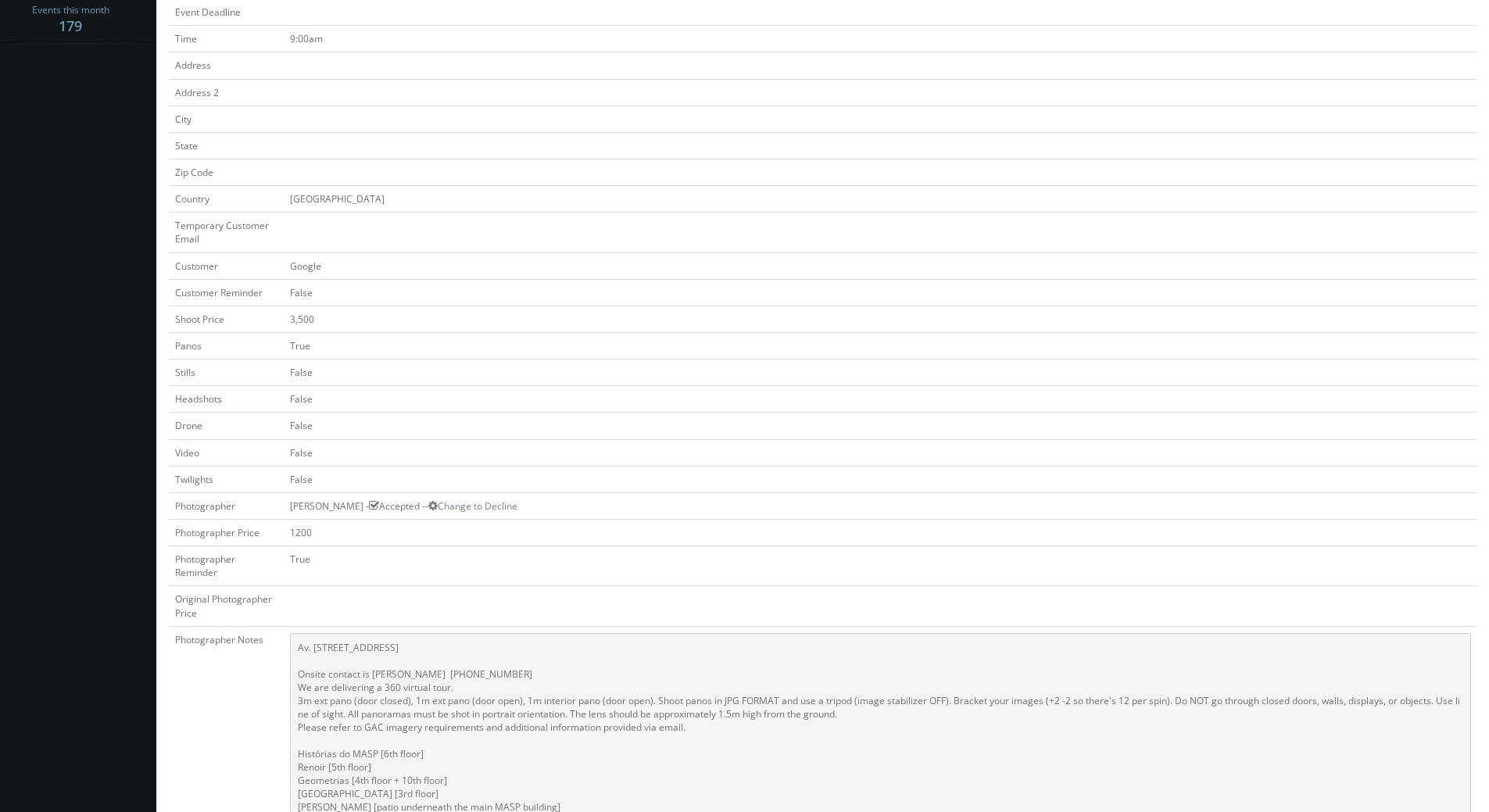
scroll to position [0, 0]
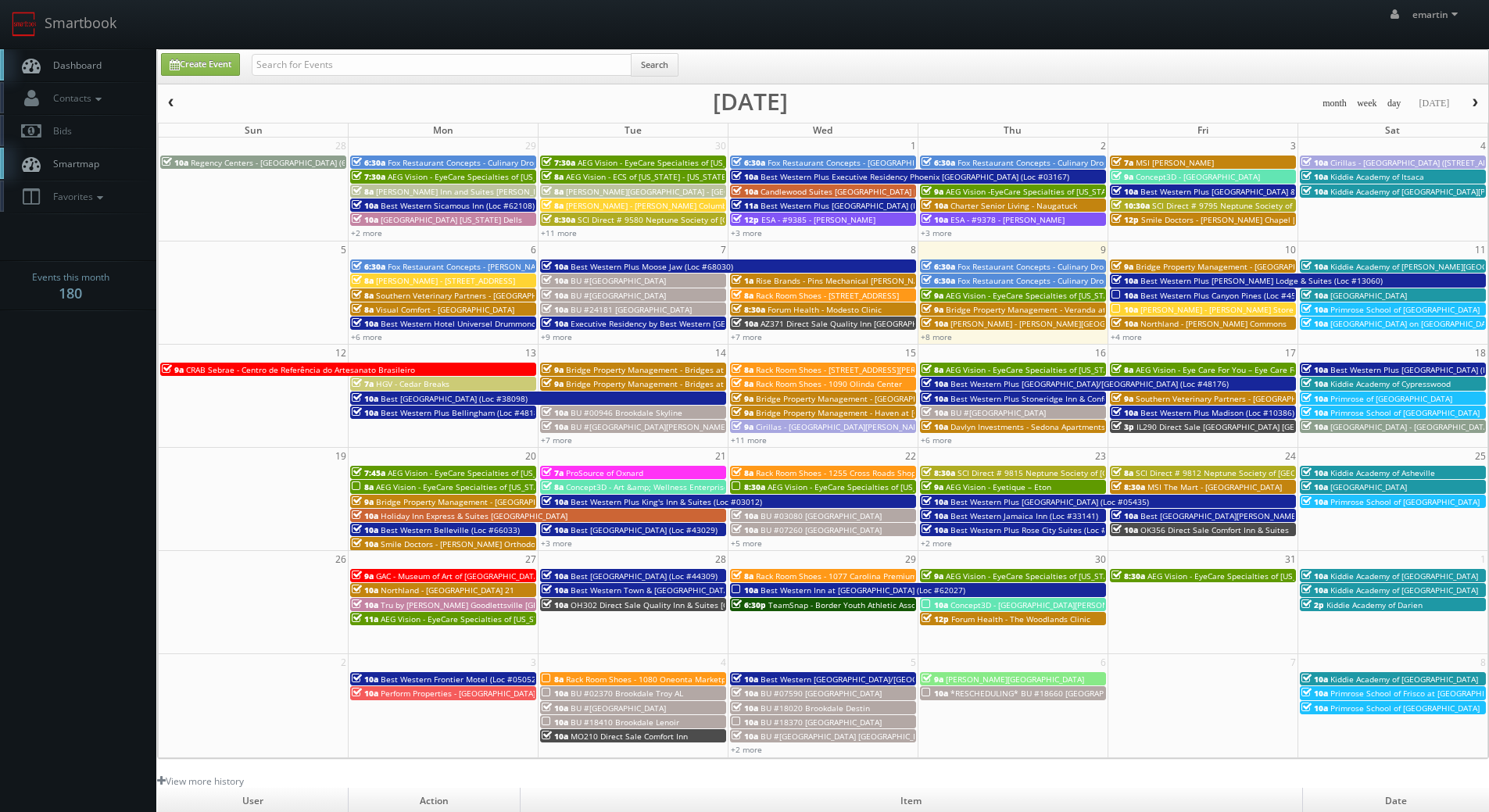
click at [115, 66] on link "Dashboard" at bounding box center [78, 65] width 156 height 32
click at [85, 53] on link "Dashboard" at bounding box center [78, 65] width 156 height 32
click at [99, 65] on span "Dashboard" at bounding box center [74, 66] width 56 height 14
click at [58, 53] on link "Dashboard" at bounding box center [78, 65] width 156 height 32
click at [79, 52] on link "Dashboard" at bounding box center [78, 65] width 156 height 32
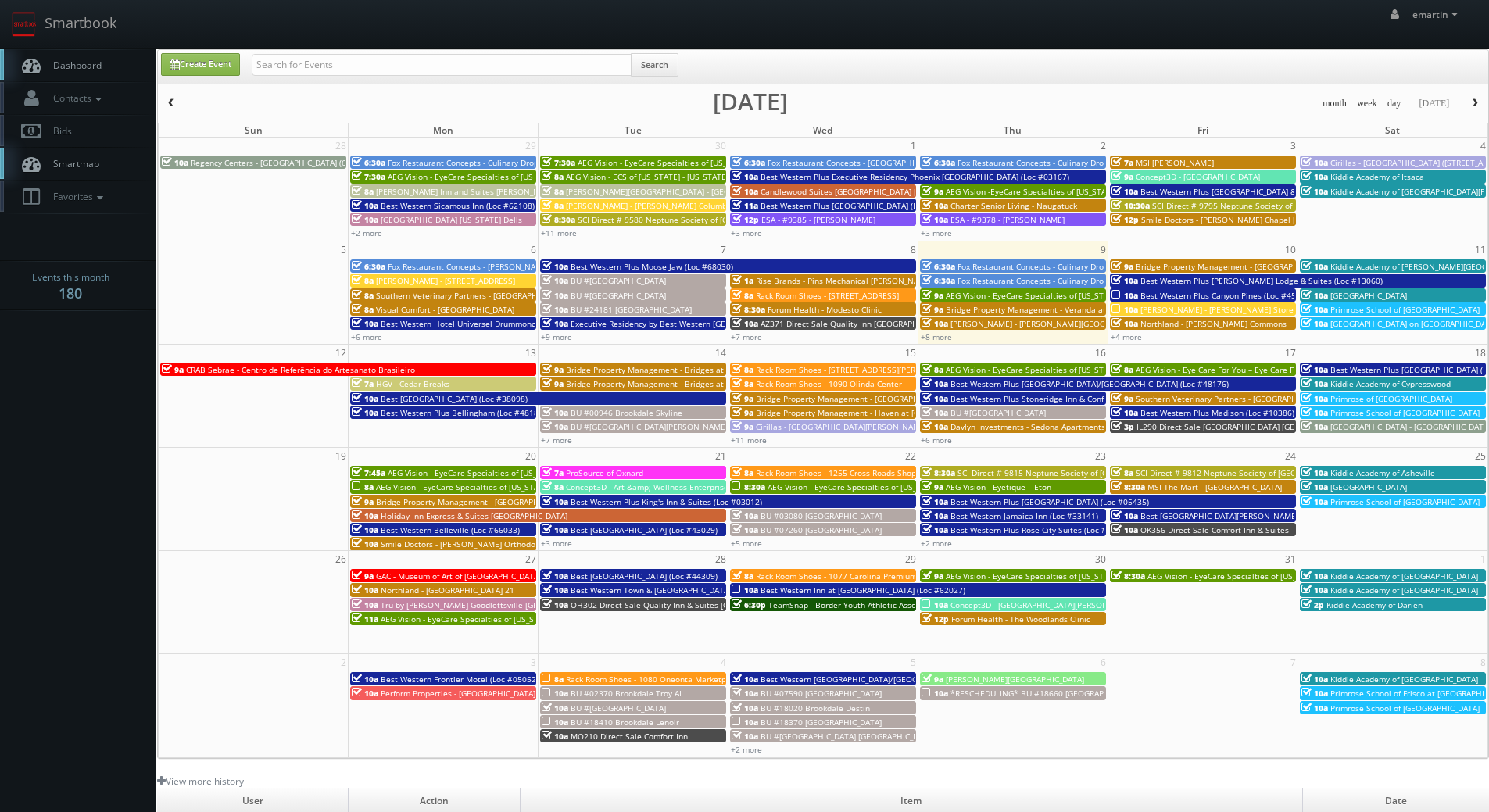
click at [175, 21] on div "emartin emartin Profile Logout" at bounding box center [744, 24] width 1489 height 49
click at [109, 54] on link "Dashboard" at bounding box center [78, 65] width 156 height 32
click at [116, 78] on link "Dashboard" at bounding box center [78, 65] width 156 height 32
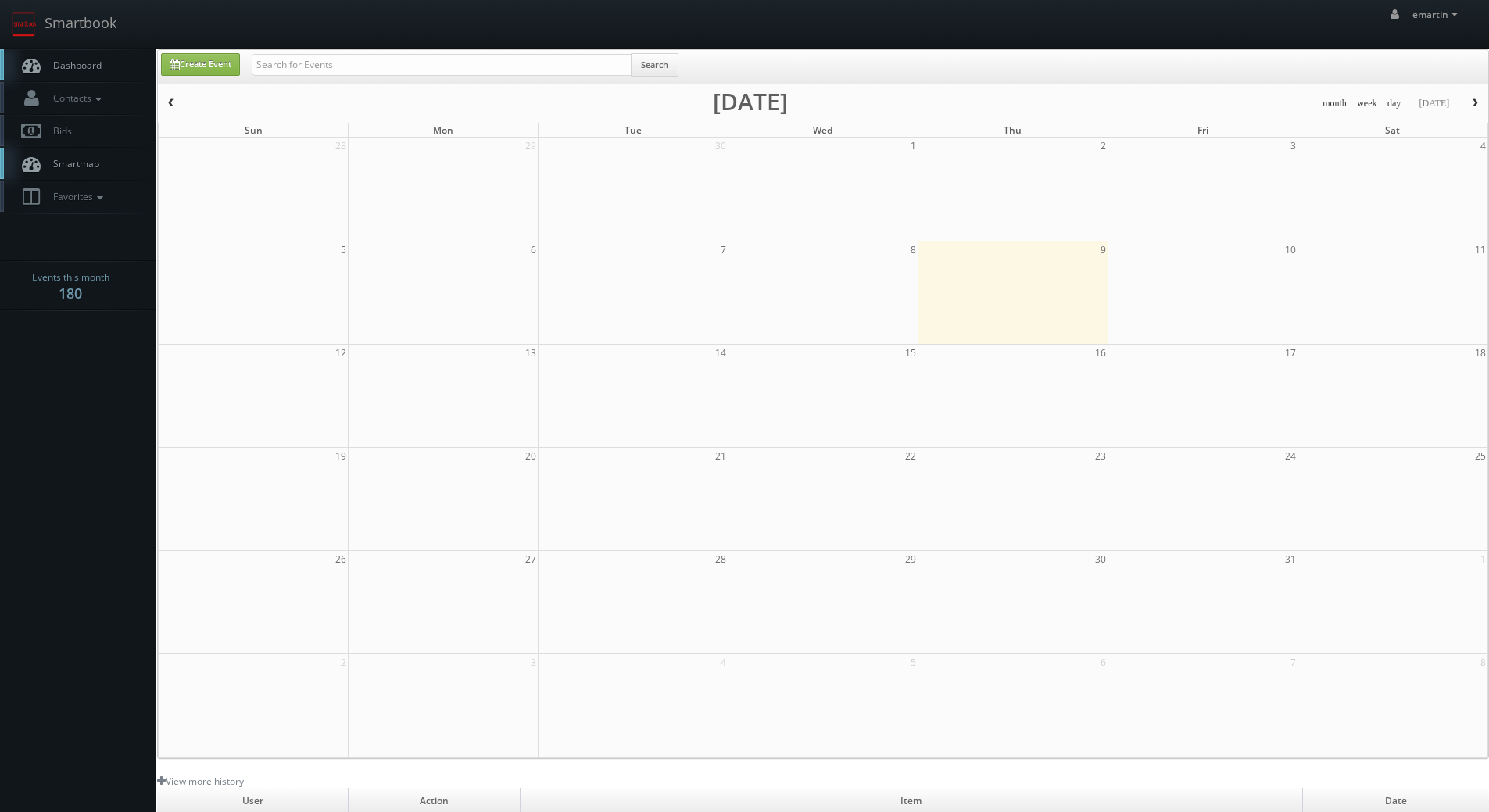
click at [91, 313] on div "Dashboard Contacts Manage Photographers Photographers Map Add Photographer Mana…" at bounding box center [78, 184] width 156 height 269
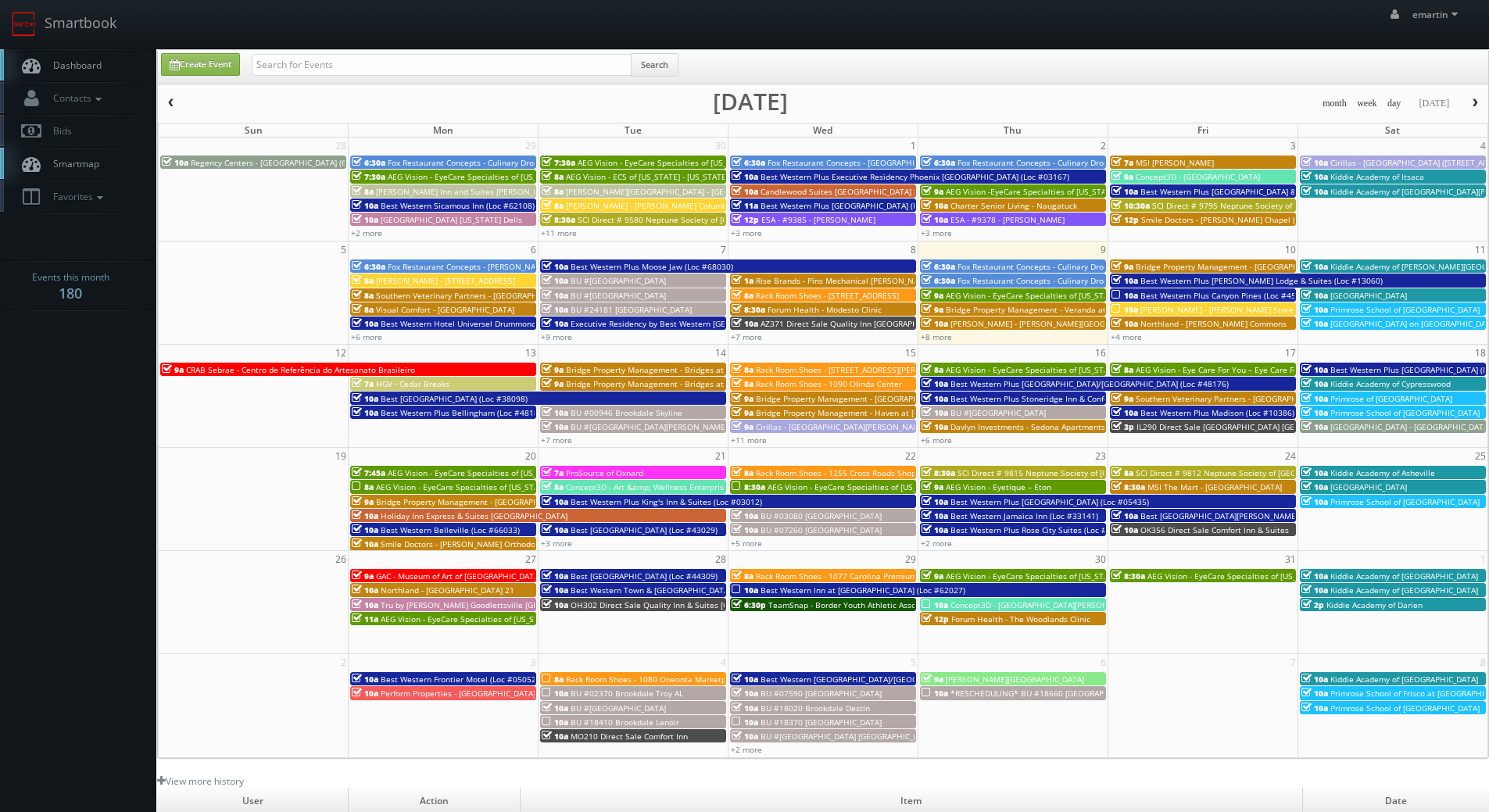
drag, startPoint x: 86, startPoint y: 61, endPoint x: 96, endPoint y: 64, distance: 10.4
click at [86, 61] on span "Dashboard" at bounding box center [74, 66] width 56 height 14
click at [307, 56] on input "text" at bounding box center [441, 65] width 380 height 22
type input "ok356"
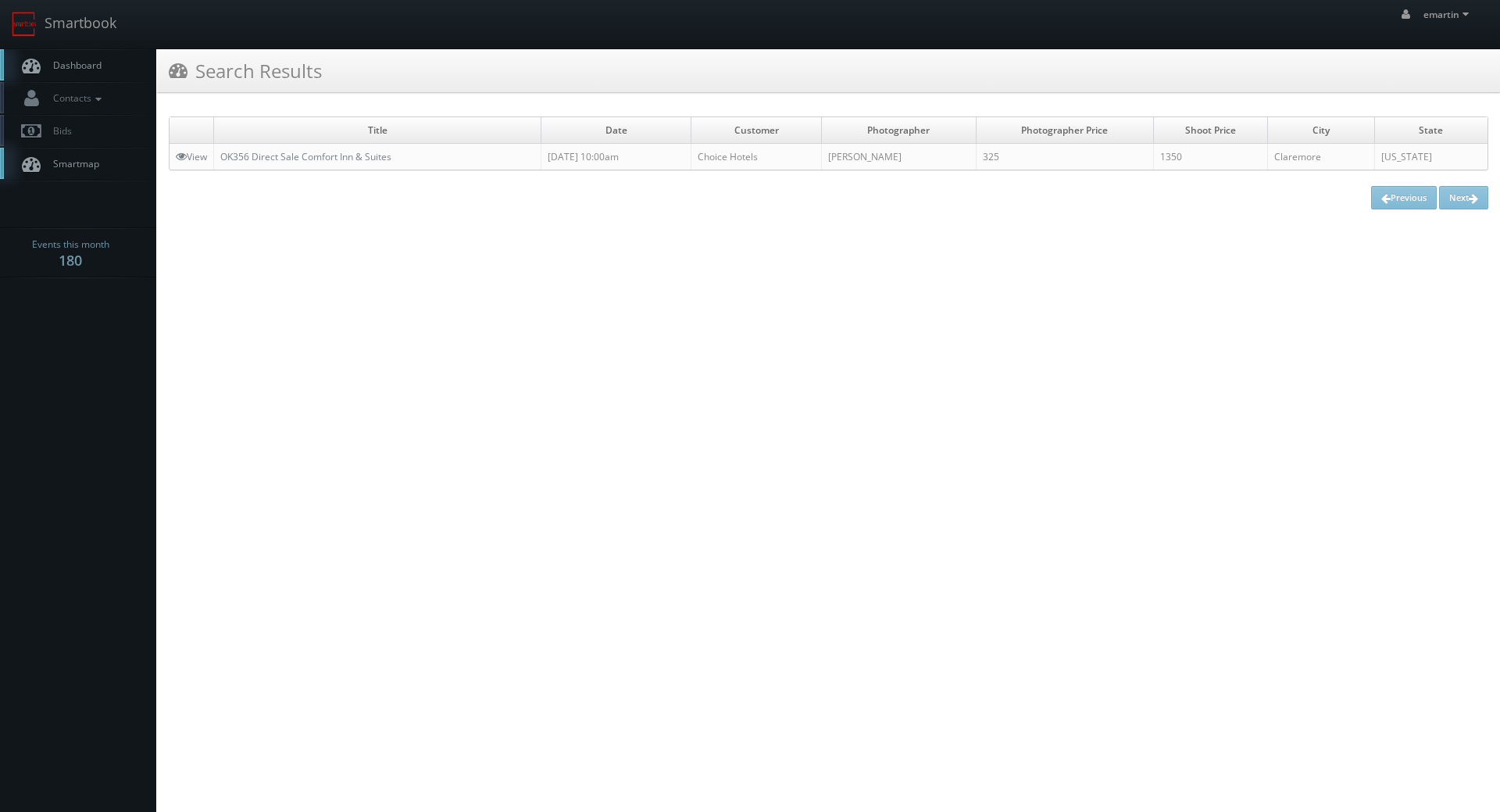
drag, startPoint x: 665, startPoint y: 291, endPoint x: 211, endPoint y: 11, distance: 533.4
click at [650, 283] on html "Smartbook Toggle Side Navigation Toggle Top Navigation emartin emartin Profile …" at bounding box center [750, 406] width 1500 height 812
click at [70, 55] on link "Dashboard" at bounding box center [78, 65] width 156 height 32
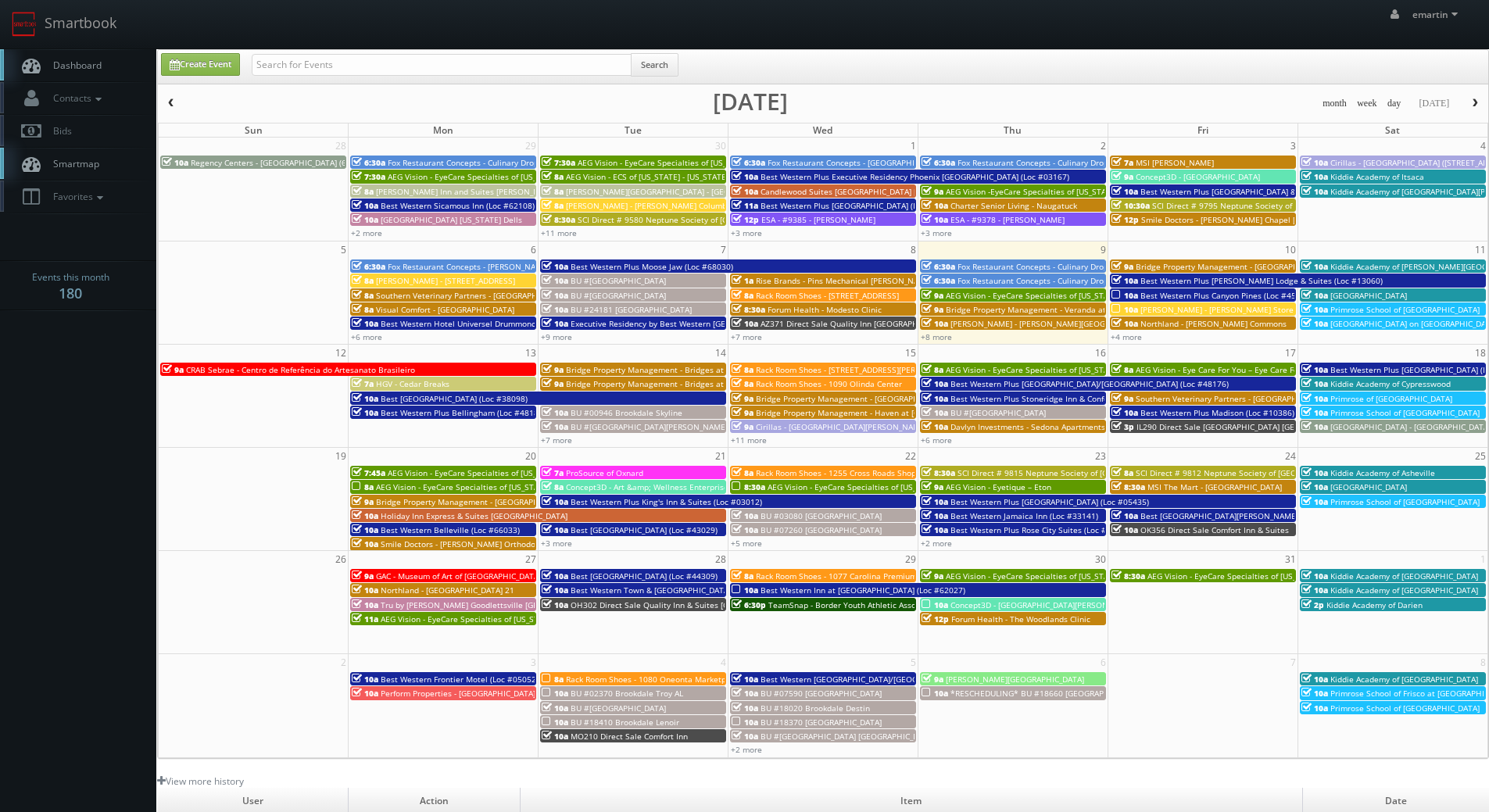
click at [119, 64] on link "Dashboard" at bounding box center [78, 65] width 156 height 32
click at [196, 30] on div "emartin emartin Profile Logout" at bounding box center [744, 24] width 1489 height 49
click at [1127, 337] on link "+4 more" at bounding box center [1126, 337] width 32 height 11
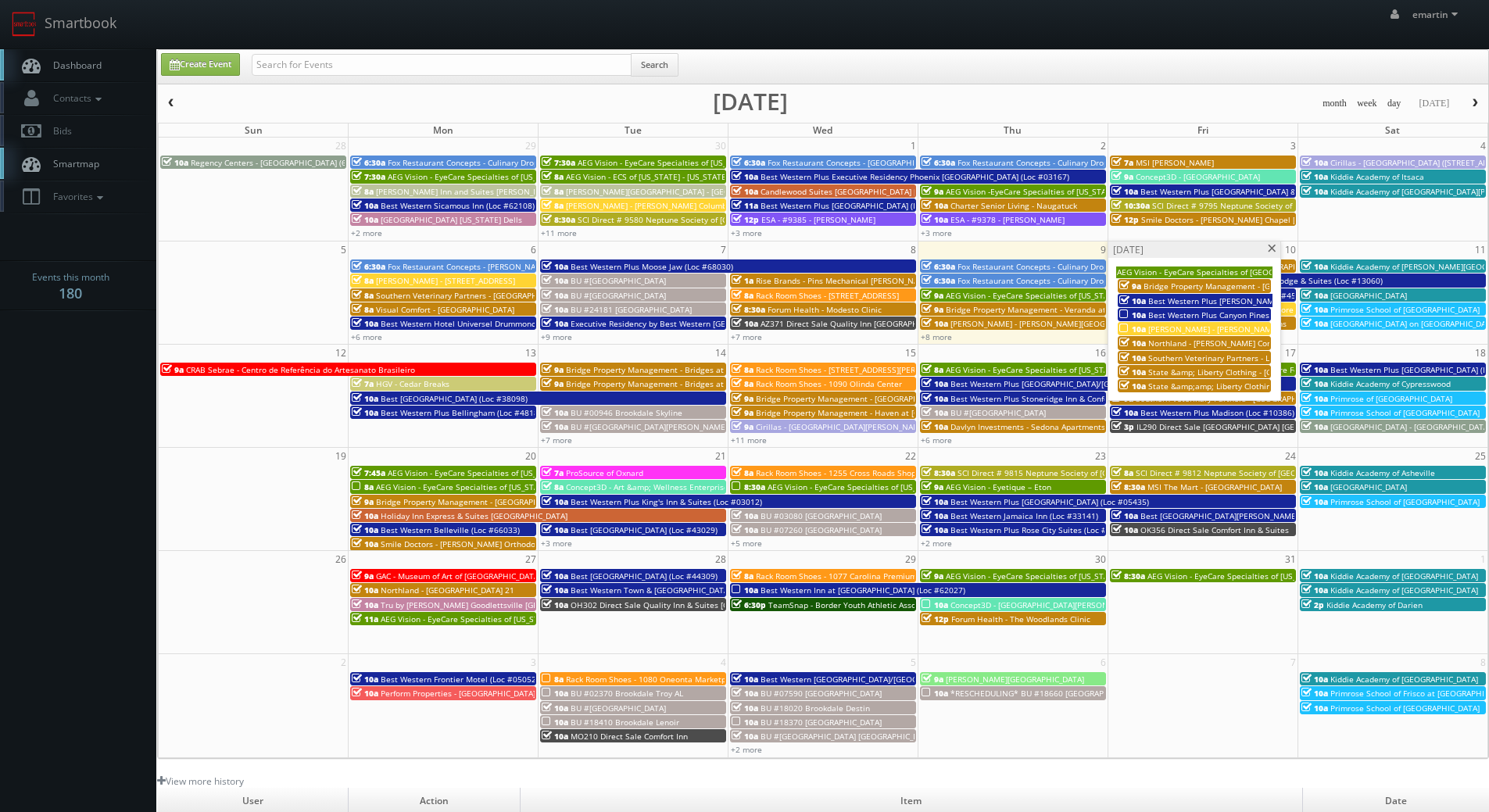
click at [1268, 250] on span at bounding box center [1272, 249] width 10 height 9
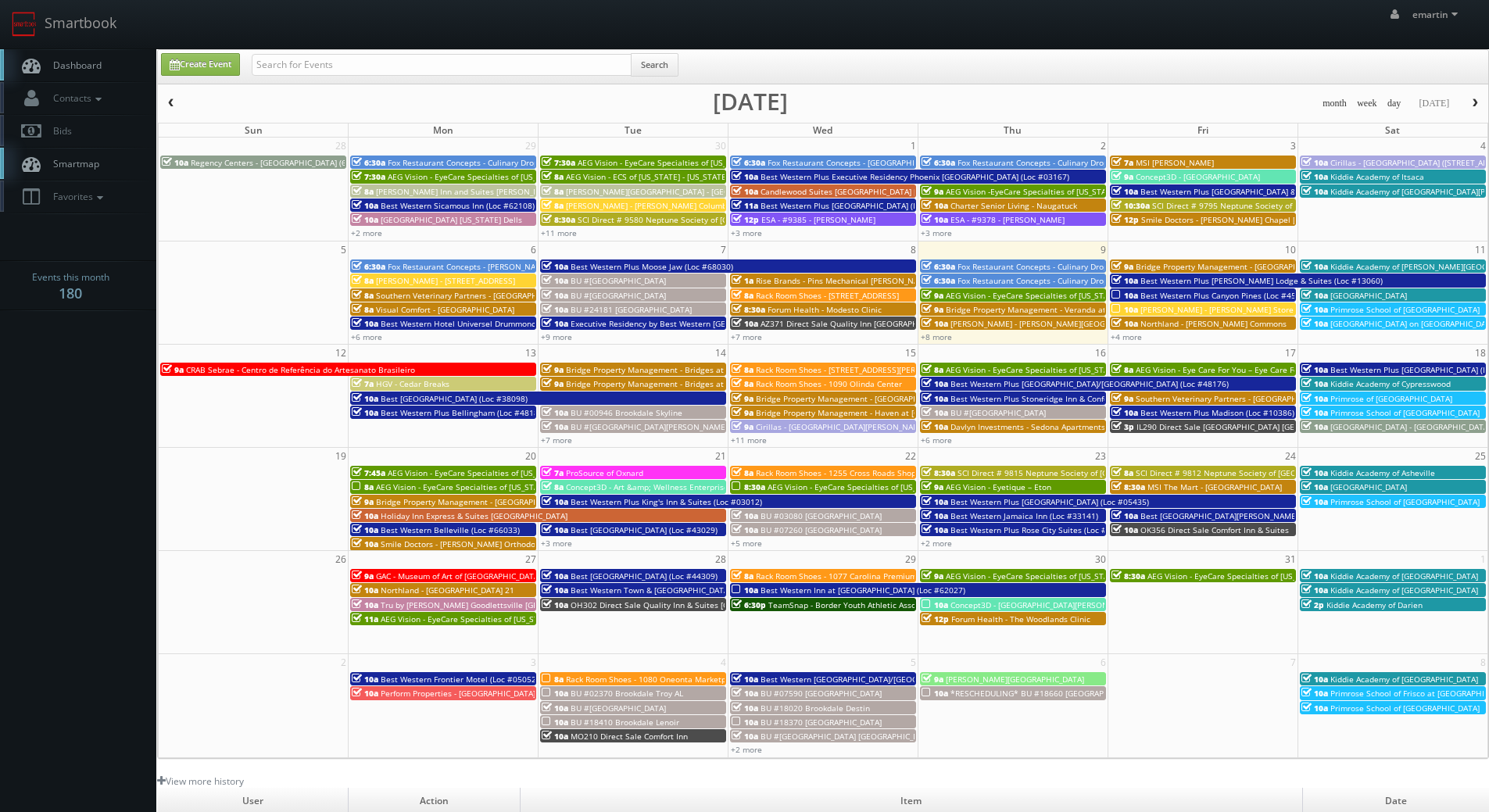
click at [554, 433] on link "10a BU #24539 Brookdale Hartwell" at bounding box center [633, 427] width 186 height 14
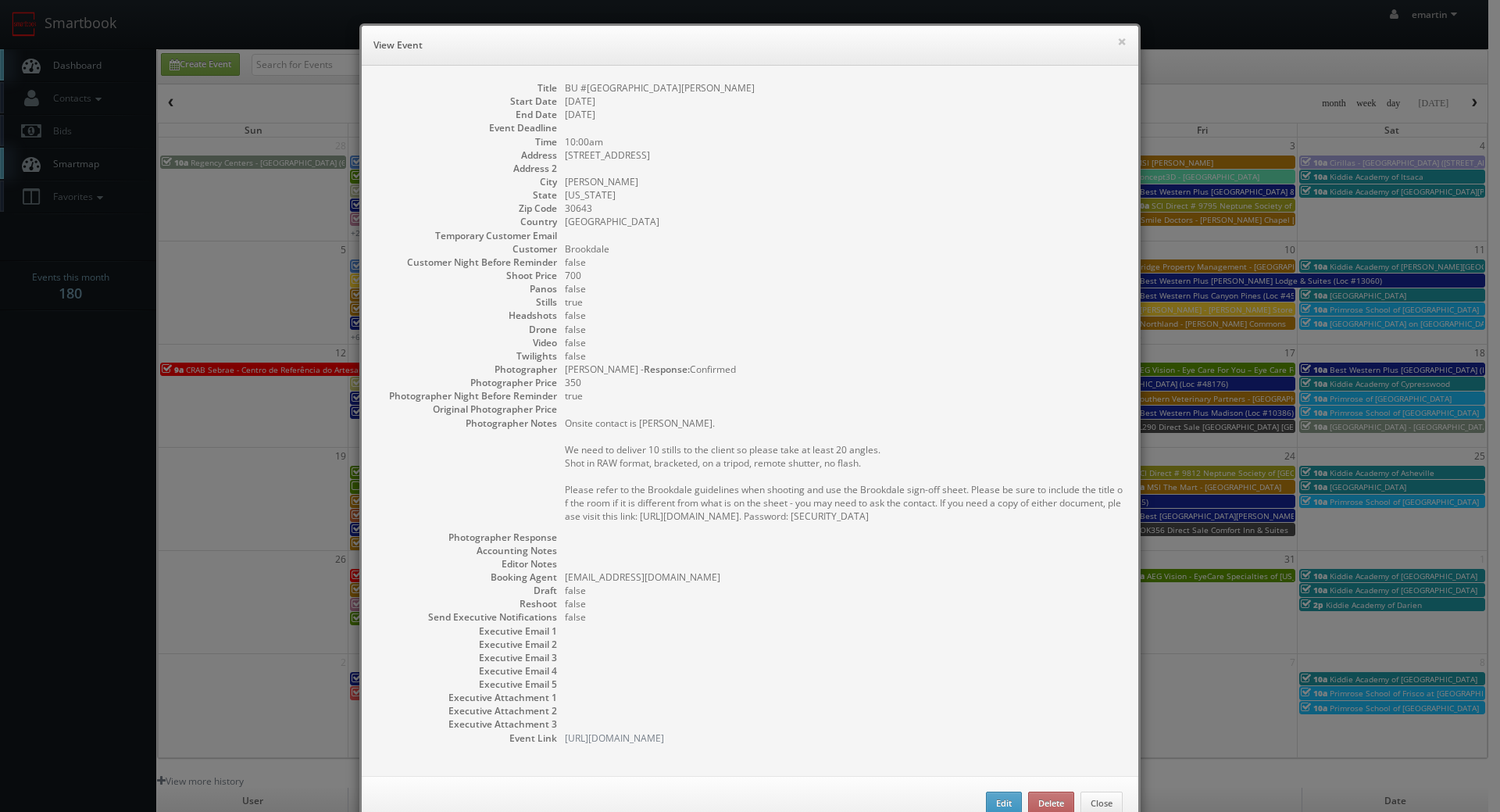
click at [1125, 39] on div "× View Event" at bounding box center [750, 45] width 777 height 40
click at [1117, 38] on button "×" at bounding box center [1121, 41] width 9 height 11
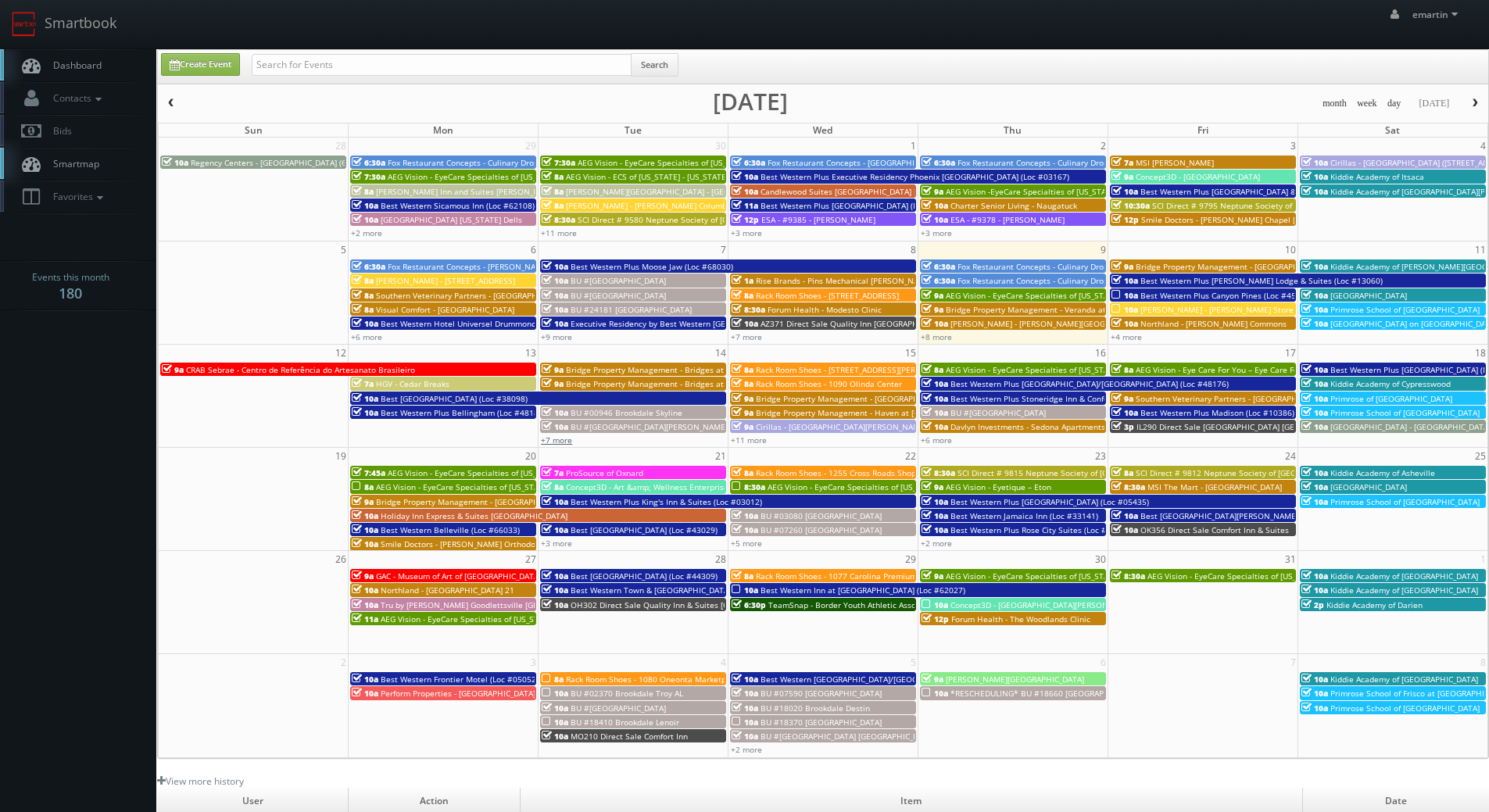
click at [560, 440] on link "+7 more" at bounding box center [556, 439] width 32 height 11
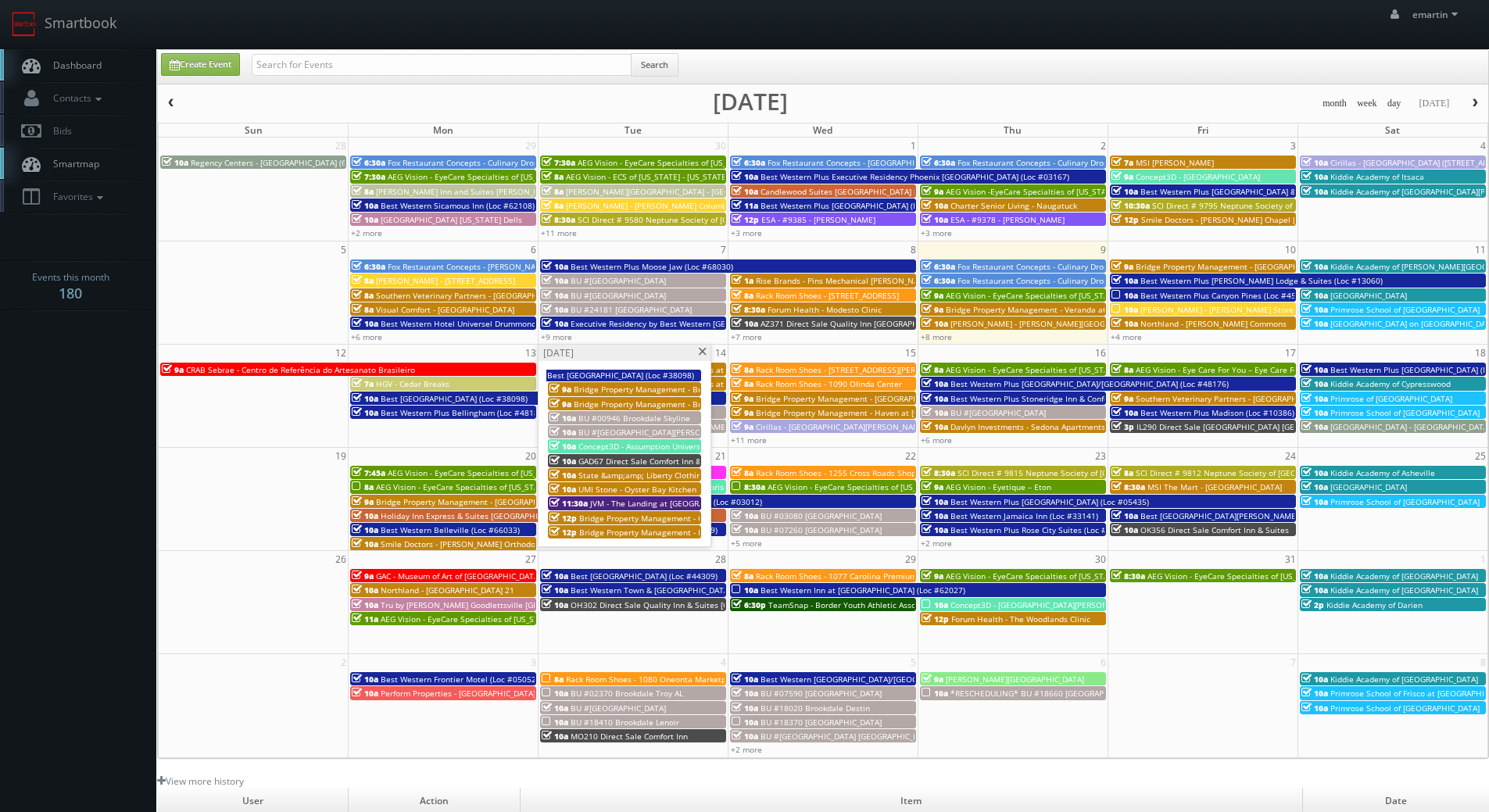
drag, startPoint x: 707, startPoint y: 348, endPoint x: 655, endPoint y: 392, distance: 68.1
click at [707, 349] on span at bounding box center [703, 352] width 10 height 9
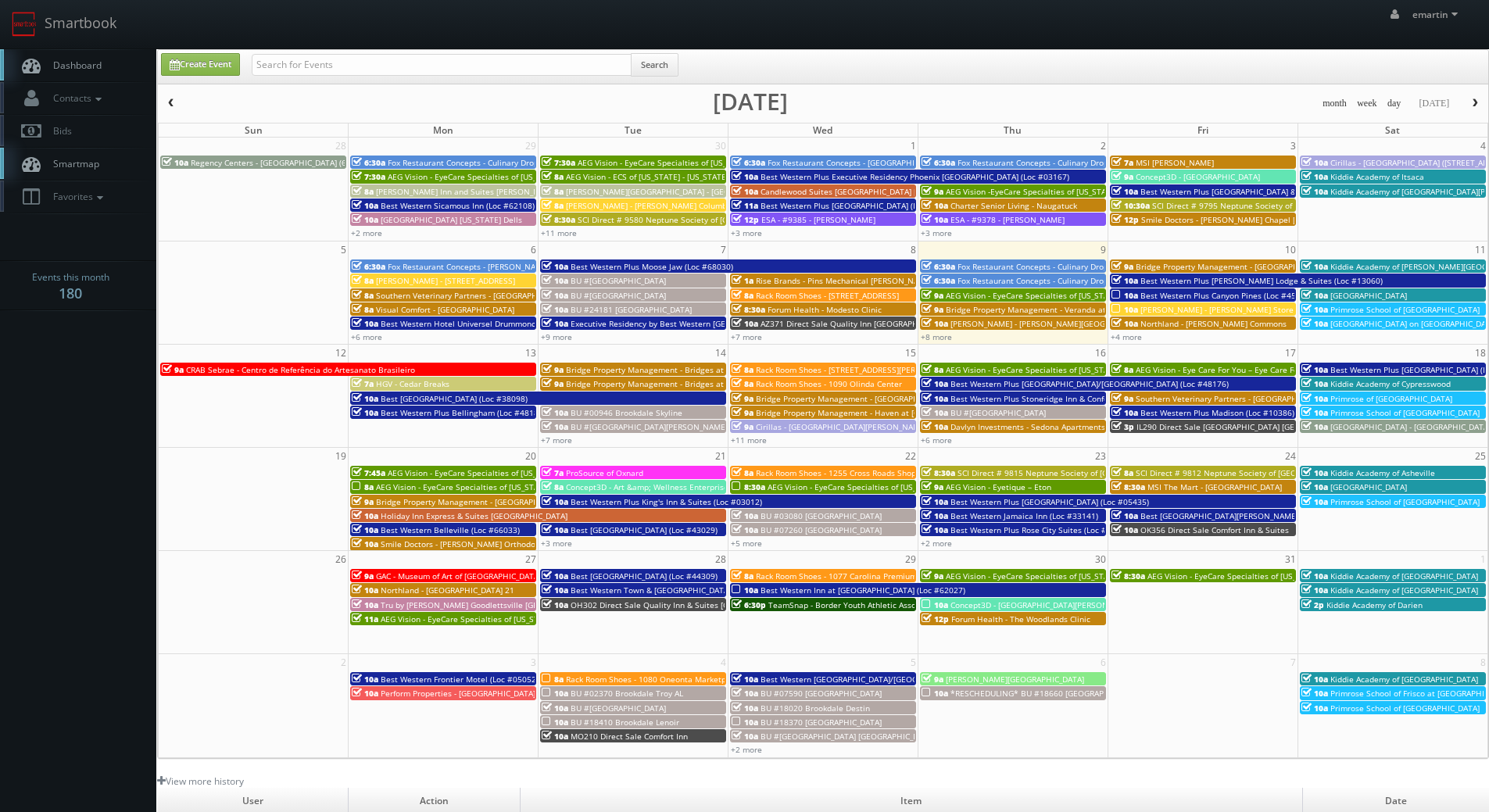
click at [82, 61] on span "Dashboard" at bounding box center [74, 66] width 56 height 14
drag, startPoint x: 92, startPoint y: 75, endPoint x: 79, endPoint y: 85, distance: 16.4
click at [92, 75] on link "Dashboard" at bounding box center [78, 65] width 156 height 32
click at [26, 373] on body "Smartbook Toggle Side Navigation Toggle Top Navigation emartin emartin Profile …" at bounding box center [744, 540] width 1489 height 1080
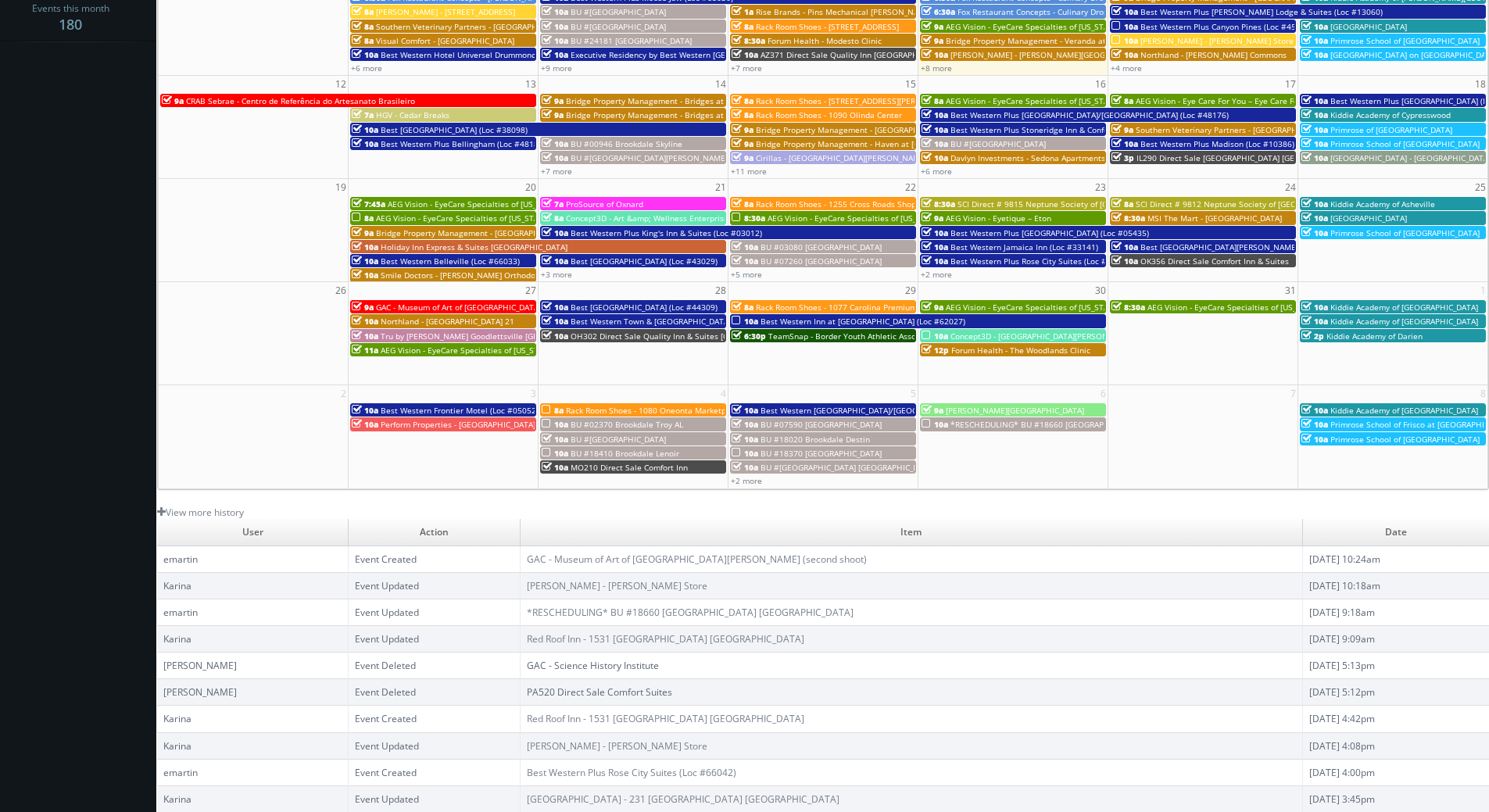
click at [561, 545] on td "GAC - Museum of Art of [GEOGRAPHIC_DATA][PERSON_NAME] (second shoot)" at bounding box center [911, 558] width 783 height 26
click at [562, 556] on link "GAC - Museum of Art of [GEOGRAPHIC_DATA][PERSON_NAME] (second shoot)" at bounding box center [697, 559] width 340 height 14
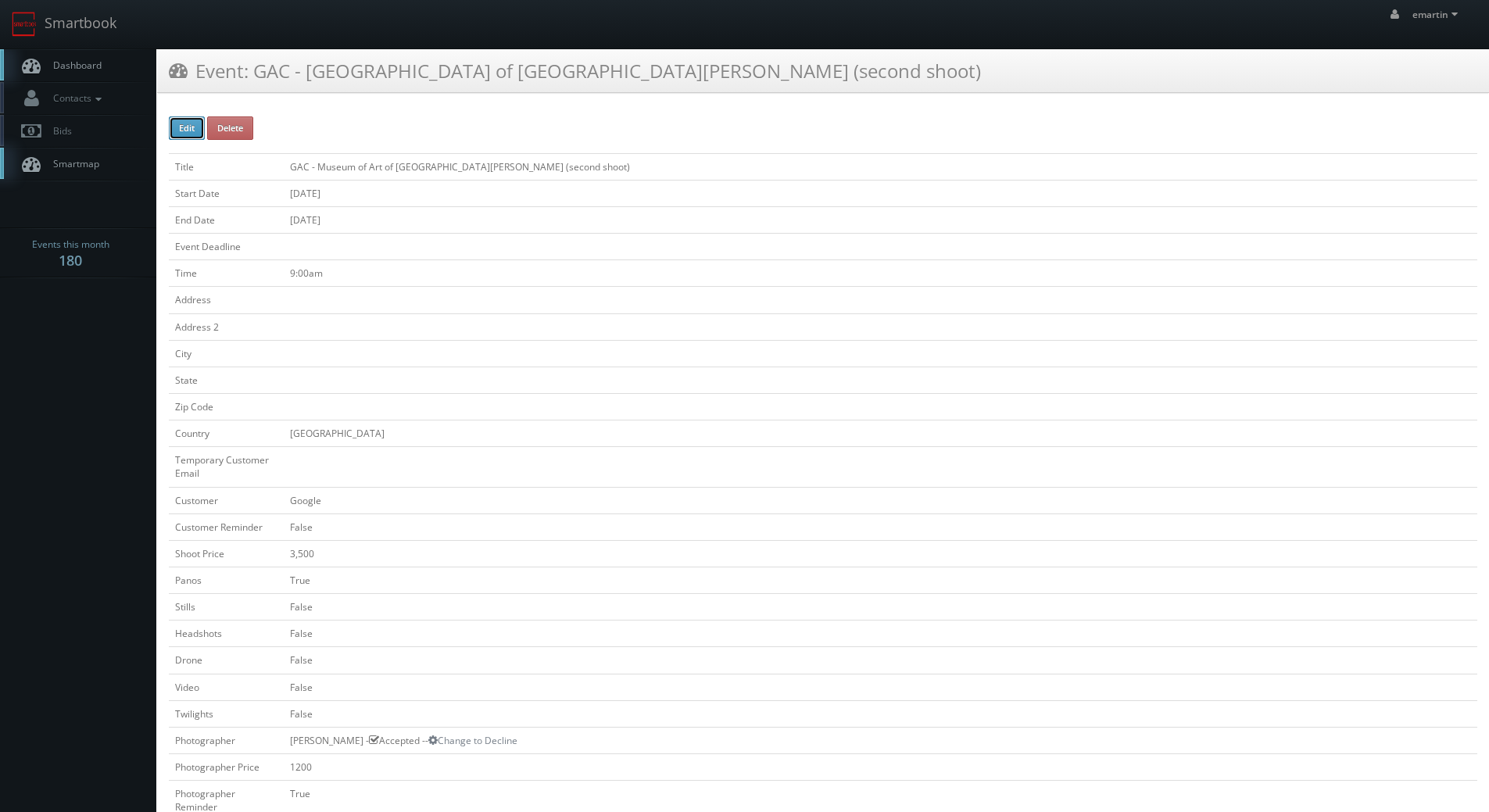
click at [182, 125] on button "Edit" at bounding box center [186, 127] width 36 height 23
type input "GAC - Museum of Art of [GEOGRAPHIC_DATA][PERSON_NAME] (second shoot)"
checkbox input "false"
type input "3,500"
checkbox input "true"
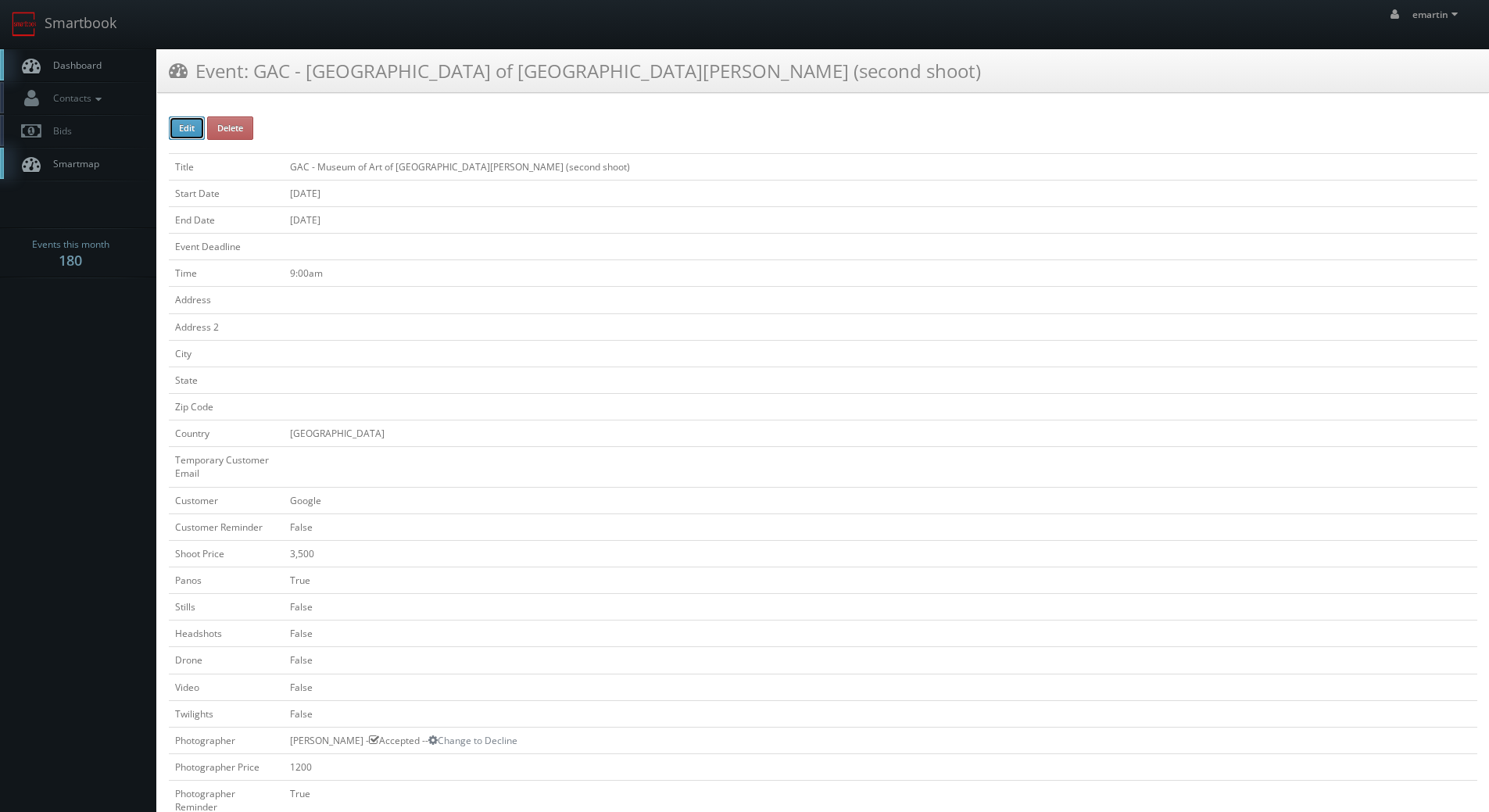
checkbox input "false"
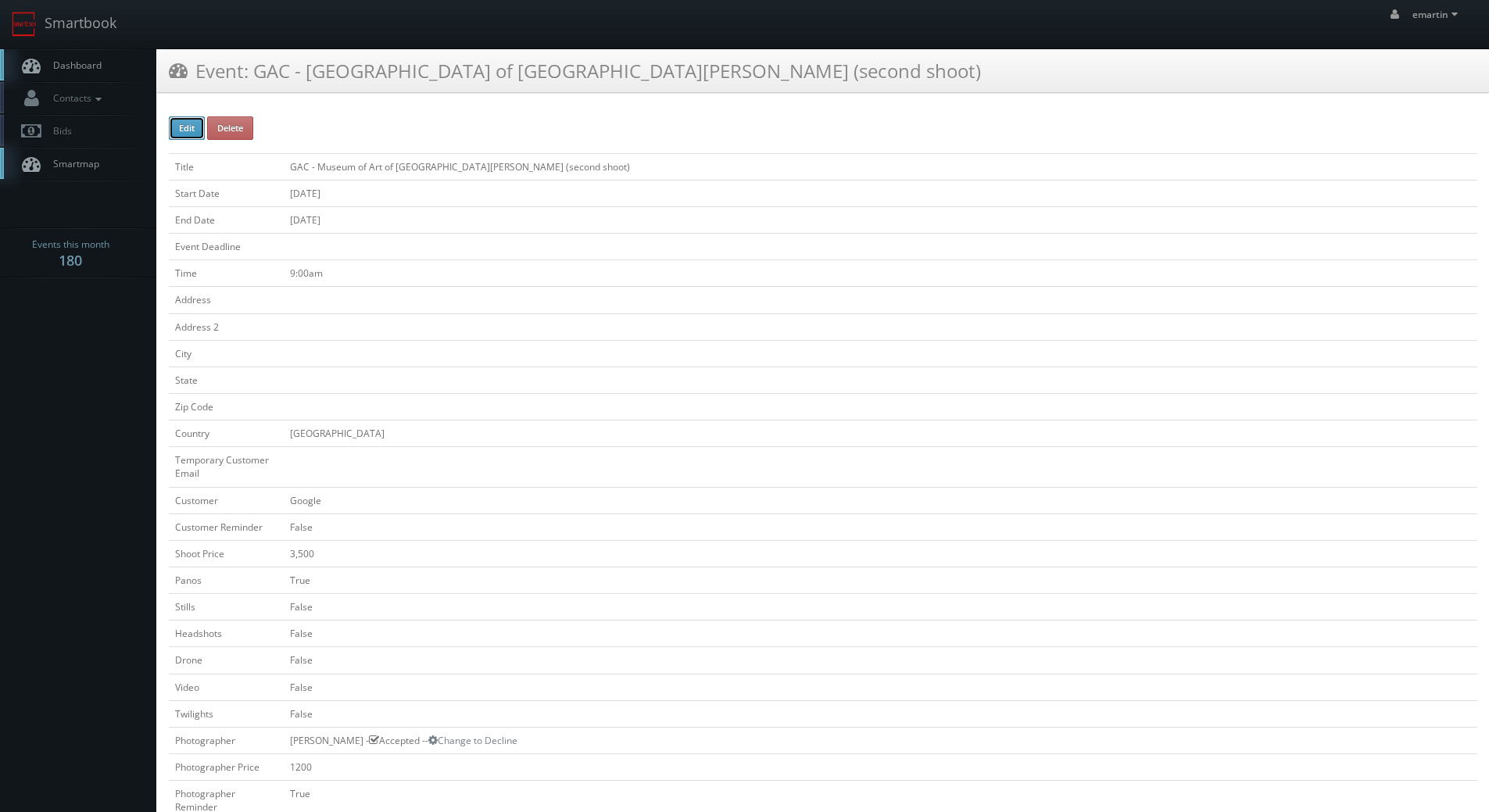
checkbox input "false"
type input "[DATE]"
type input "9:00am"
checkbox input "true"
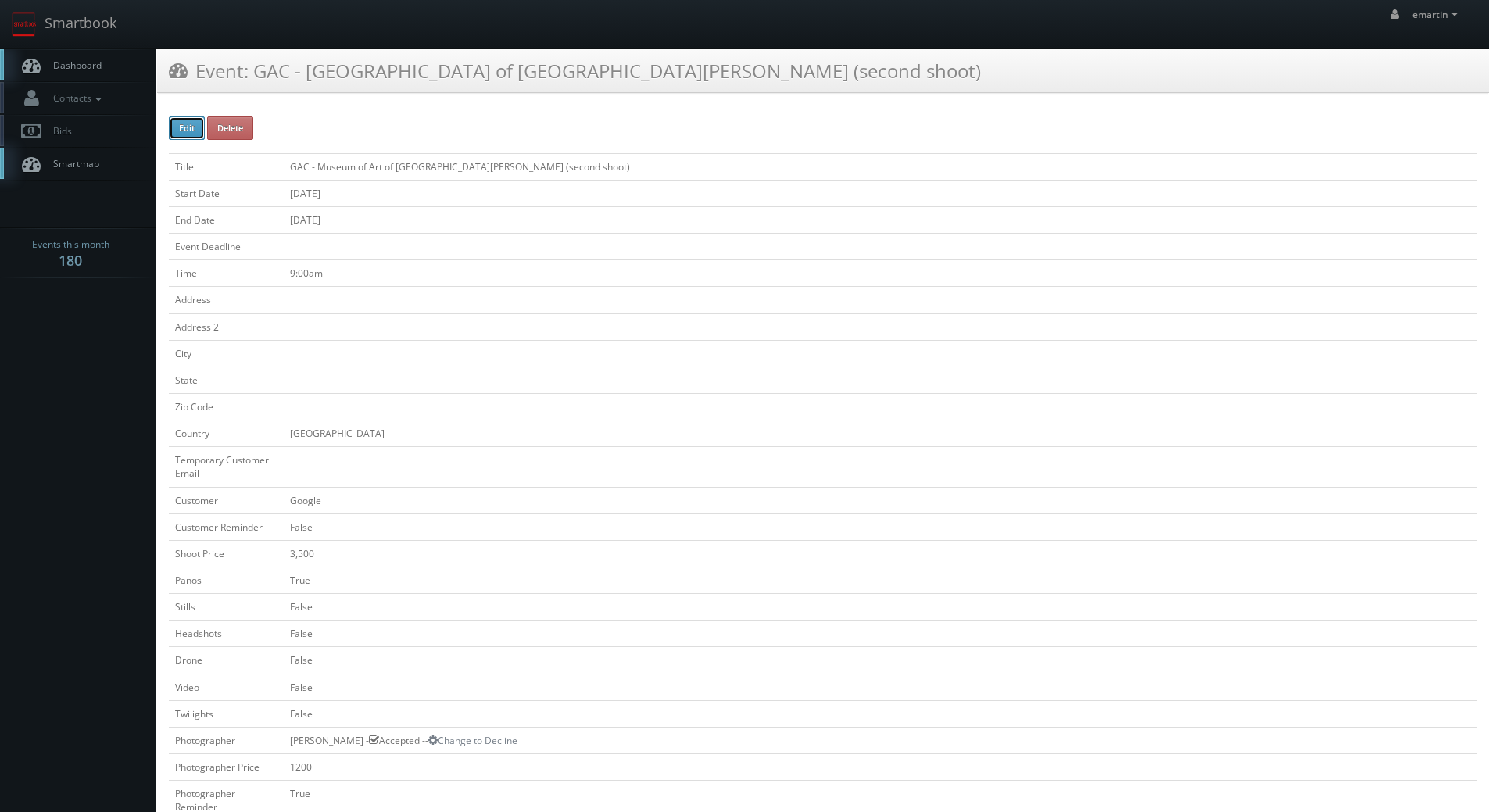
checkbox input "false"
type input "3,500"
type input "1200"
select select "[EMAIL_ADDRESS][DOMAIN_NAME]"
select select "[EMAIL_ADDRESS][PERSON_NAME][DOMAIN_NAME]"
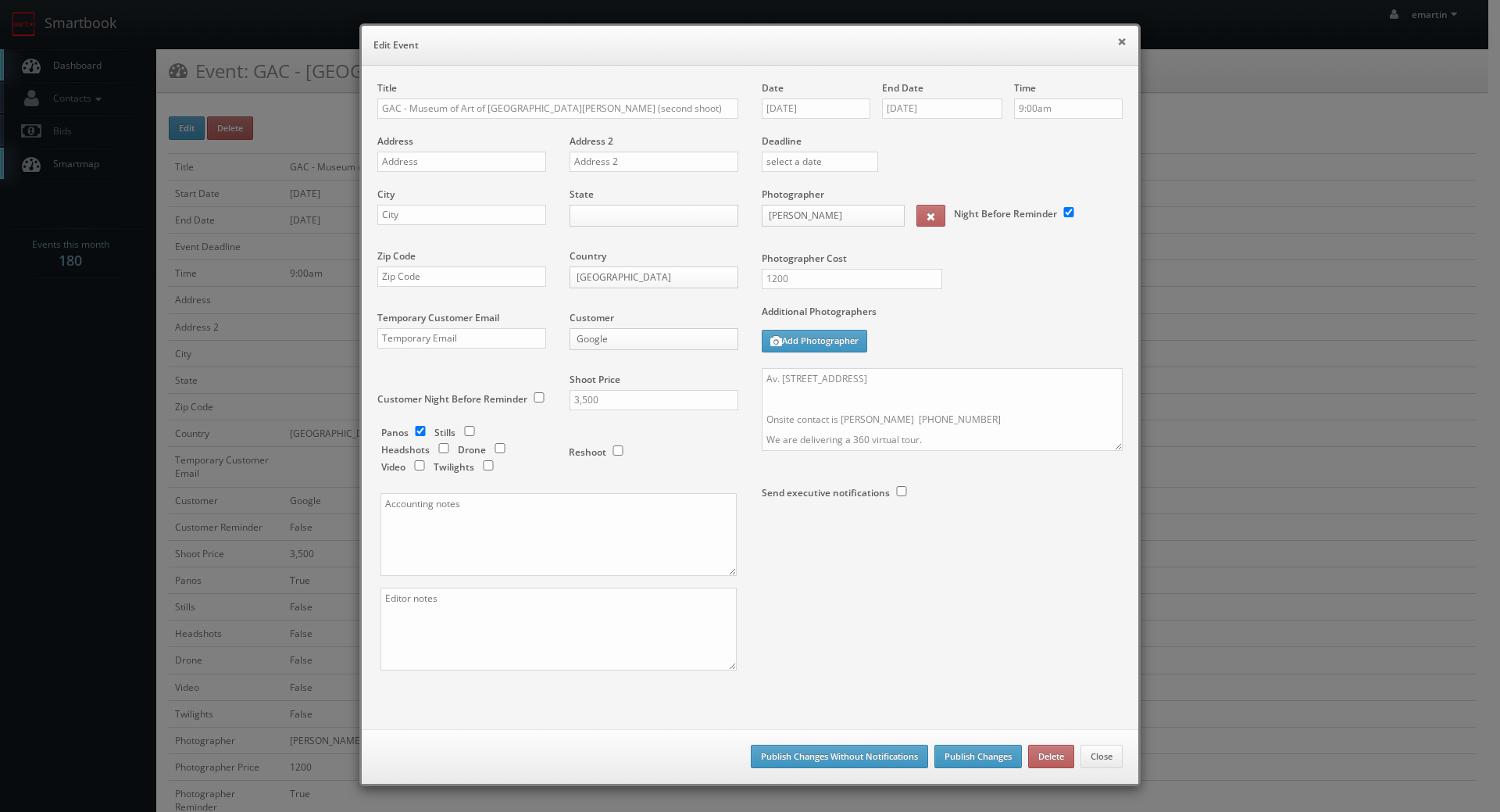
click at [1120, 40] on button "×" at bounding box center [1121, 41] width 9 height 11
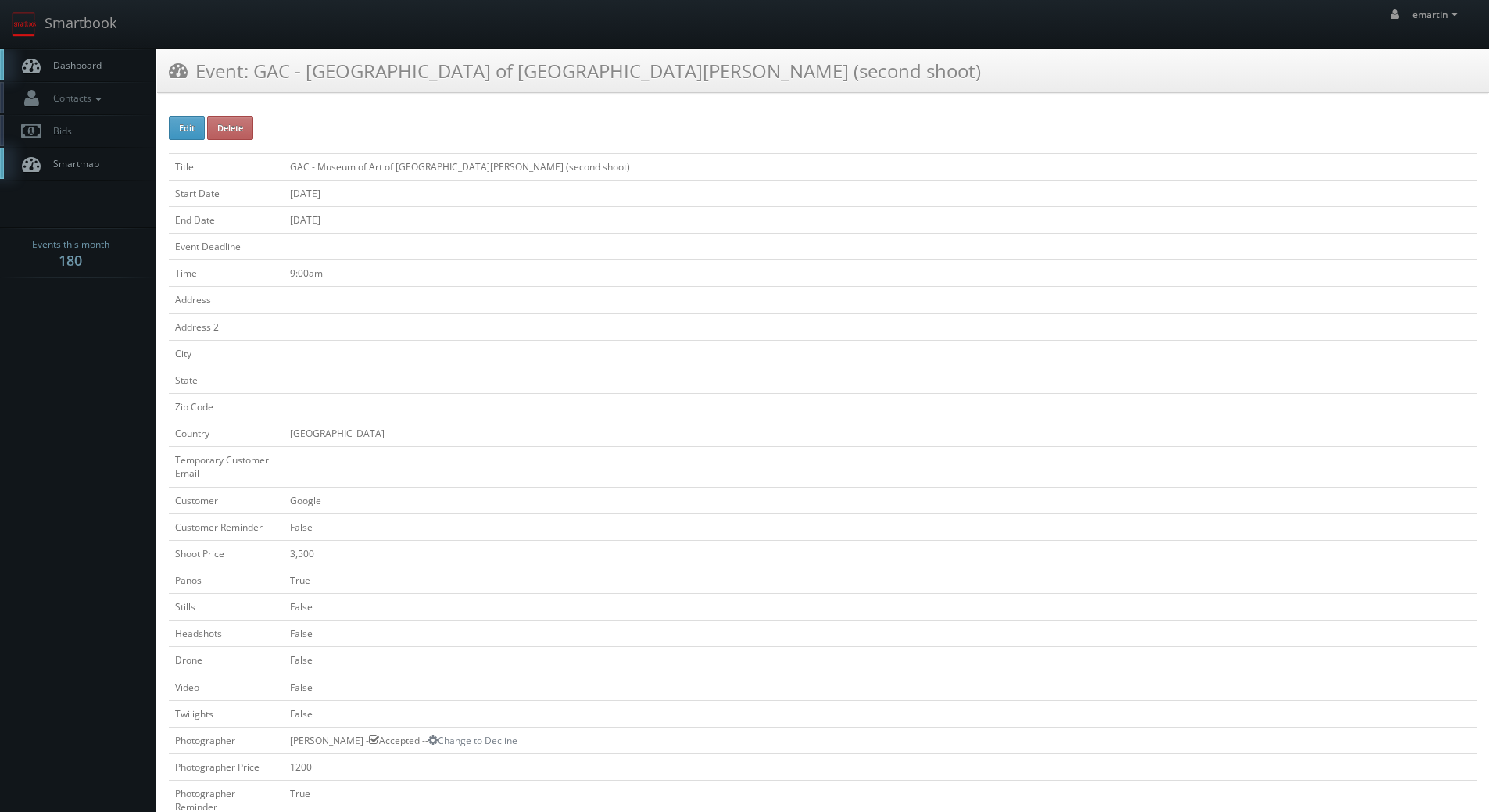
click at [43, 62] on link "Dashboard" at bounding box center [78, 65] width 156 height 32
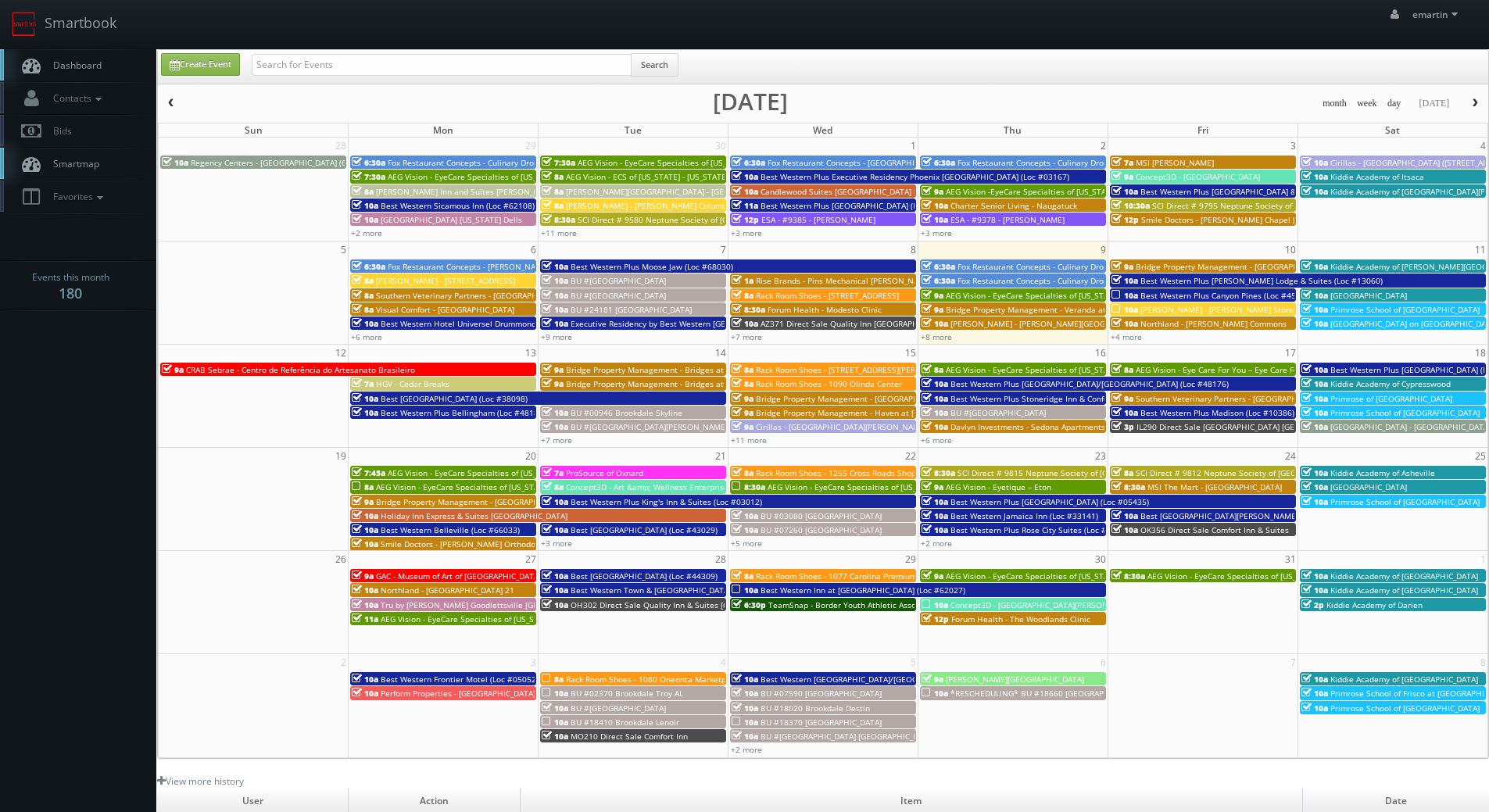
click at [192, 377] on td at bounding box center [254, 411] width 190 height 70
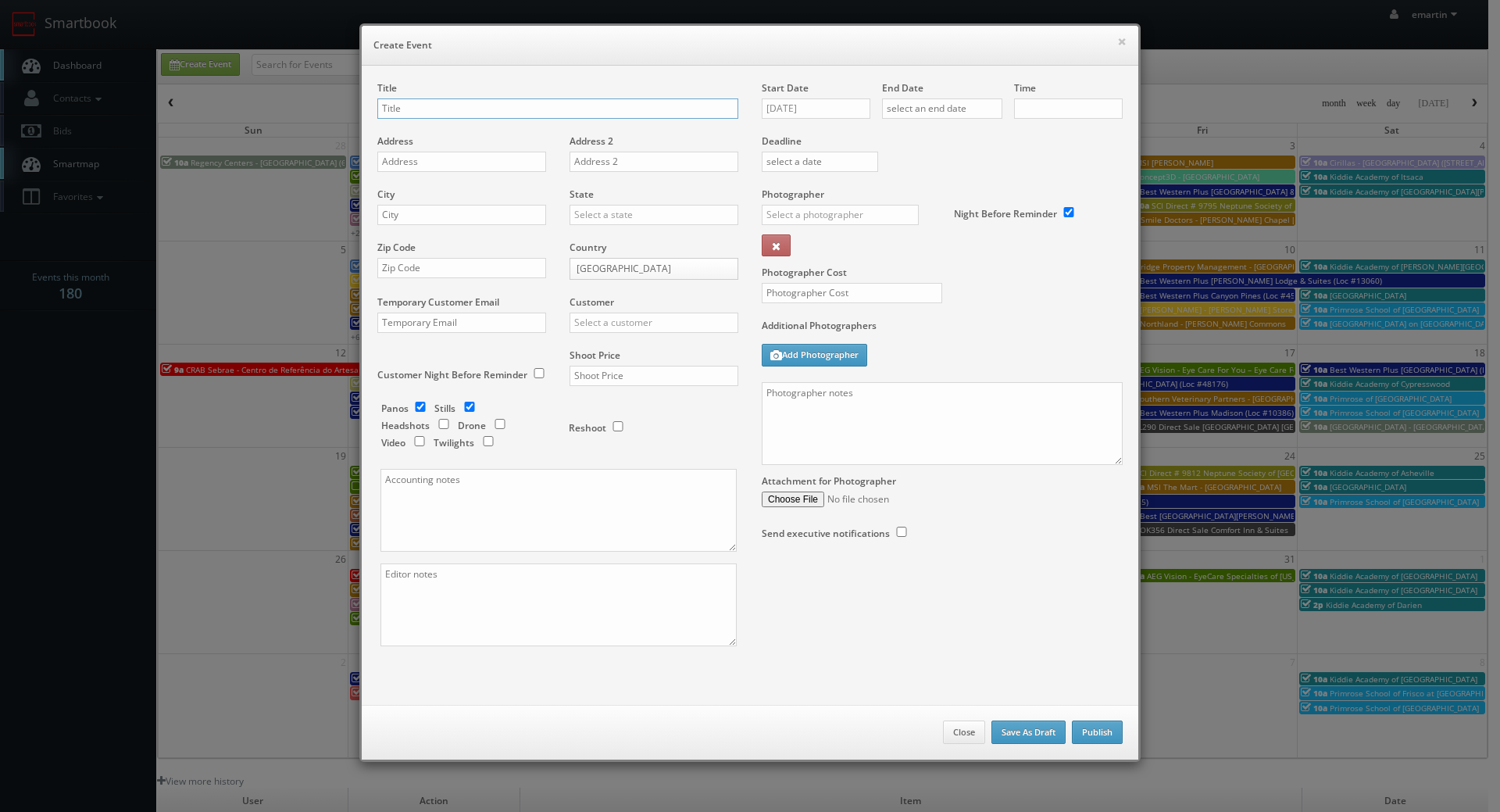
checkbox input "true"
type input "10:00am"
checkbox input "true"
drag, startPoint x: 1121, startPoint y: 45, endPoint x: 1078, endPoint y: 57, distance: 44.6
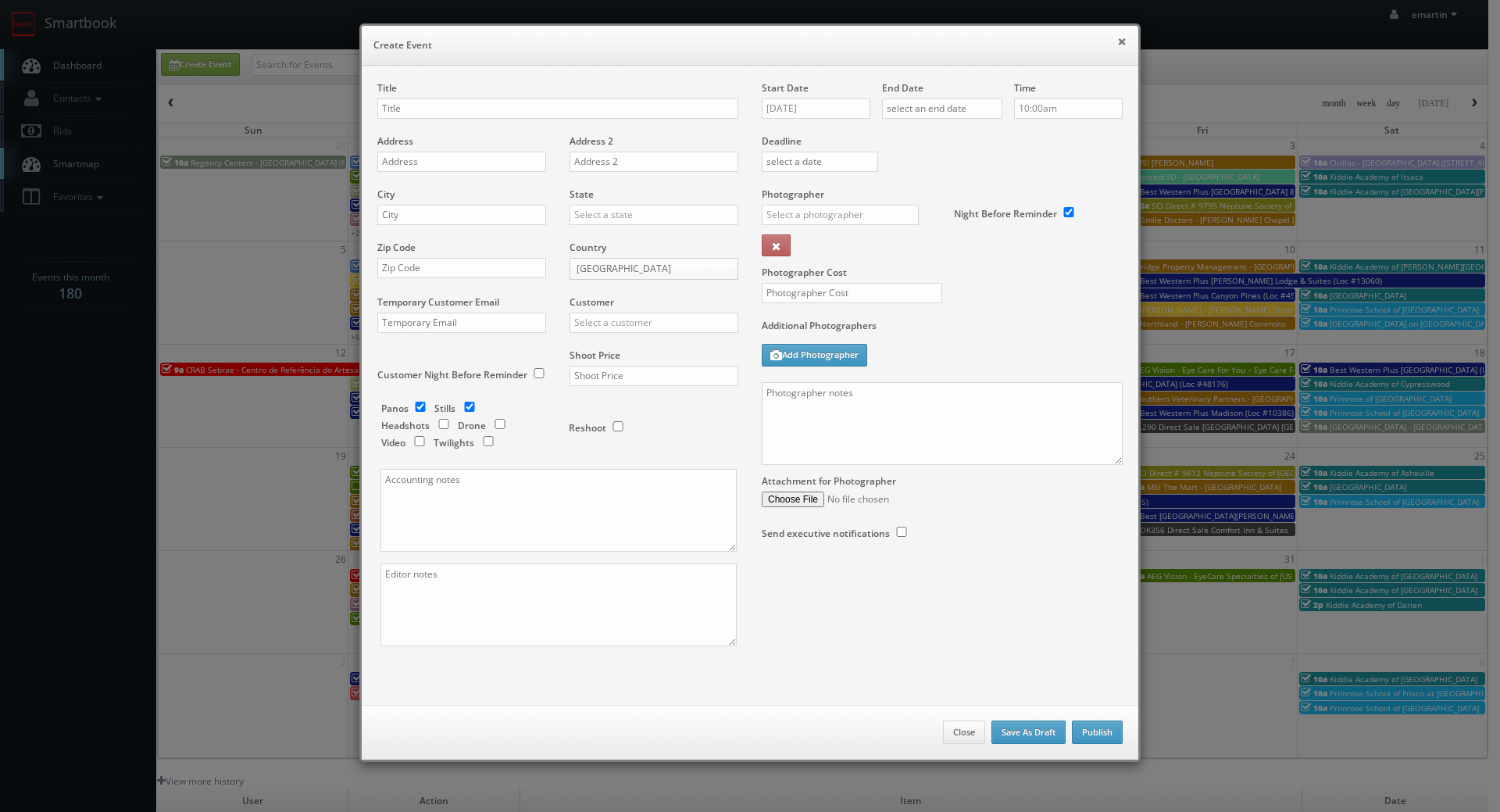
click at [1121, 45] on button "×" at bounding box center [1121, 41] width 9 height 11
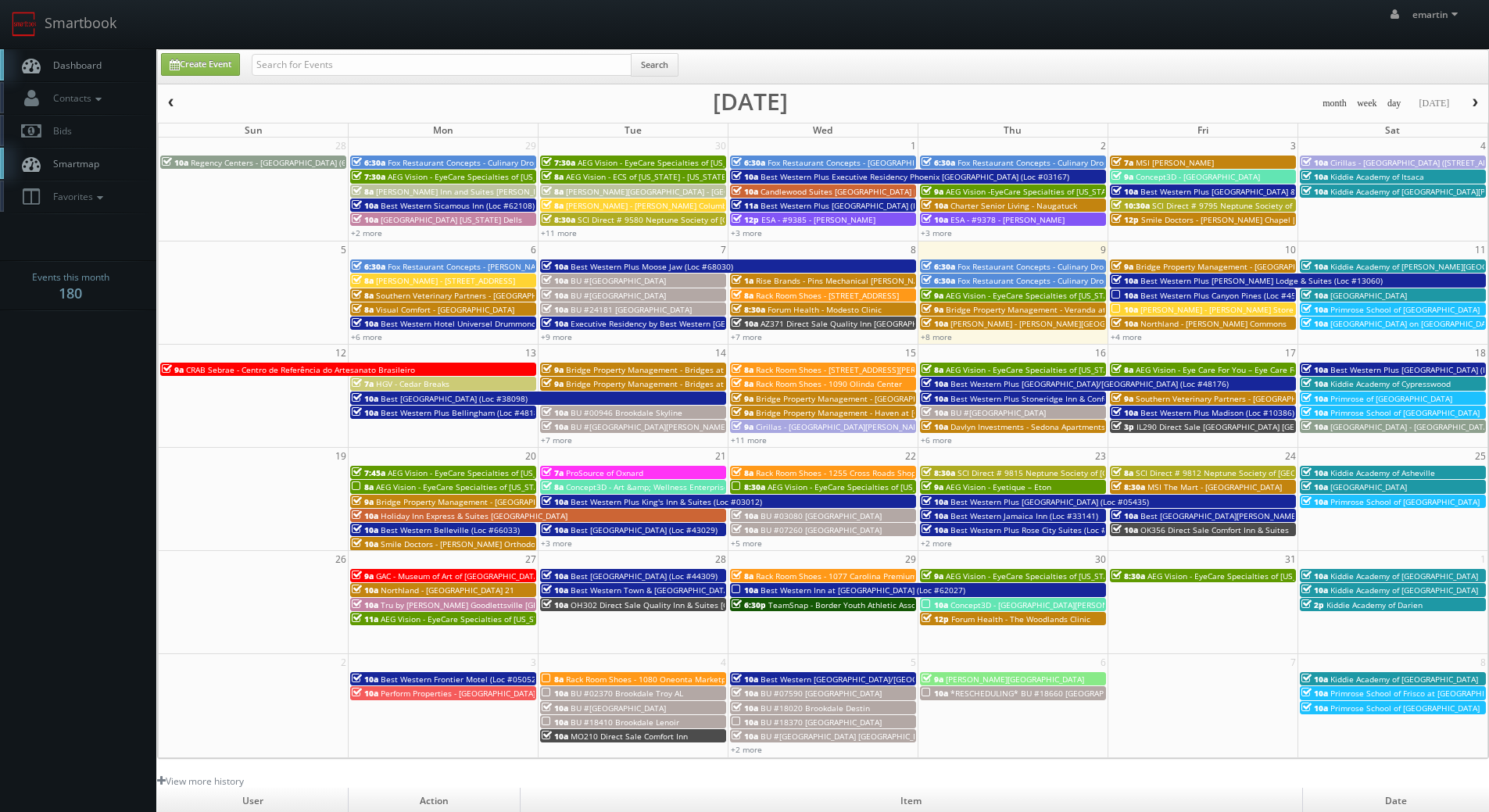
click at [206, 369] on span "CRAB Sebrae - Centro de Referência do Artesanato Brasileiro" at bounding box center [301, 369] width 229 height 11
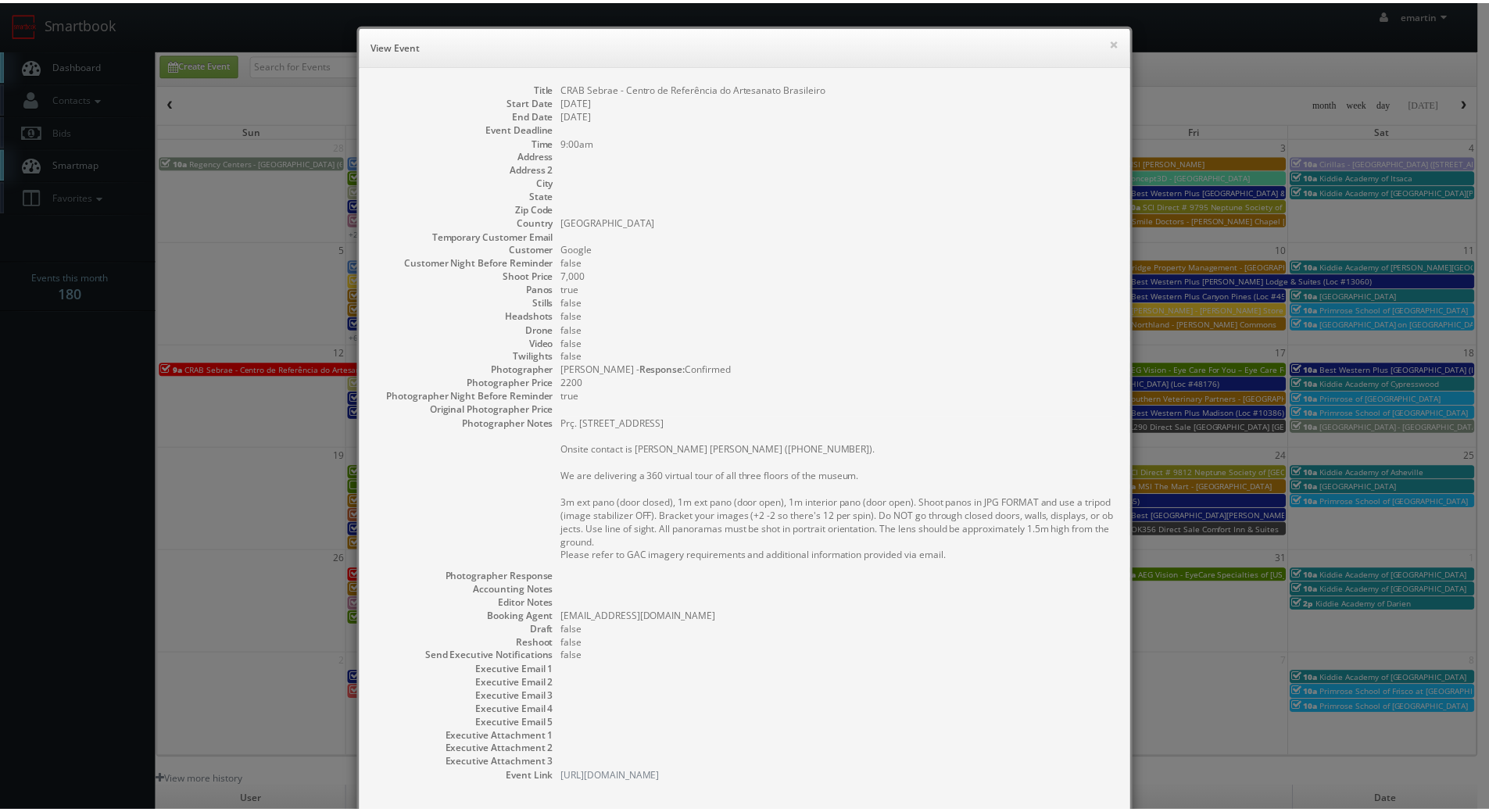
scroll to position [97, 0]
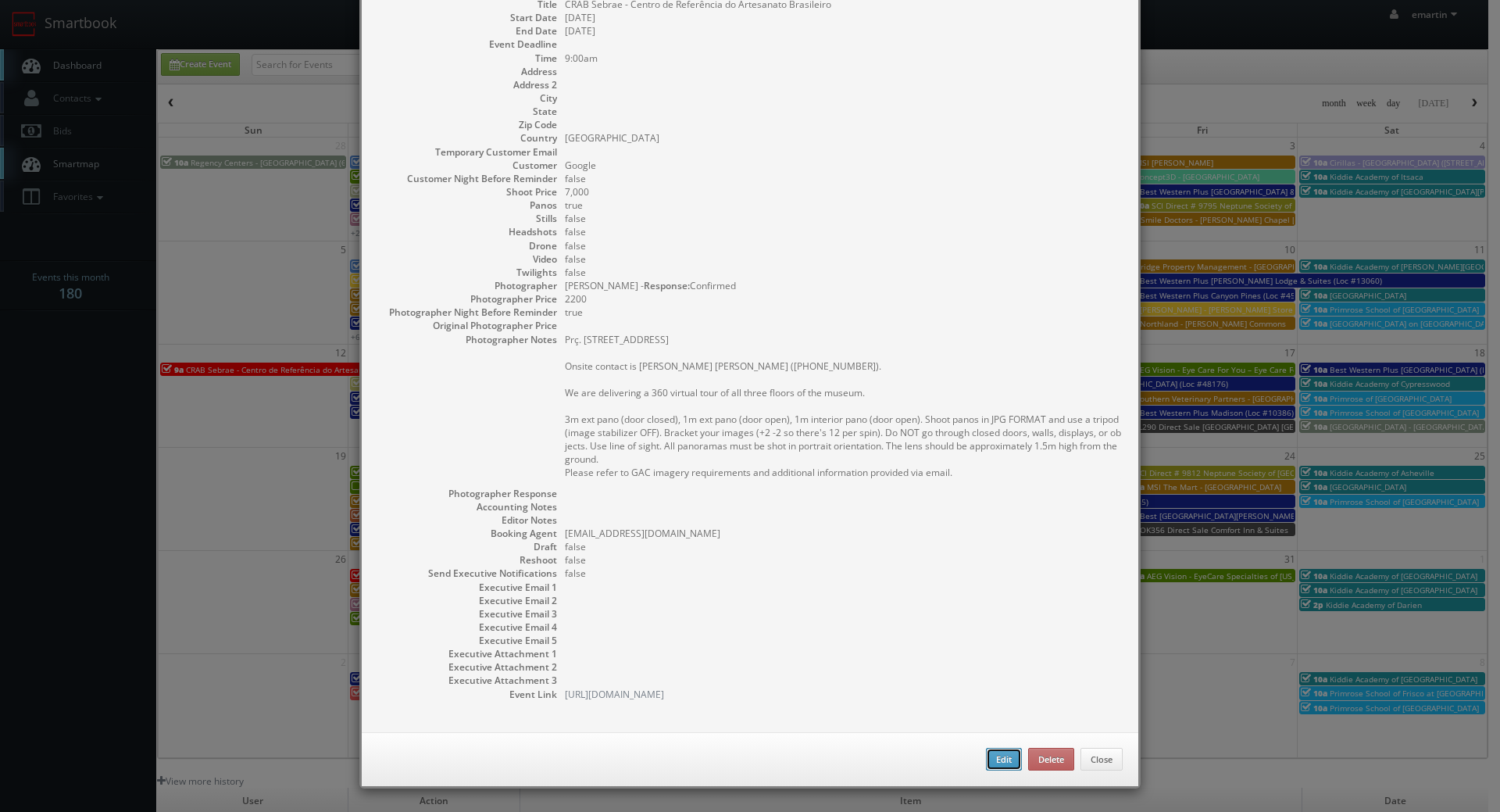
click at [999, 764] on button "Edit" at bounding box center [1004, 759] width 36 height 23
type input "CRAB Sebrae - Centro de Referência do Artesanato Brasileiro"
type input "7,000"
checkbox input "true"
type input "10/12/2025"
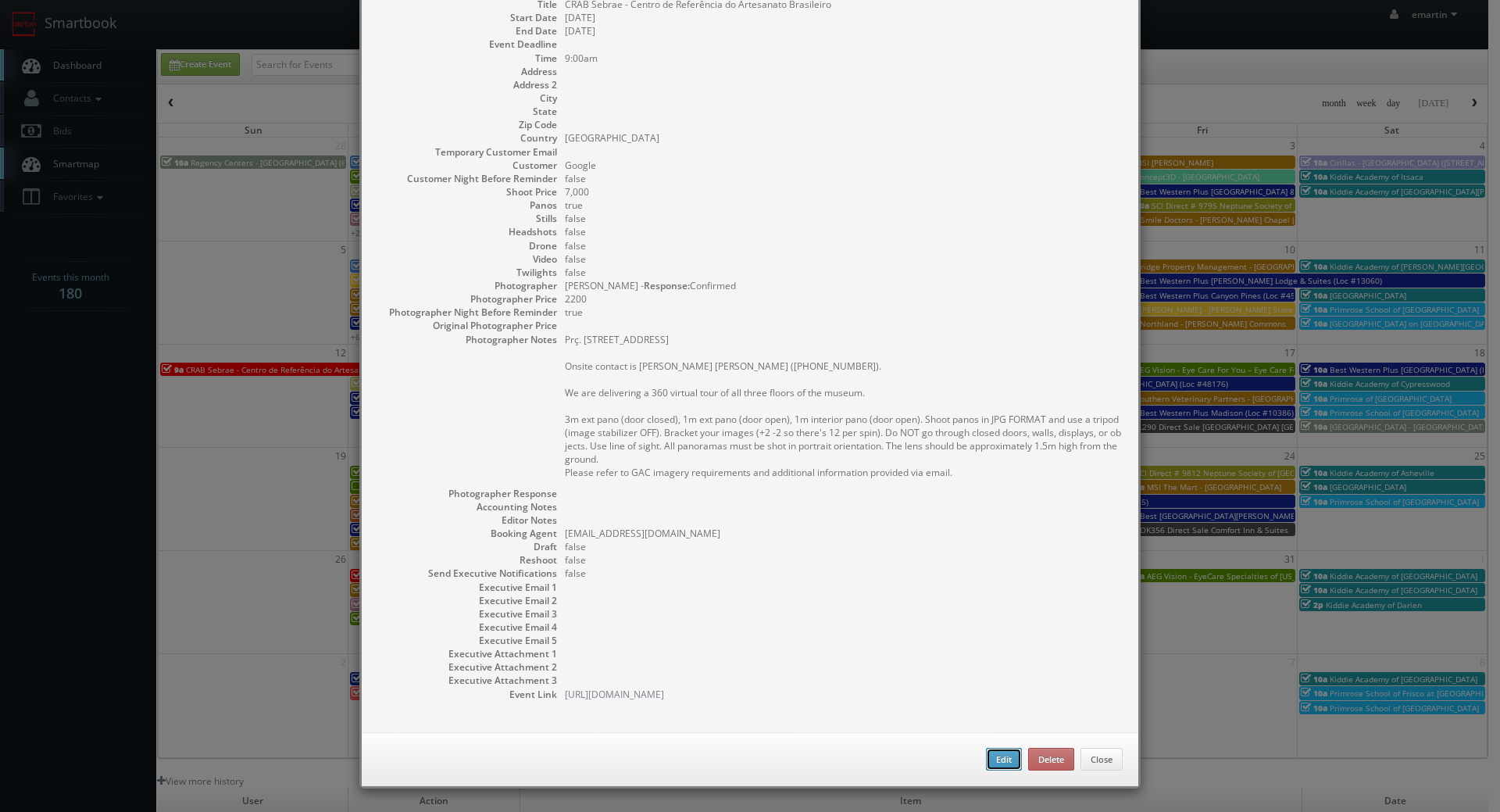
type input "10/13/2025"
type input "9:00am"
checkbox input "true"
type textarea "Prç. Tiradentes, 69 - Centro Rio de Janeiro, Brazil, 20060 Onsite contact is Na…"
type input "7,000"
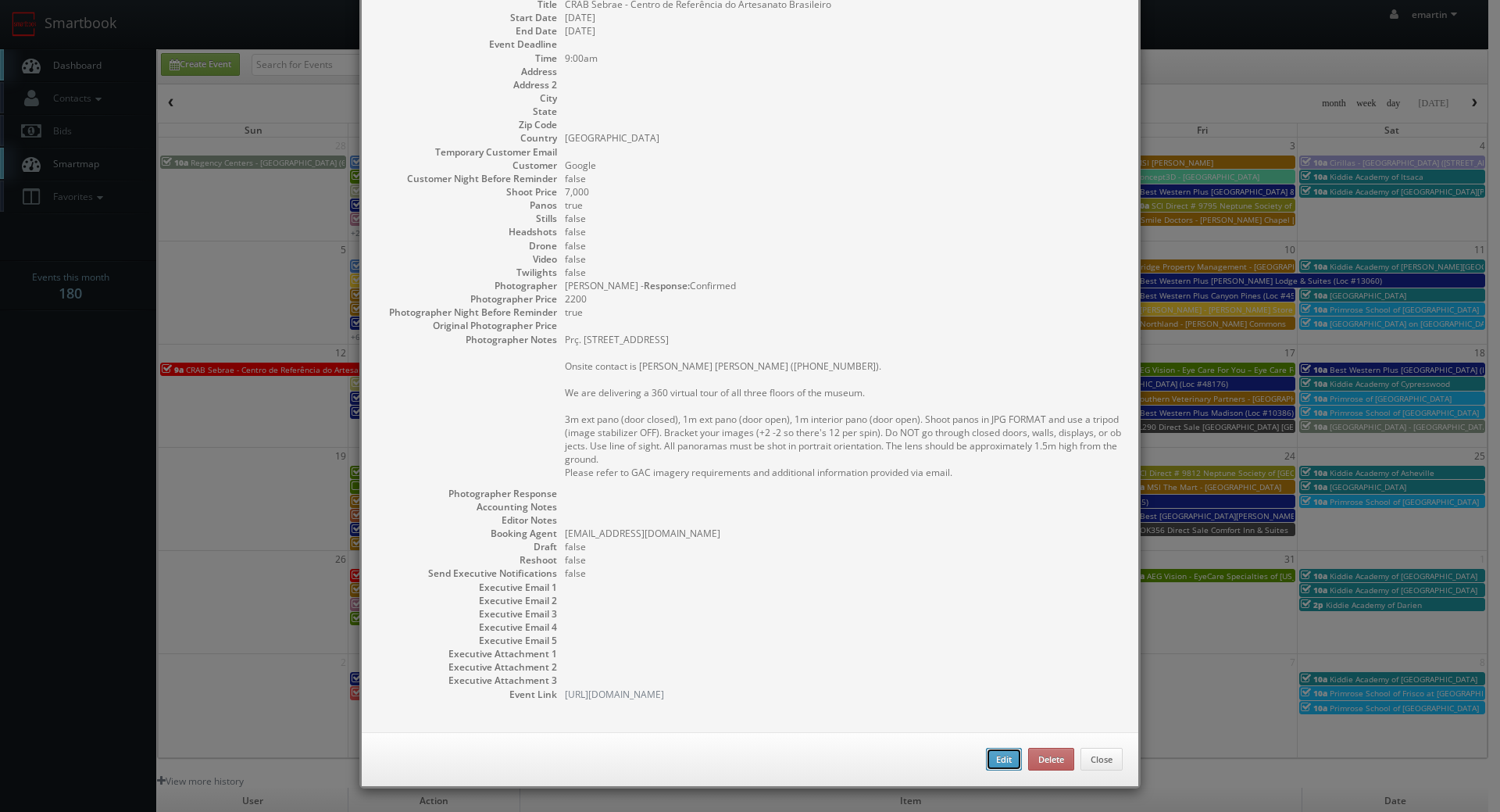
type input "2200"
select select "fake2@mg.cs3calendar.com"
select select "inacio.fonseca@gmail.com"
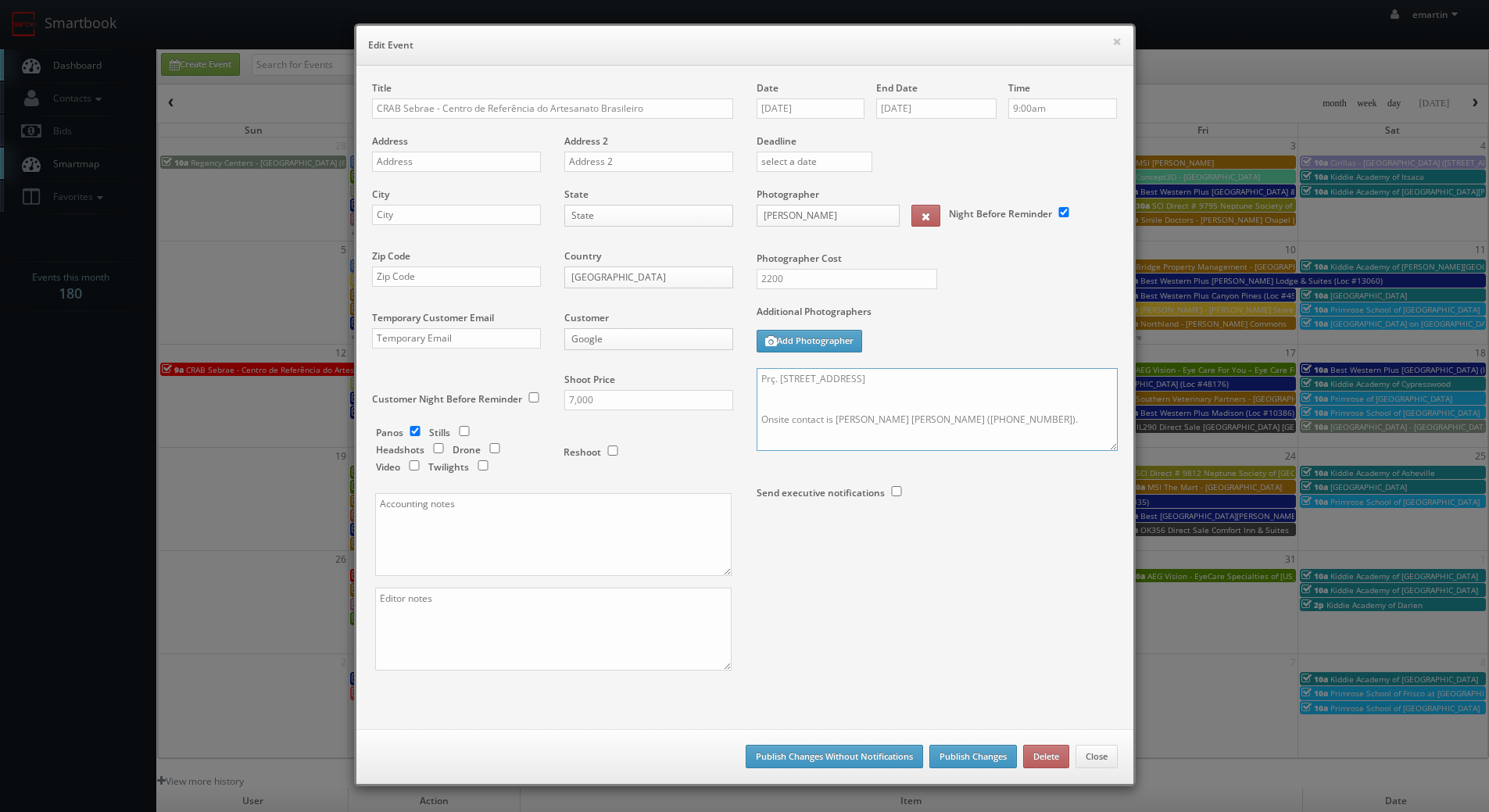
click at [871, 385] on textarea "Prç. Tiradentes, 69 - Centro Rio de Janeiro, Brazil, 20060 Onsite contact is Na…" at bounding box center [937, 409] width 361 height 83
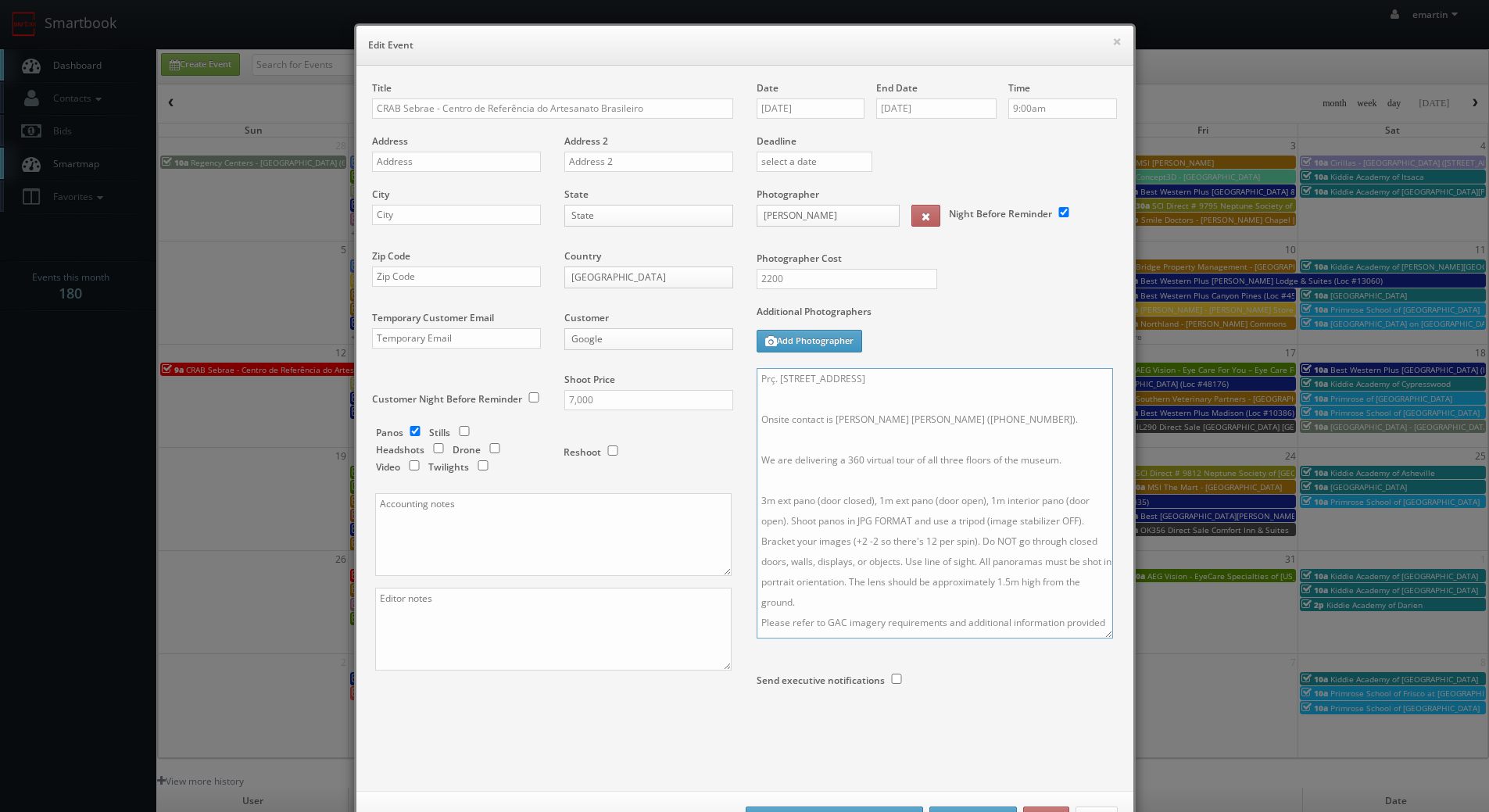
drag, startPoint x: 1108, startPoint y: 450, endPoint x: 1103, endPoint y: 638, distance: 188.1
click at [1103, 638] on textarea "Prç. Tiradentes, 69 - Centro Rio de Janeiro, Brazil, 20060 Onsite contact is Na…" at bounding box center [934, 503] width 356 height 270
click at [756, 338] on button "Add Photographer" at bounding box center [809, 341] width 105 height 23
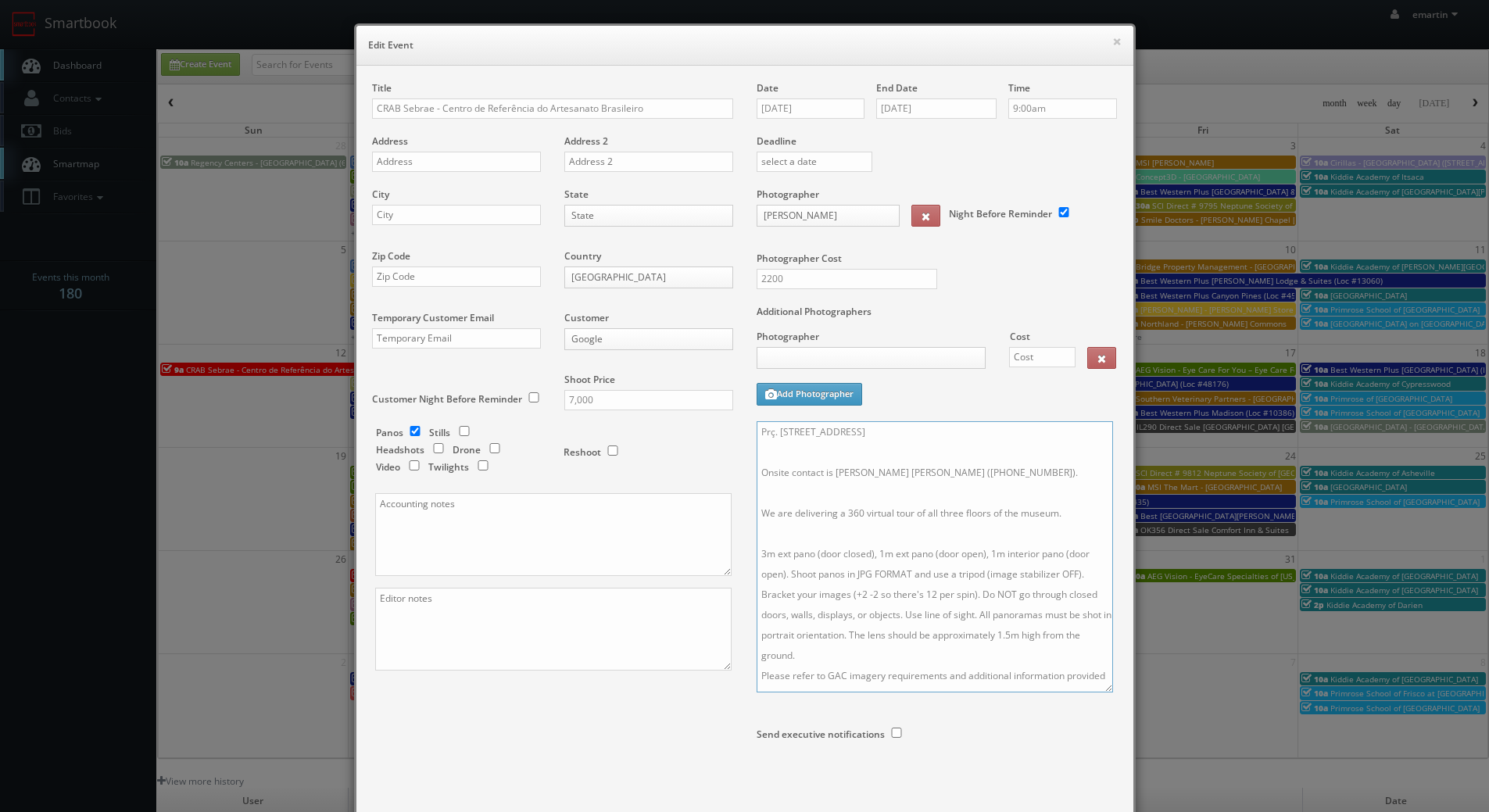
click at [756, 432] on textarea "Prç. Tiradentes, 69 - Centro Rio de Janeiro, Brazil, 20060 Onsite contact is Na…" at bounding box center [934, 556] width 356 height 271
drag, startPoint x: 1090, startPoint y: 353, endPoint x: 1053, endPoint y: 363, distance: 38.3
click at [1090, 354] on button at bounding box center [1102, 358] width 29 height 22
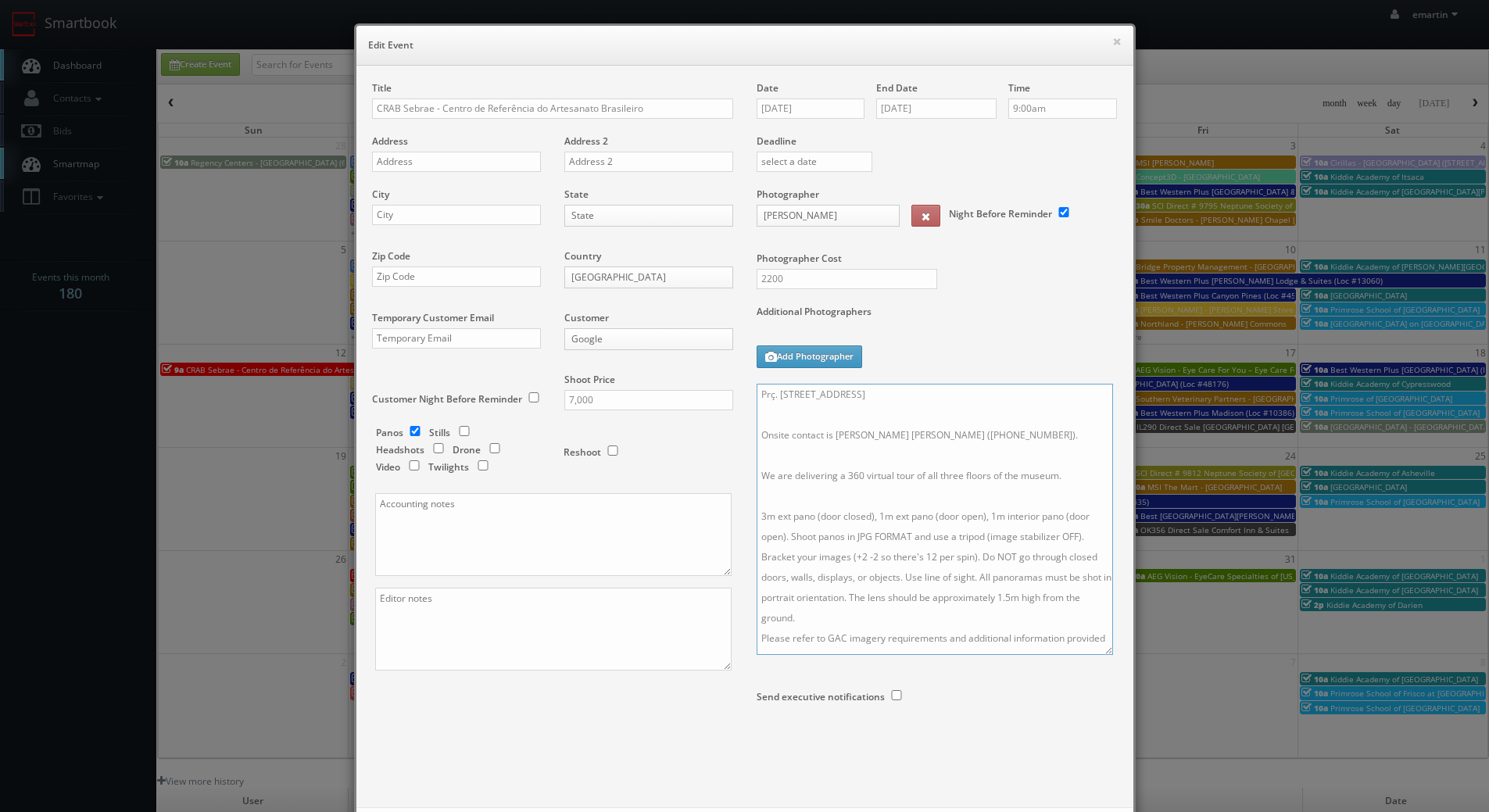
click at [880, 403] on textarea "Prç. Tiradentes, 69 - Centro Rio de Janeiro, Brazil, 20060 Onsite contact is Na…" at bounding box center [934, 519] width 356 height 271
paste textarea "permanent collection which is about 2070sqm"
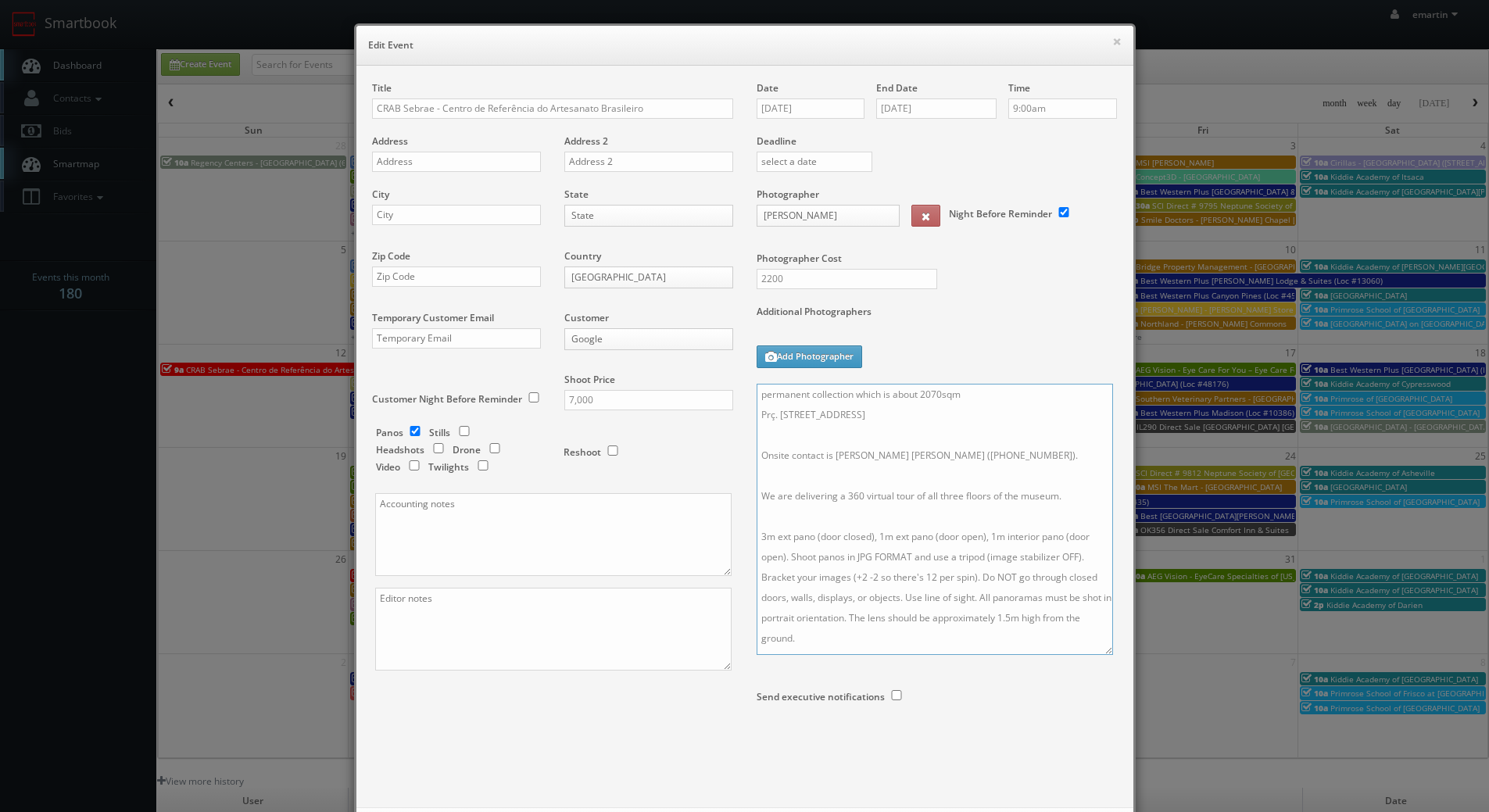
click at [756, 395] on textarea "permanent collection which is about 2070sqm Prç. Tiradentes, 69 - Centro Rio de…" at bounding box center [934, 519] width 356 height 271
click at [985, 373] on div "Additional Photographers Add Photographer" at bounding box center [937, 344] width 361 height 79
click at [1039, 396] on textarea "We are capturing the Permanent Collection which is about 2070sqm Prç. Tiradente…" at bounding box center [934, 519] width 356 height 271
click at [1071, 379] on div "Additional Photographers Add Photographer" at bounding box center [937, 344] width 361 height 79
click at [1062, 391] on textarea "We are capturing the Permanent Collection which is about 2070sqm Prç. Tiradente…" at bounding box center [934, 519] width 356 height 271
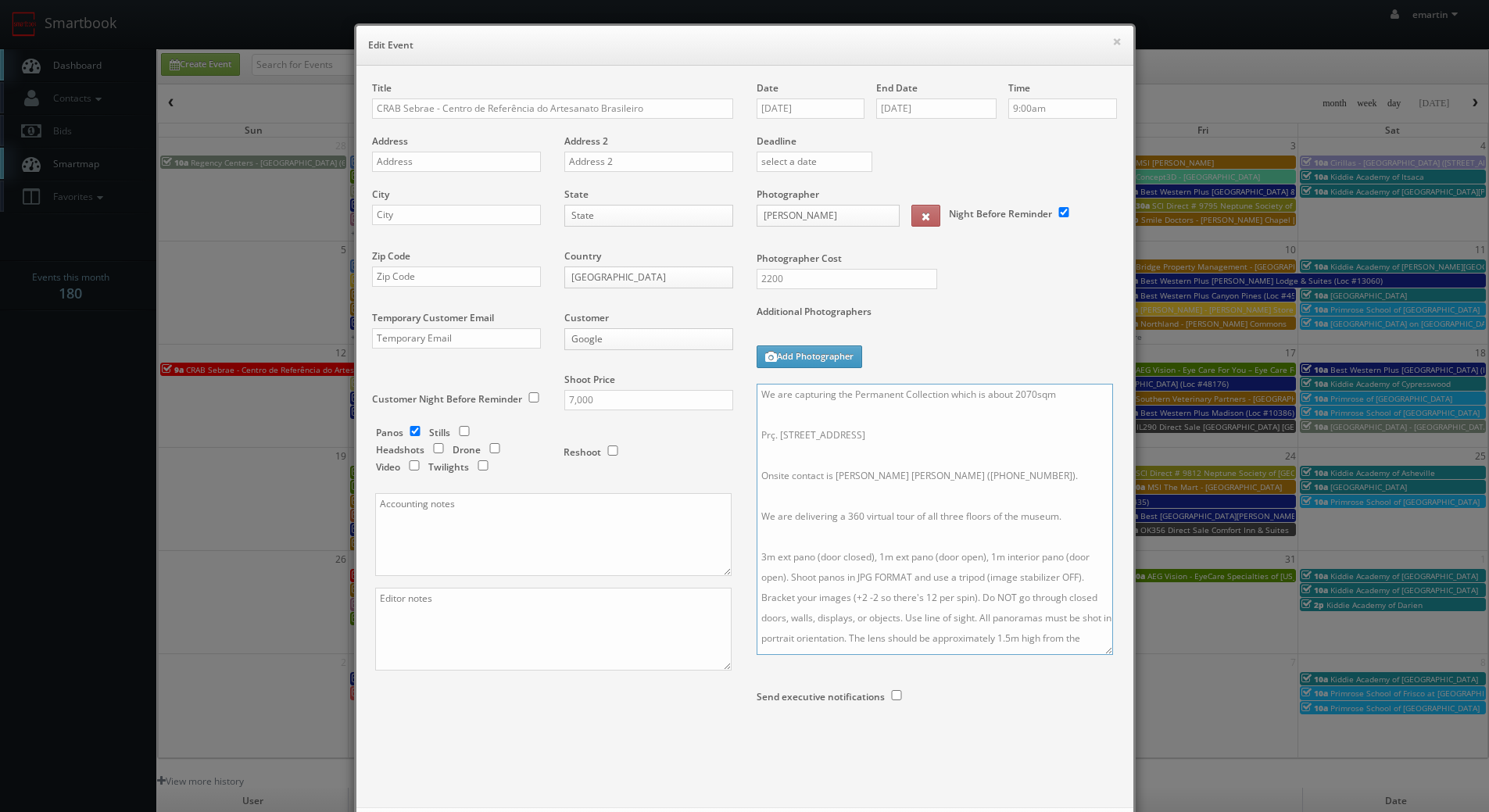
type textarea "We are capturing the Permanent Collection which is about 2070sqm Prç. Tiradente…"
click at [1048, 308] on label "Additional Photographers" at bounding box center [937, 315] width 361 height 21
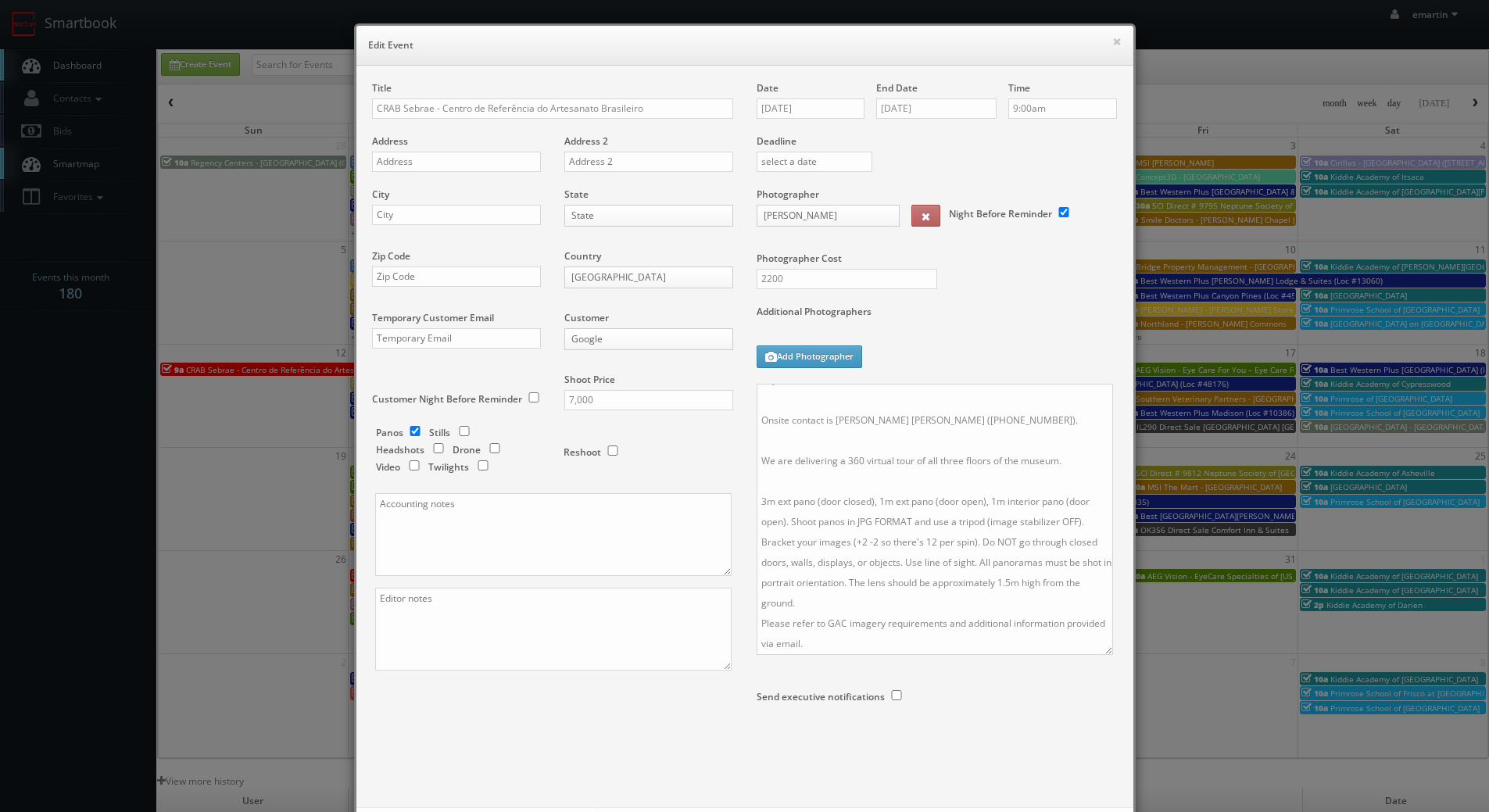
scroll to position [75, 0]
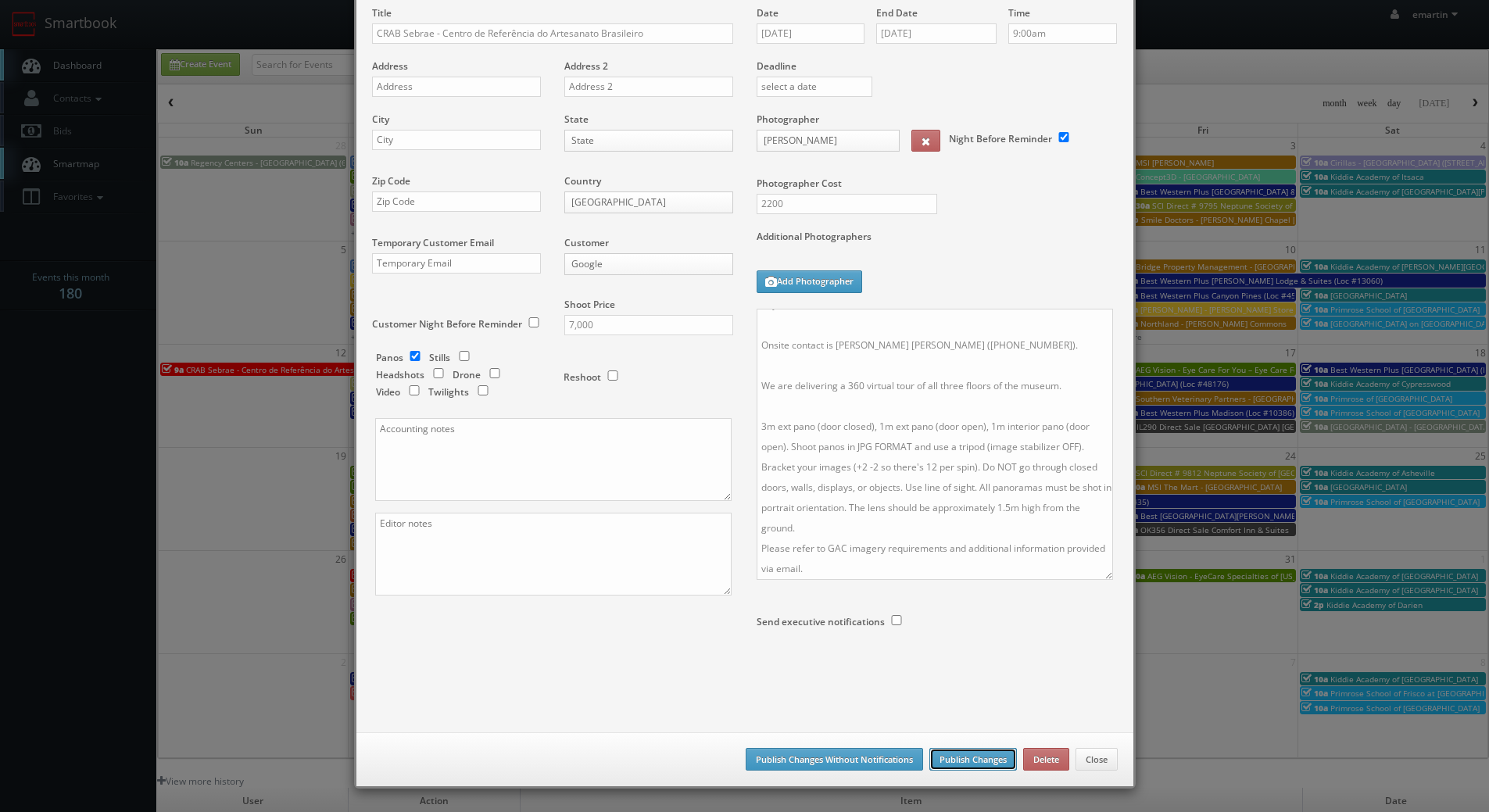
click at [971, 758] on button "Publish Changes" at bounding box center [973, 759] width 87 height 23
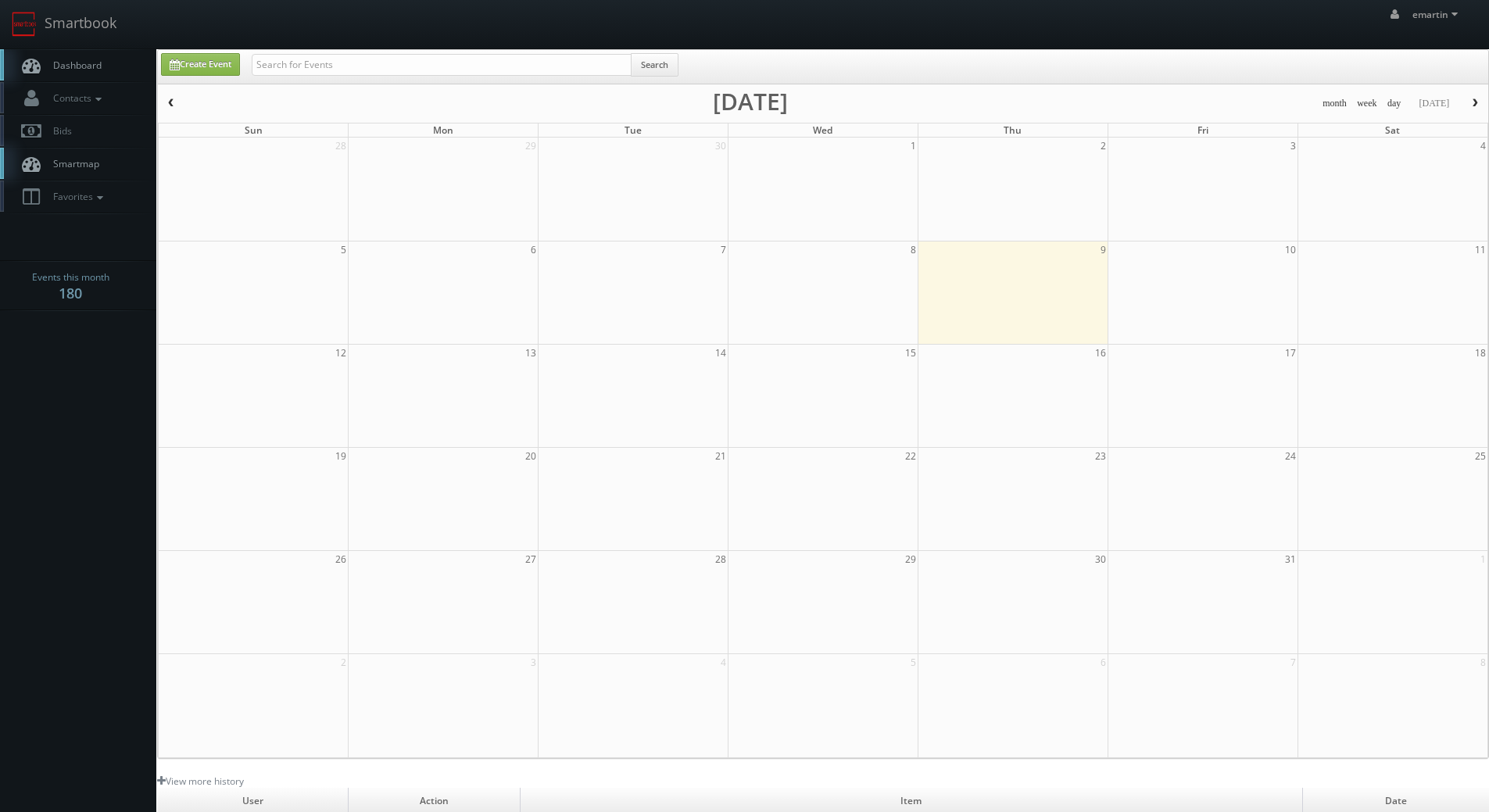
click at [63, 60] on span "Dashboard" at bounding box center [74, 66] width 56 height 14
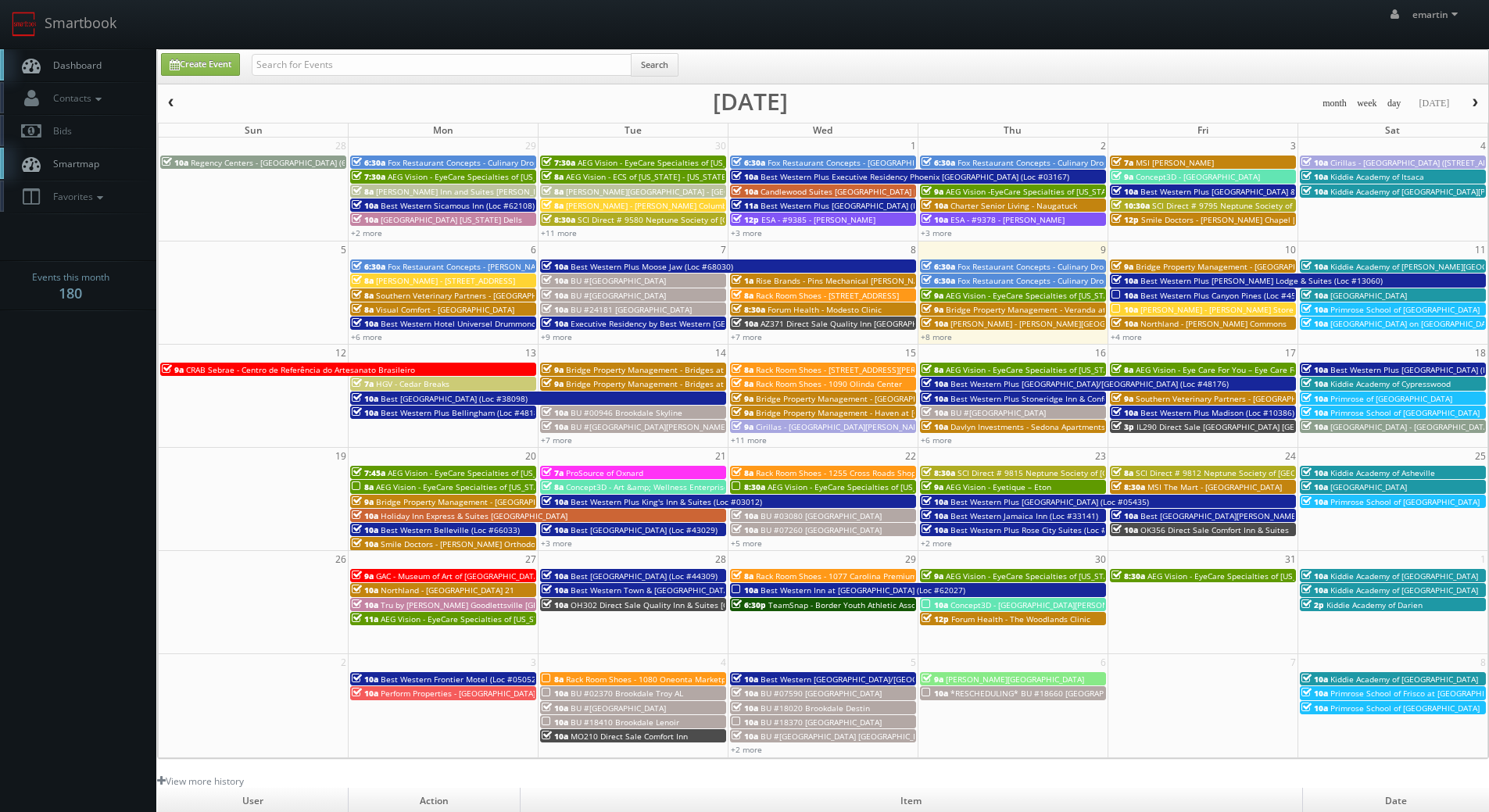
click at [129, 56] on link "Dashboard" at bounding box center [78, 65] width 156 height 32
click at [83, 59] on span "Dashboard" at bounding box center [74, 66] width 56 height 14
click at [114, 60] on link "Dashboard" at bounding box center [78, 65] width 156 height 32
click at [117, 59] on link "Dashboard" at bounding box center [78, 65] width 156 height 32
